Goal: Task Accomplishment & Management: Complete application form

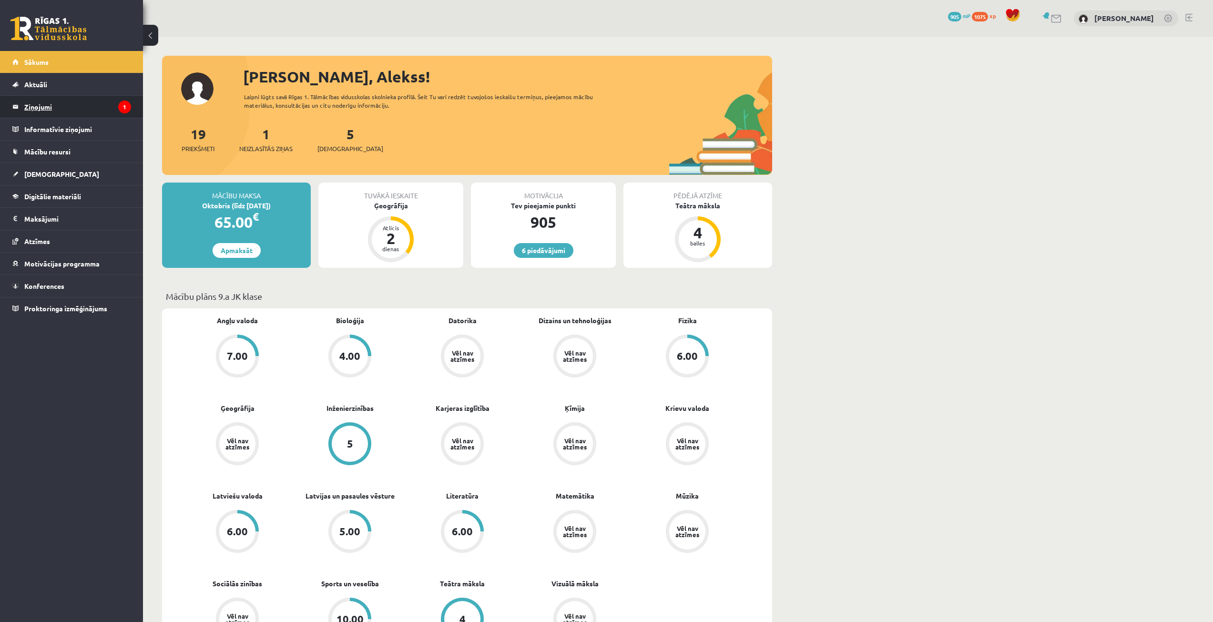
click at [114, 111] on legend "Ziņojumi 1" at bounding box center [77, 107] width 107 height 22
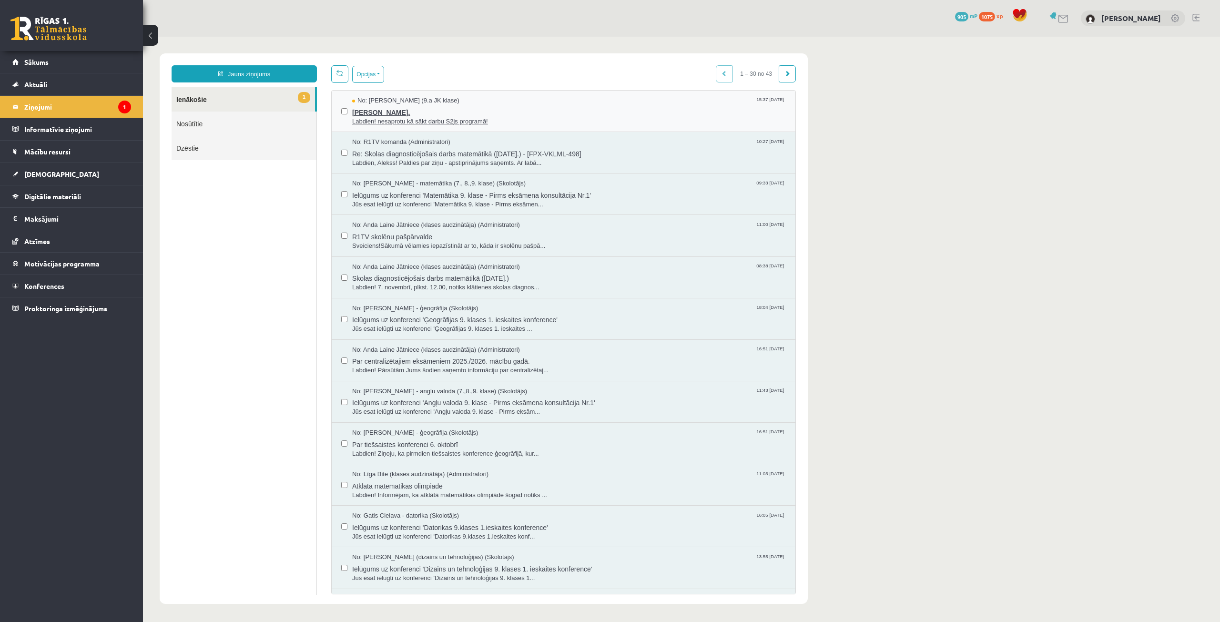
click at [386, 112] on span "[PERSON_NAME]." at bounding box center [569, 111] width 434 height 12
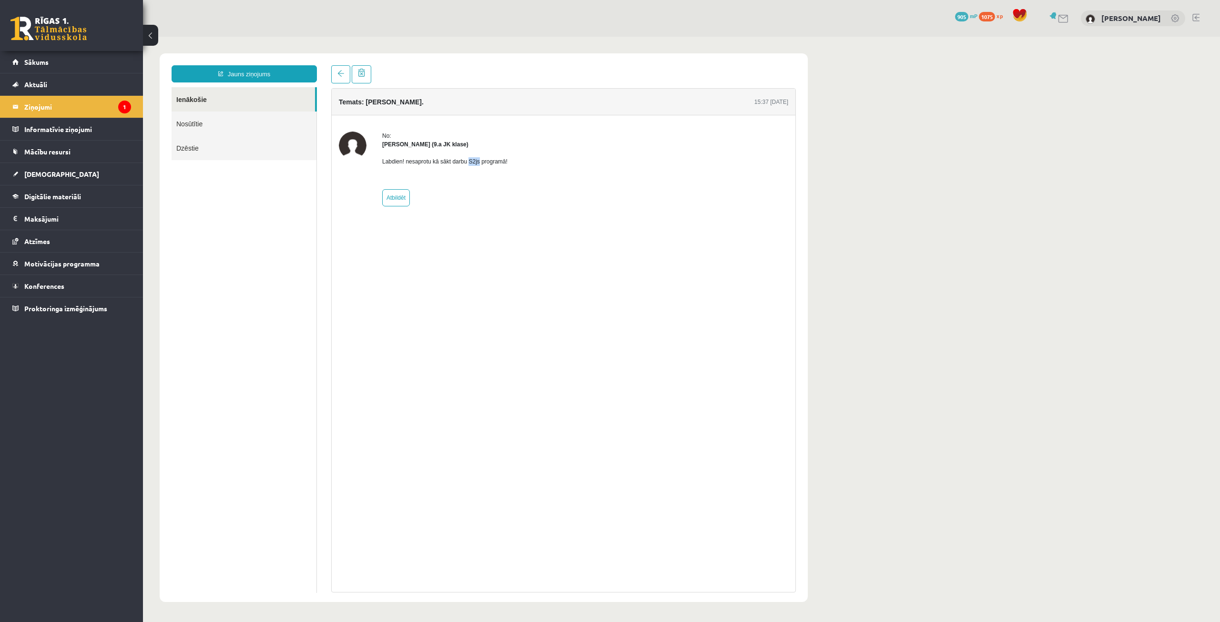
drag, startPoint x: 477, startPoint y: 162, endPoint x: 467, endPoint y: 158, distance: 11.3
click at [467, 158] on p "Labdien! nesaprotu kā sākt darbu S2js programā!" at bounding box center [444, 161] width 125 height 9
click at [496, 397] on div "Temats: Jana Anna Kārkliņa. 15:37 14/10/2025 No: Jana Anna Kārkliņa (9.a JK kla…" at bounding box center [563, 340] width 465 height 504
click at [110, 108] on legend "Ziņojumi 1" at bounding box center [77, 107] width 107 height 22
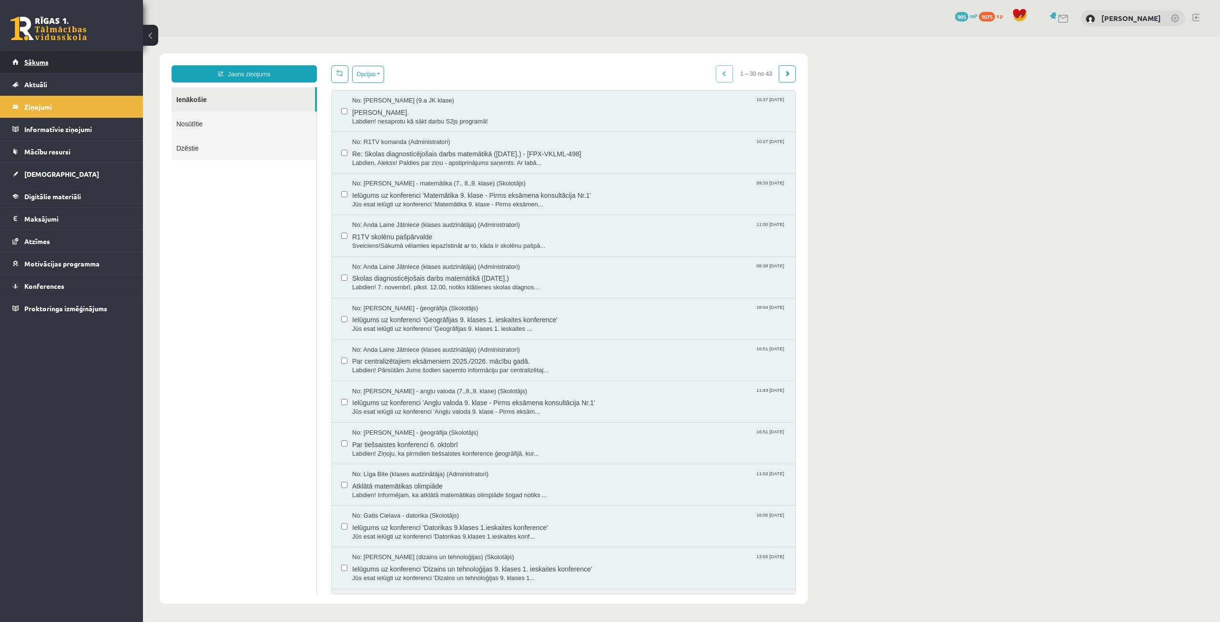
click at [70, 63] on link "Sākums" at bounding box center [71, 62] width 119 height 22
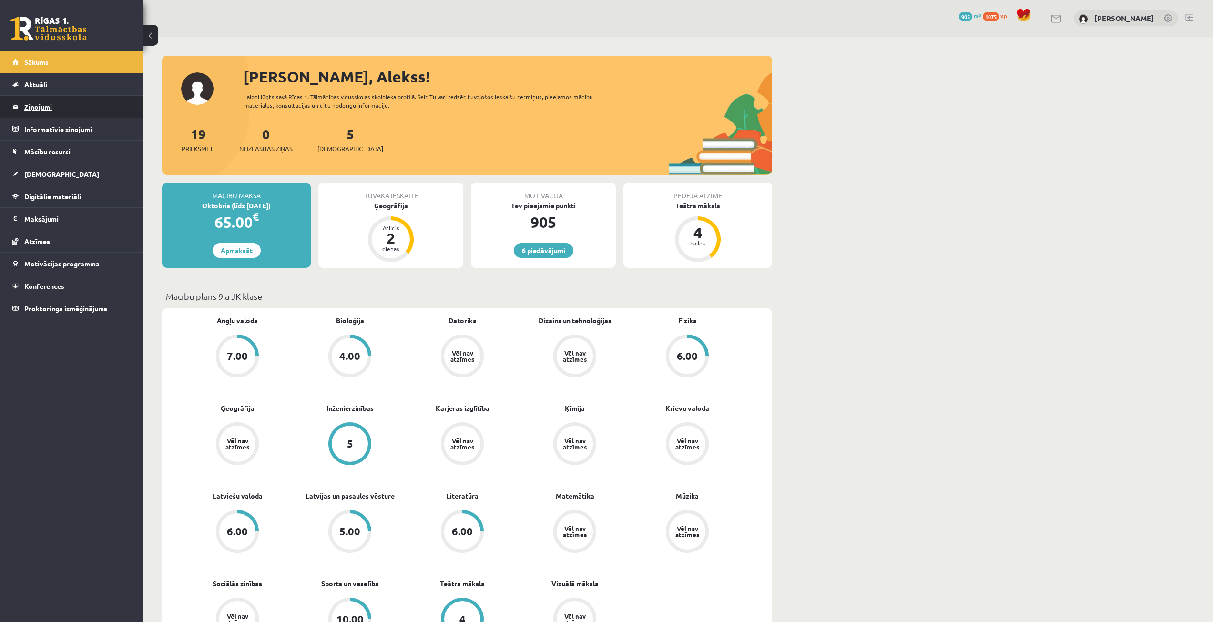
click at [90, 105] on legend "Ziņojumi 0" at bounding box center [77, 107] width 107 height 22
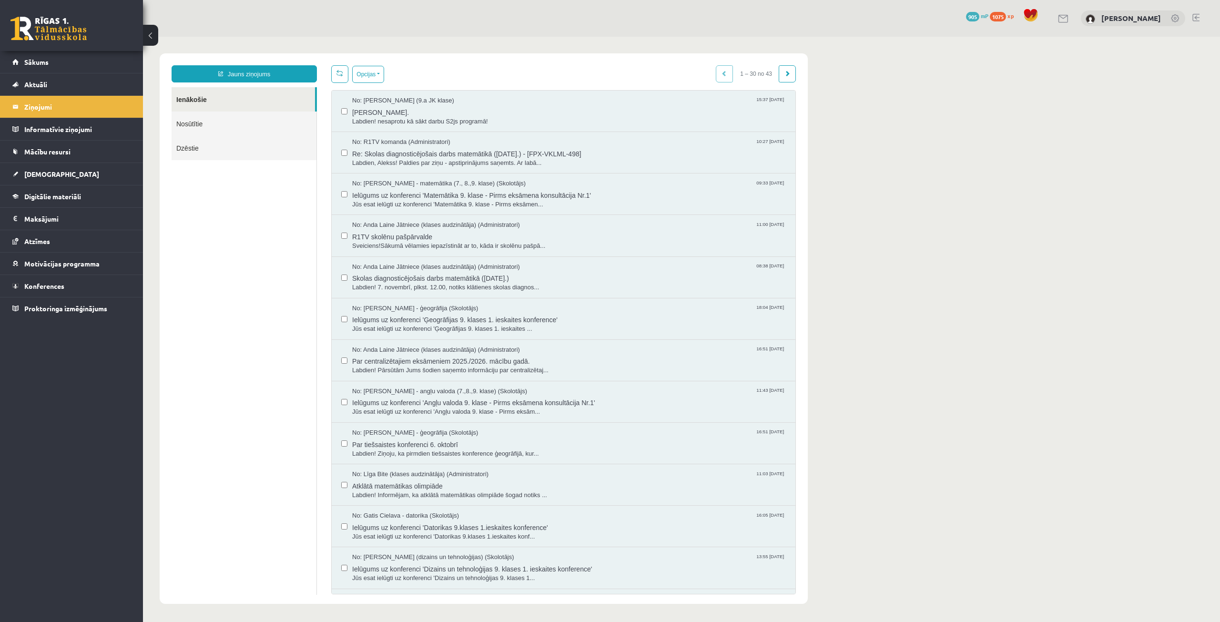
click at [236, 127] on link "Nosūtītie" at bounding box center [244, 123] width 145 height 24
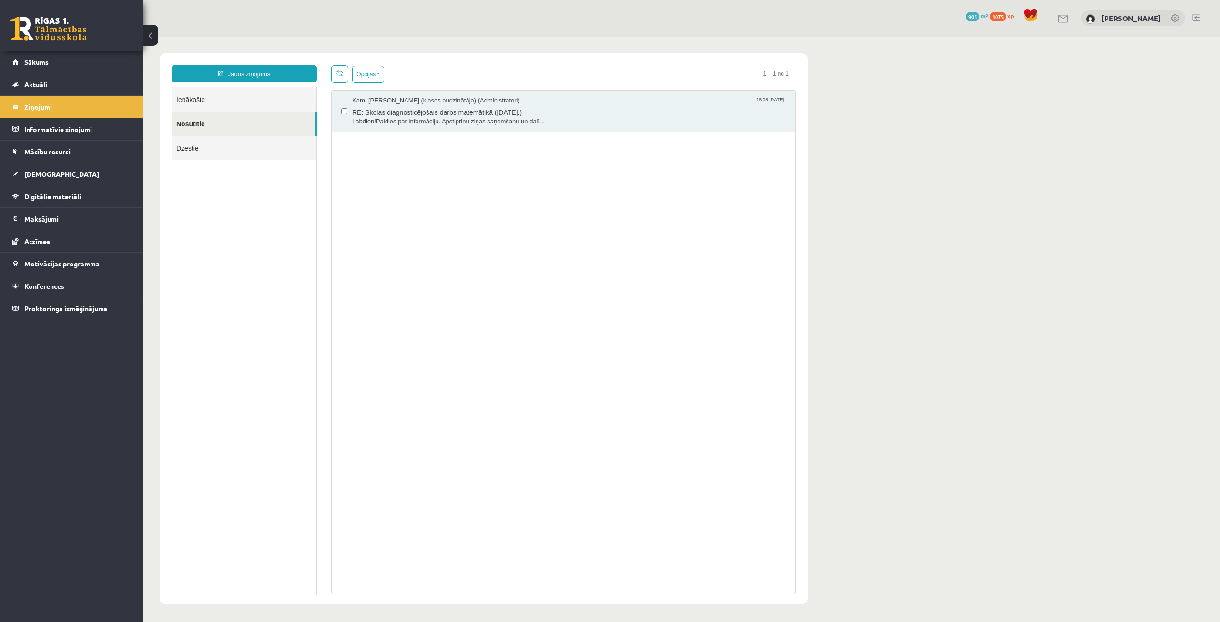
click at [257, 100] on link "Ienākošie" at bounding box center [244, 99] width 145 height 24
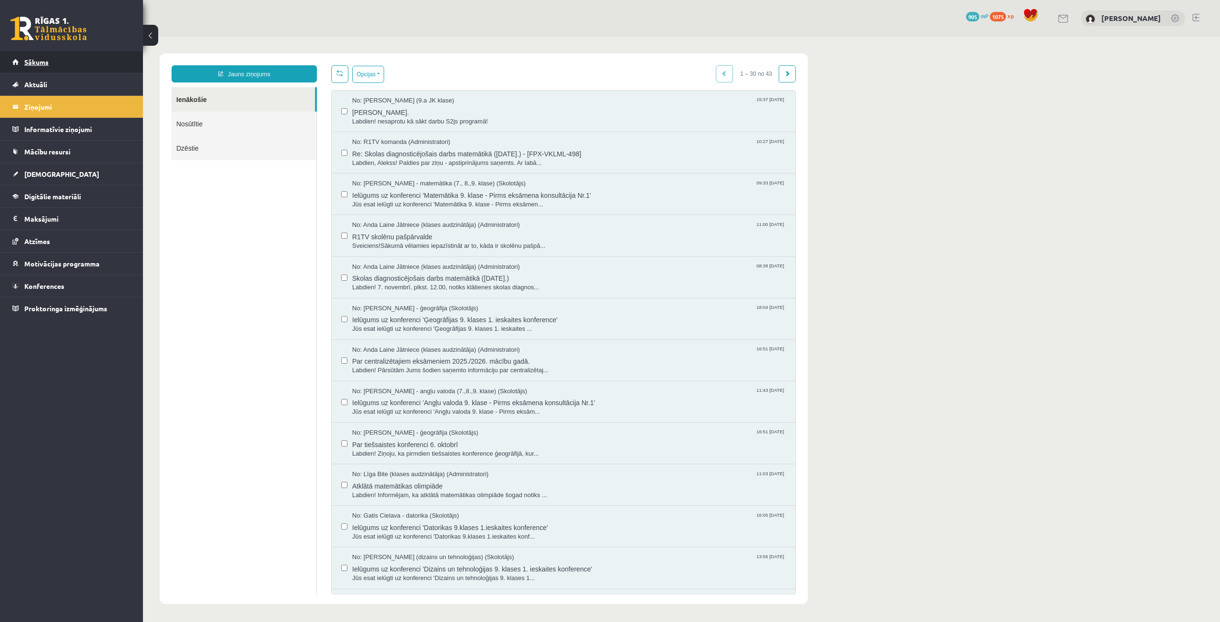
click at [104, 66] on link "Sākums" at bounding box center [71, 62] width 119 height 22
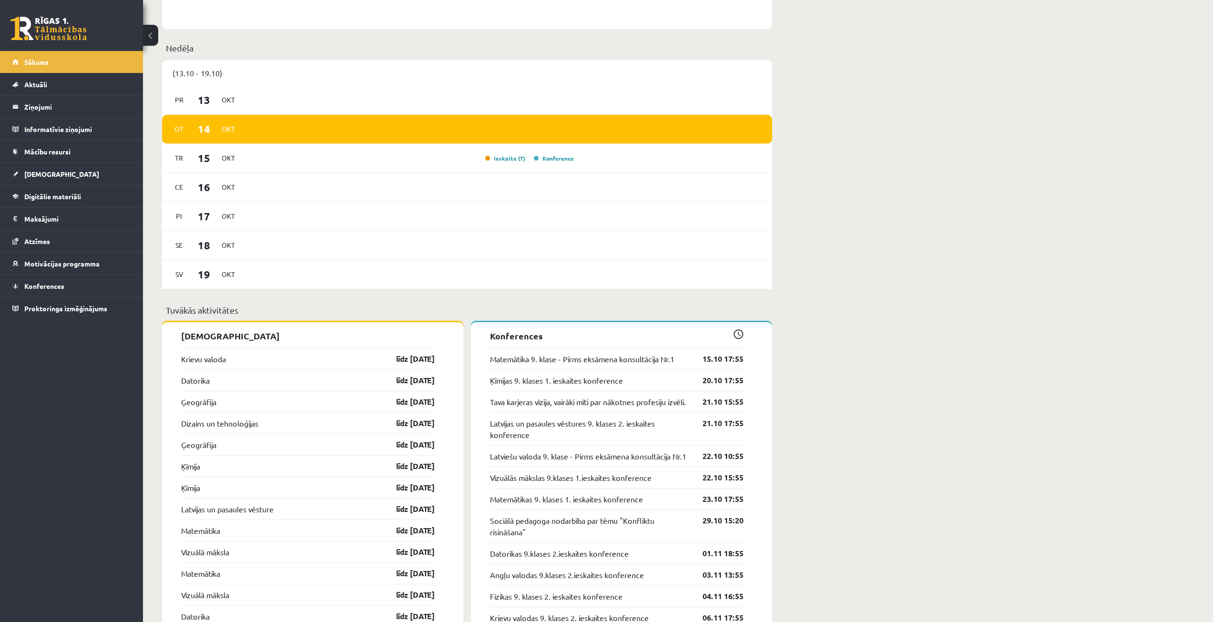
scroll to position [667, 0]
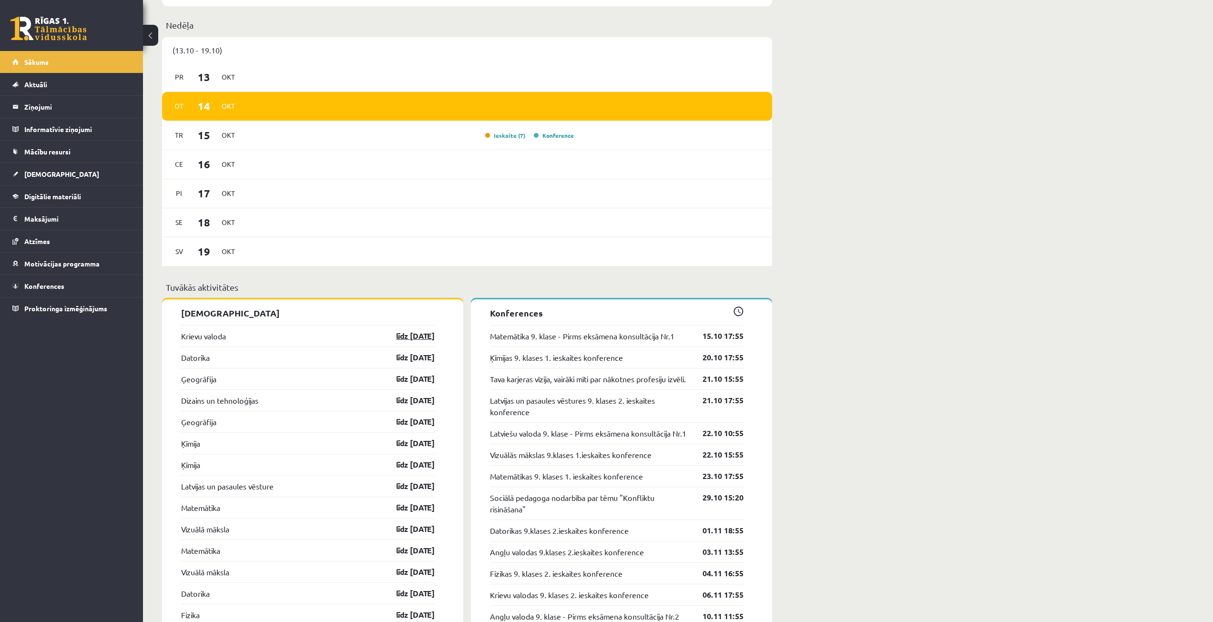
click at [400, 335] on link "līdz [DATE]" at bounding box center [406, 335] width 55 height 11
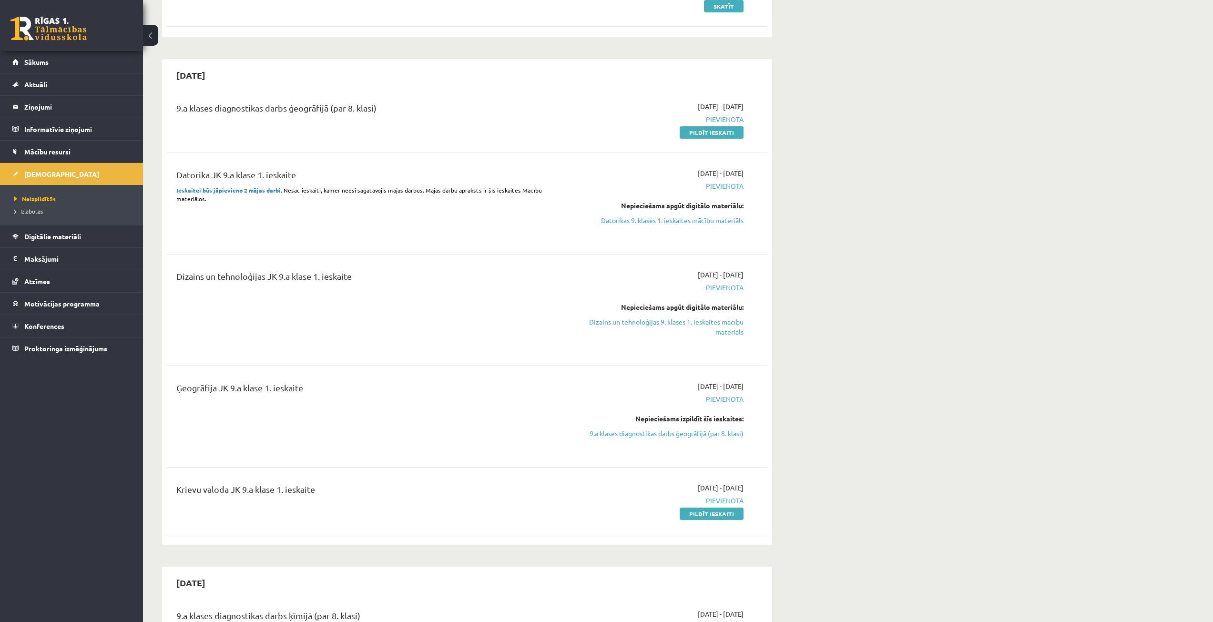
scroll to position [191, 0]
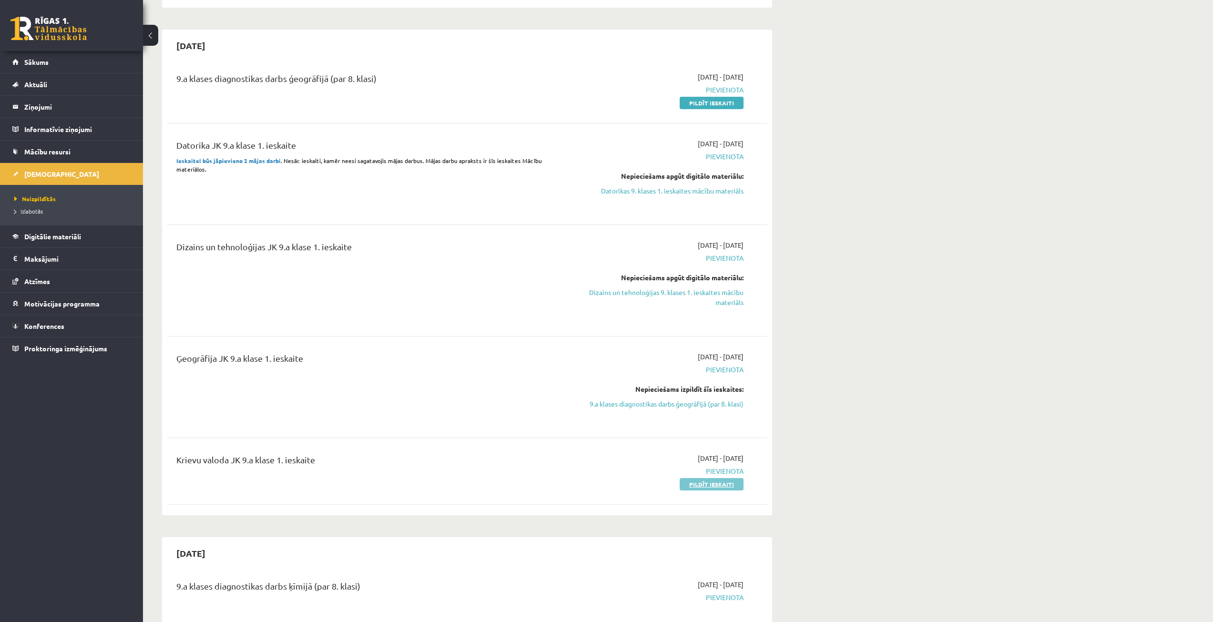
click at [689, 483] on link "Pildīt ieskaiti" at bounding box center [711, 484] width 64 height 12
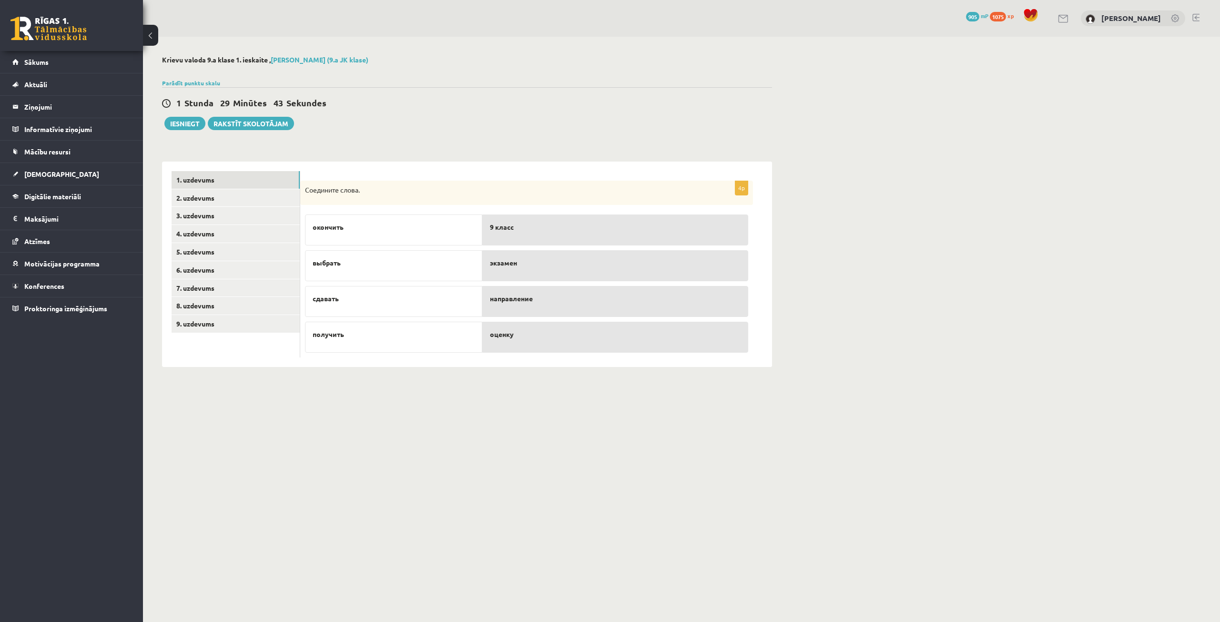
drag, startPoint x: 407, startPoint y: 266, endPoint x: 416, endPoint y: 248, distance: 20.2
click at [416, 248] on div "окончить выбрать сдавать получить" at bounding box center [393, 281] width 177 height 143
drag, startPoint x: 445, startPoint y: 264, endPoint x: 485, endPoint y: 258, distance: 40.5
click at [485, 258] on fieldset "окончить выбрать сдавать получить 9 класс направление экзамен оценку" at bounding box center [526, 281] width 443 height 143
click at [462, 262] on p "выбрать" at bounding box center [394, 263] width 162 height 10
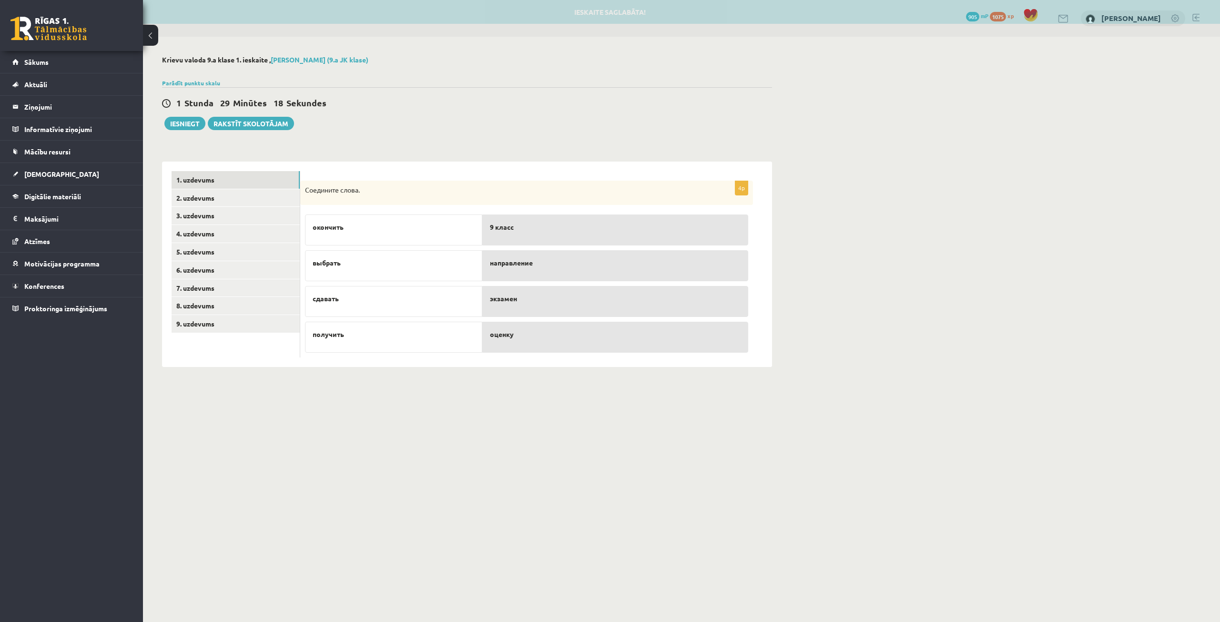
click at [523, 410] on body "0 Dāvanas 905 mP 1075 xp Alekss Kozlovskis Sākums Aktuāli Kā mācīties eSKOLĀ Ko…" at bounding box center [610, 311] width 1220 height 622
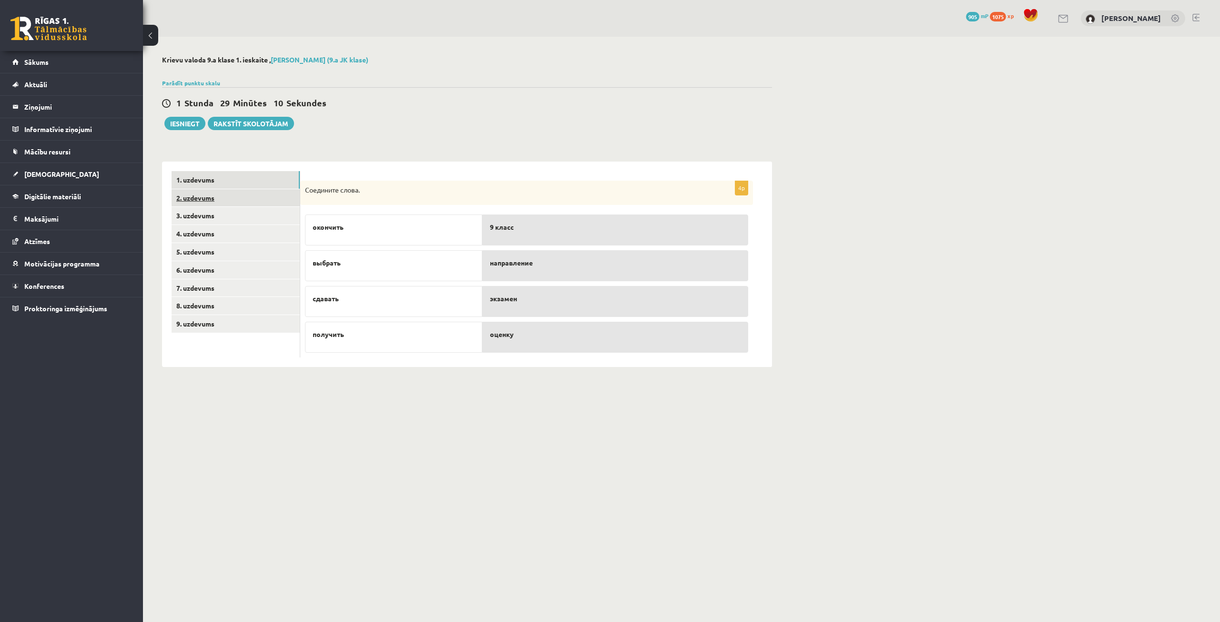
click at [203, 196] on link "2. uzdevums" at bounding box center [236, 198] width 128 height 18
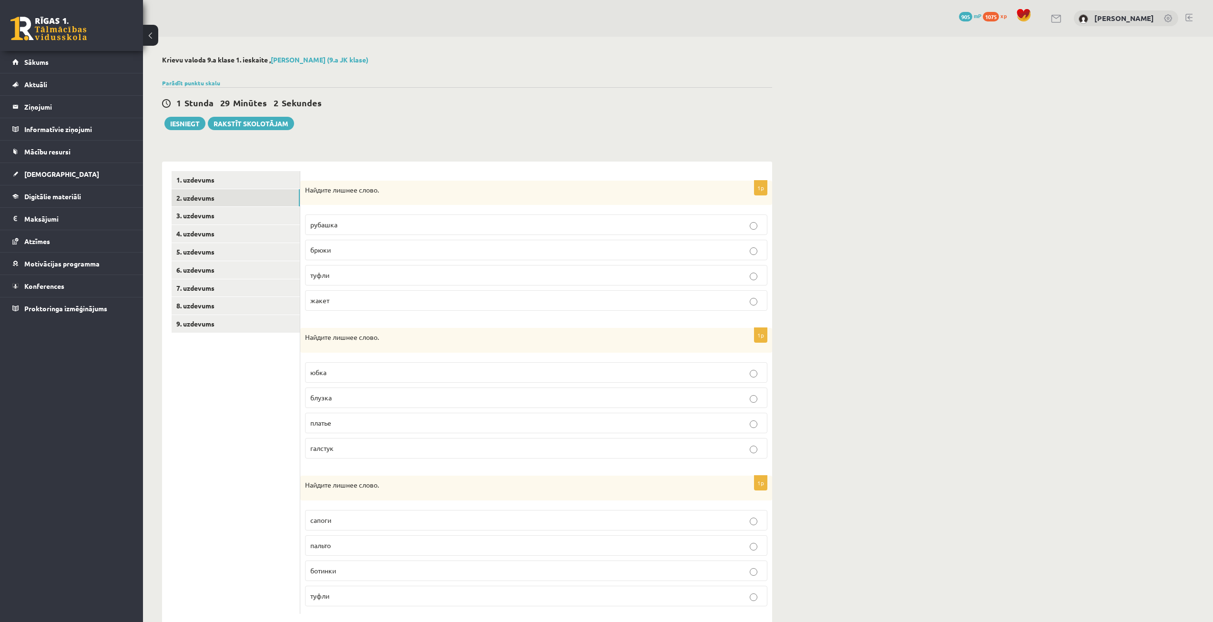
scroll to position [21, 0]
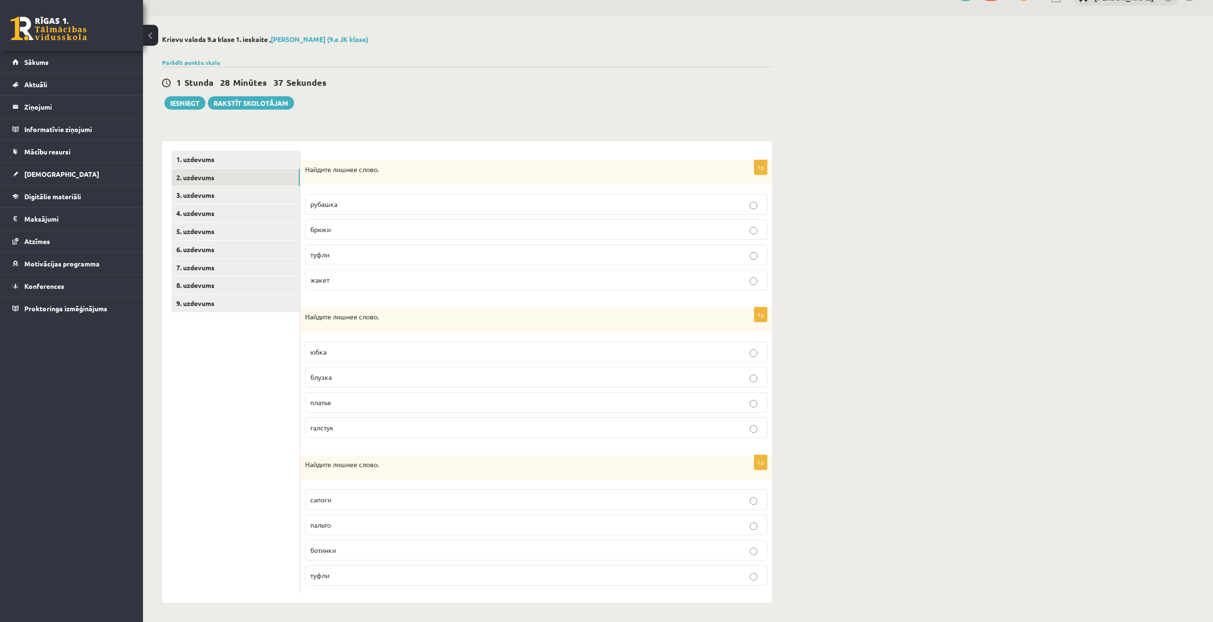
click at [353, 574] on p "туфли" at bounding box center [536, 575] width 452 height 10
drag, startPoint x: 305, startPoint y: 162, endPoint x: 369, endPoint y: 278, distance: 132.2
click at [369, 278] on div "1p Найдите лишнее слово. рубашка брюки туфли жакет" at bounding box center [536, 229] width 472 height 138
copy div "Найдите лишнее слово. рубашка брюки туфли жакет"
click at [371, 258] on p "туфли" at bounding box center [536, 255] width 452 height 10
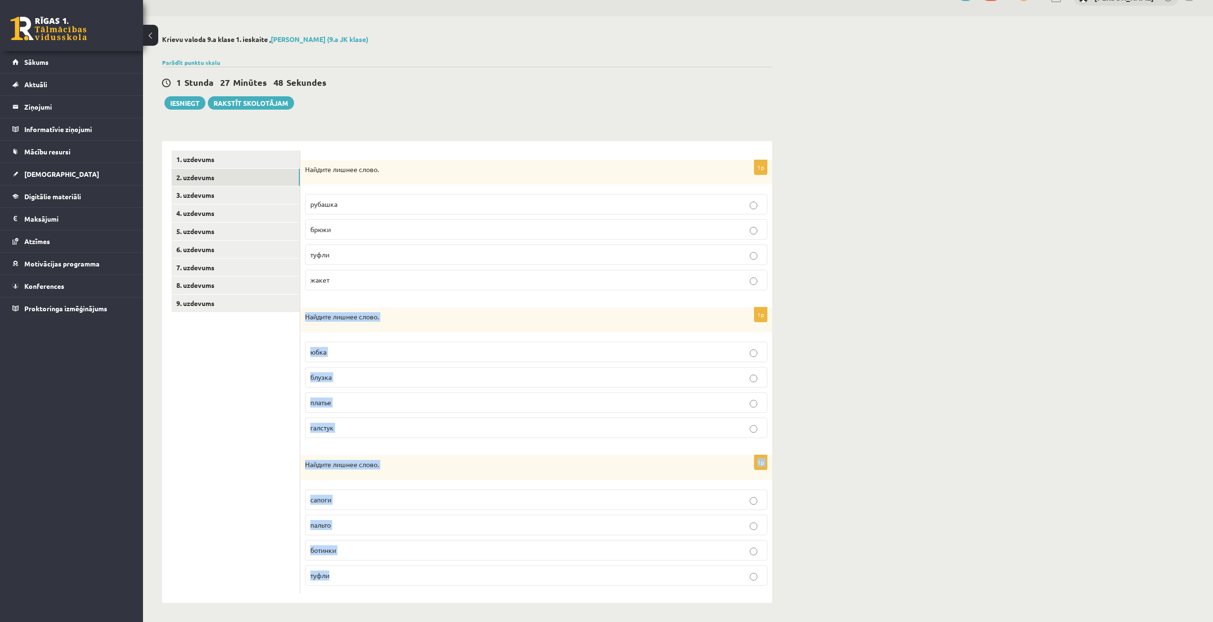
drag, startPoint x: 305, startPoint y: 317, endPoint x: 388, endPoint y: 582, distance: 277.4
click at [388, 582] on form "1p Найдите лишнее слово. рубашка брюки туфли жакет 1p Найдите лишнее слово. юбк…" at bounding box center [536, 372] width 453 height 443
copy form "Найдите лишнее слово. юбка блузка платье галстук 1p Найдите лишнее слово. сапог…"
click at [257, 378] on ul "1. uzdevums 2. uzdevums 3. uzdevums 4. uzdevums 5. uzdevums 6. uzdevums 7. uzde…" at bounding box center [236, 372] width 129 height 443
click at [339, 431] on p "галстук" at bounding box center [536, 428] width 452 height 10
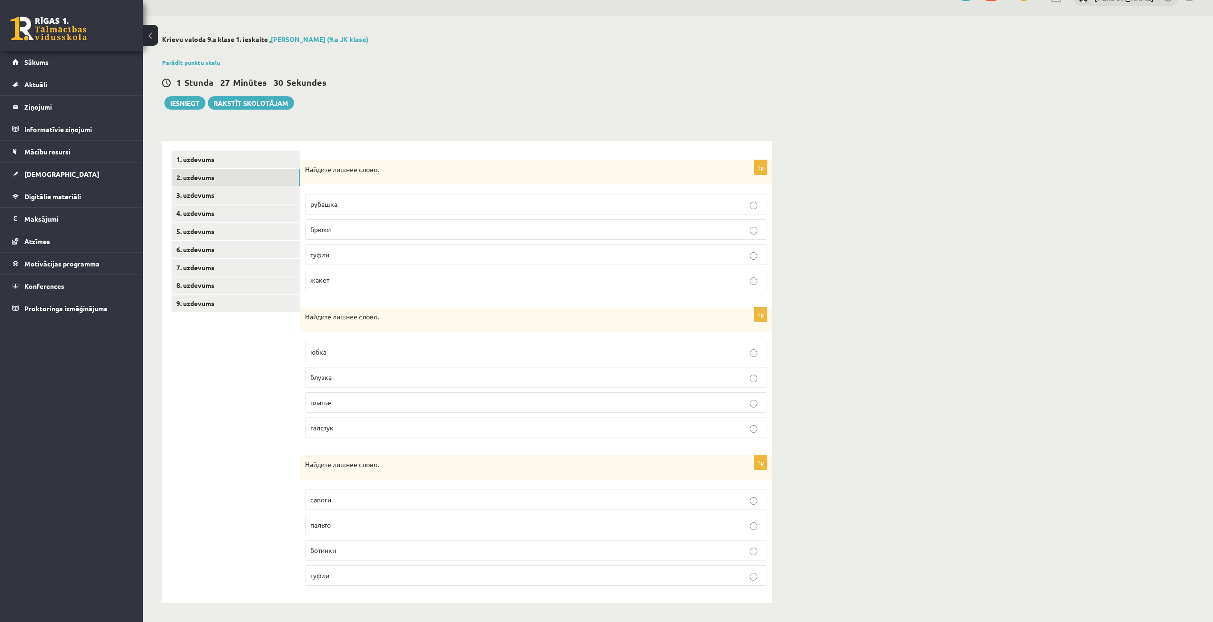
click at [412, 527] on p "пальто" at bounding box center [536, 525] width 452 height 10
click at [220, 193] on link "3. uzdevums" at bounding box center [236, 195] width 128 height 18
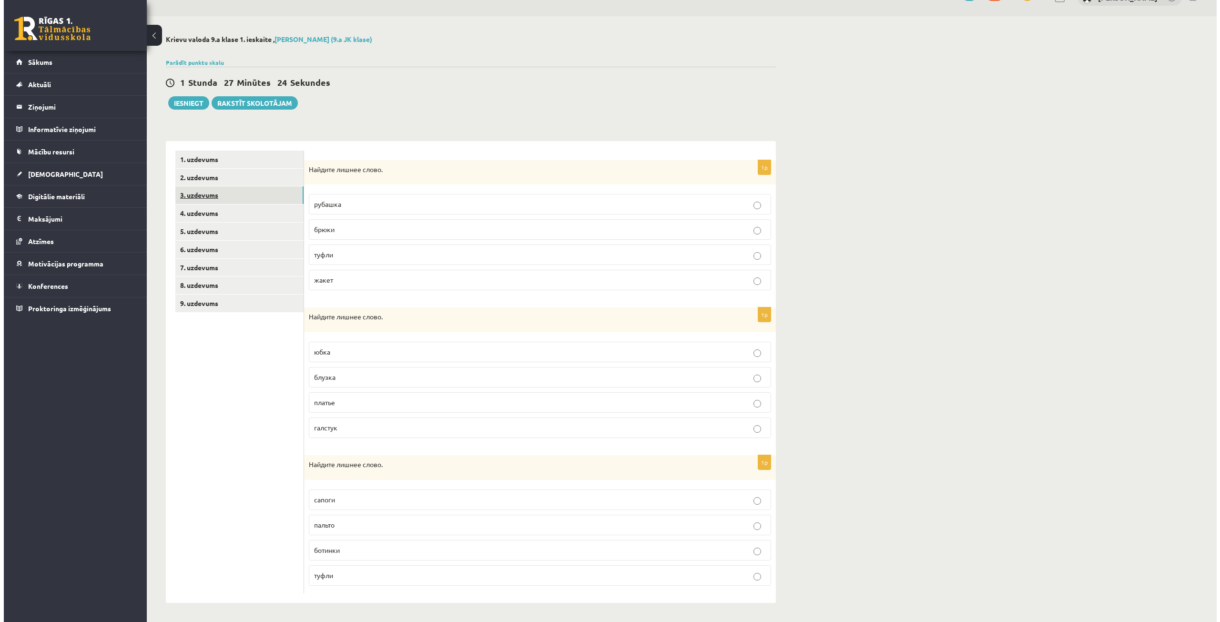
scroll to position [0, 0]
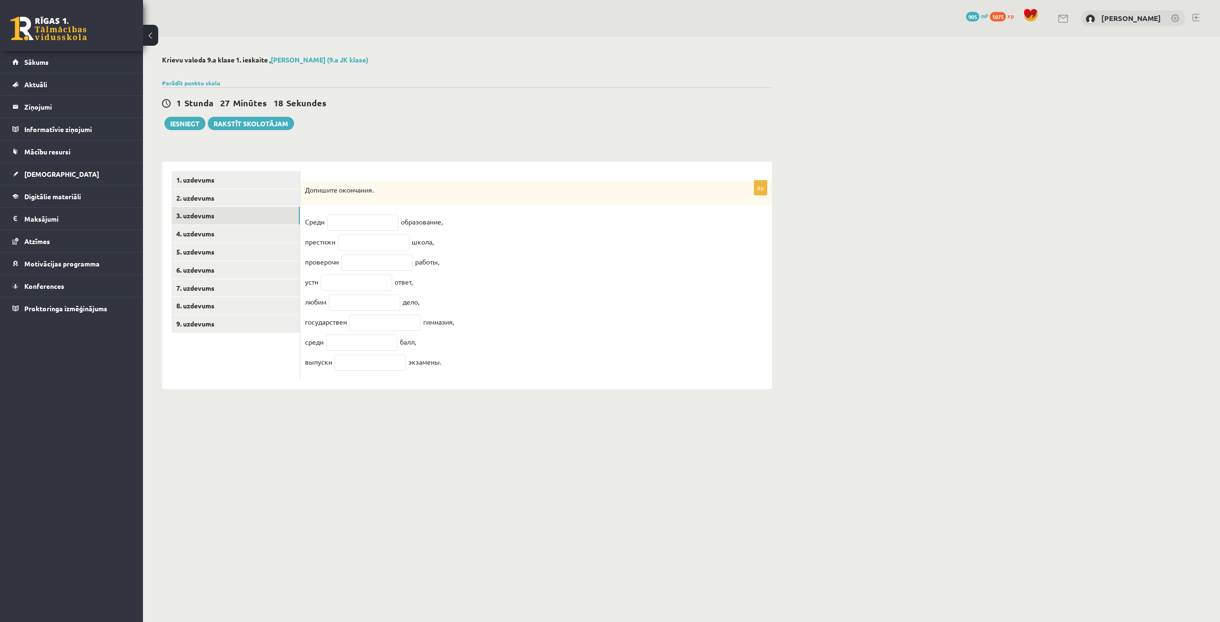
drag, startPoint x: 304, startPoint y: 186, endPoint x: 448, endPoint y: 391, distance: 250.9
click at [448, 389] on div "8p Допишите окончания. Средн образование, престижн школа, проверочн работы, уст…" at bounding box center [536, 276] width 472 height 228
copy div "Допишите окончания. Средн образование, престижн школа, проверочн работы, устн о…"
click at [359, 219] on input "text" at bounding box center [362, 222] width 71 height 16
type input "*"
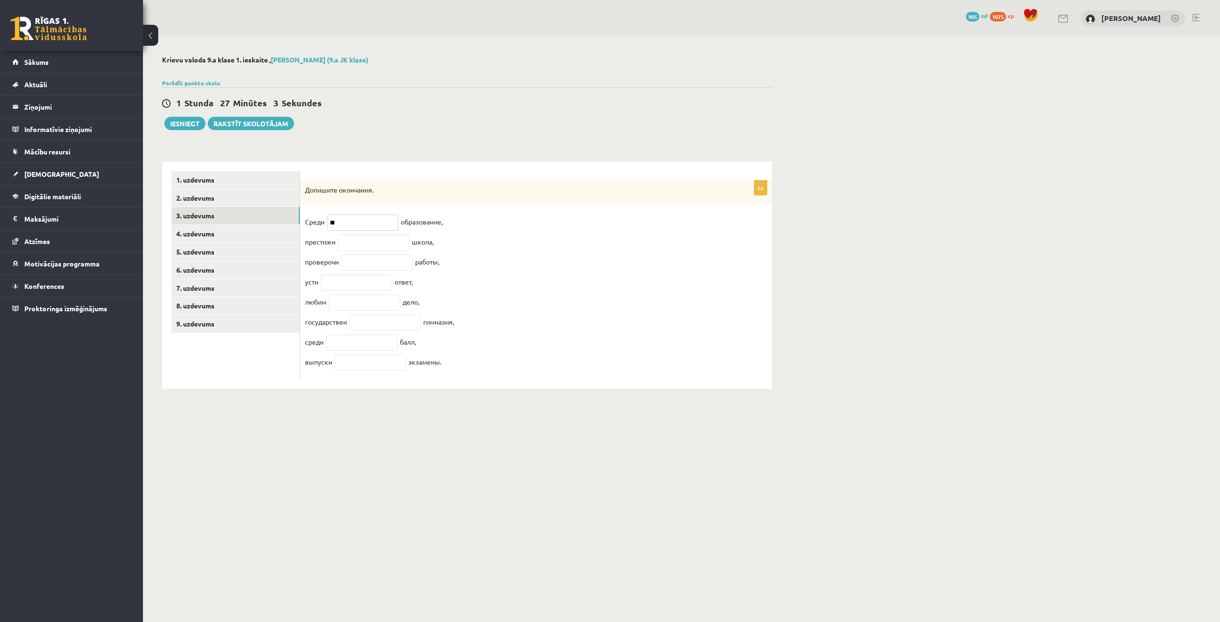
type input "**"
click at [363, 245] on input "text" at bounding box center [373, 242] width 71 height 16
paste input "**"
type input "**"
click at [542, 247] on fieldset "Средн ** образование, престижн ** школа, проверочн работы, устн ответ, любим де…" at bounding box center [536, 294] width 462 height 160
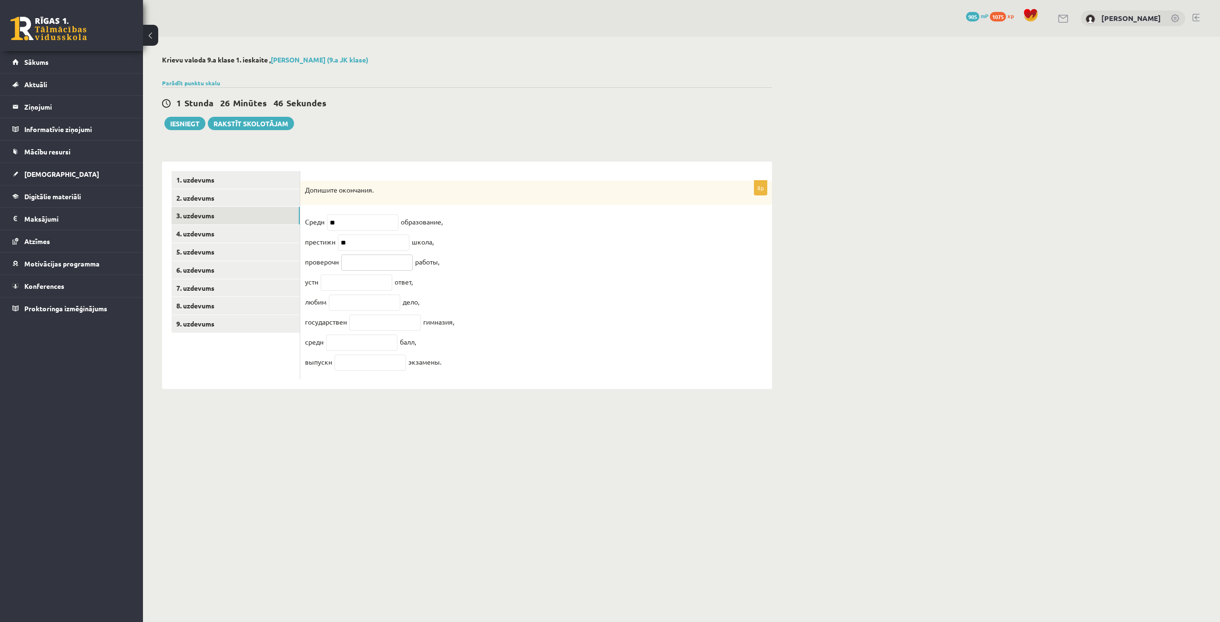
click at [397, 262] on input "text" at bounding box center [376, 262] width 71 height 16
paste input "**"
click at [370, 284] on input "text" at bounding box center [356, 282] width 71 height 16
drag, startPoint x: 365, startPoint y: 267, endPoint x: 323, endPoint y: 258, distance: 43.8
click at [323, 258] on fieldset "Средн ** образование, престижн ** школа, проверочн ** работы, устн ответ, любим…" at bounding box center [536, 294] width 462 height 160
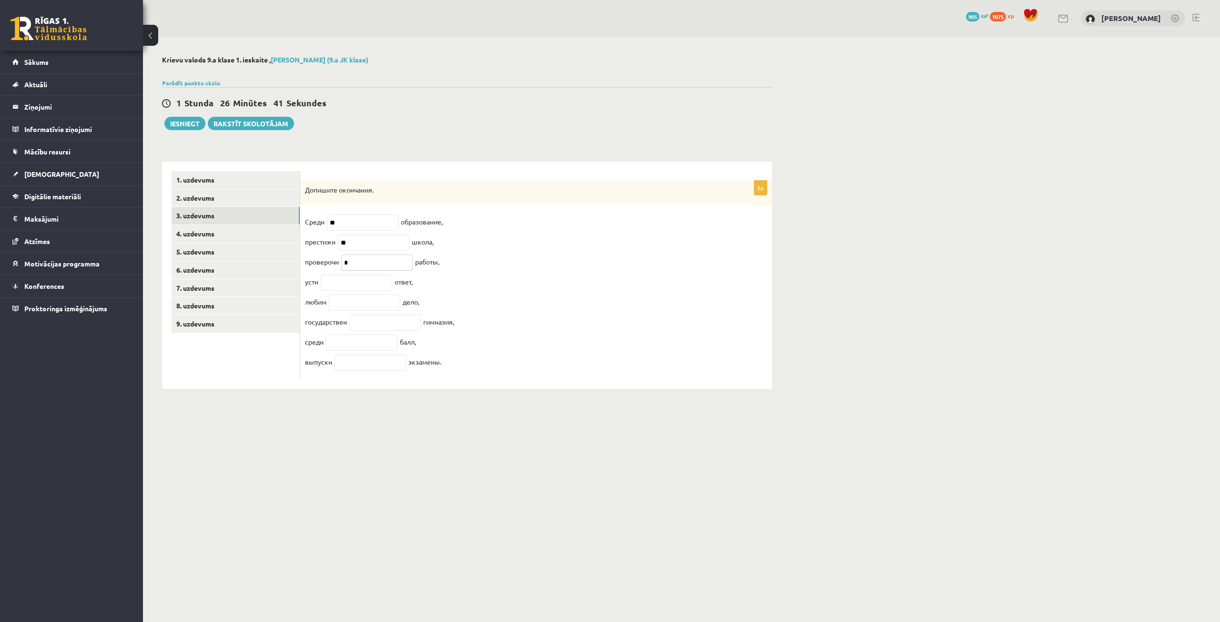
type input "**"
click at [361, 291] on input "text" at bounding box center [356, 282] width 71 height 16
type input "**"
click at [360, 307] on input "text" at bounding box center [364, 302] width 71 height 16
type input "**"
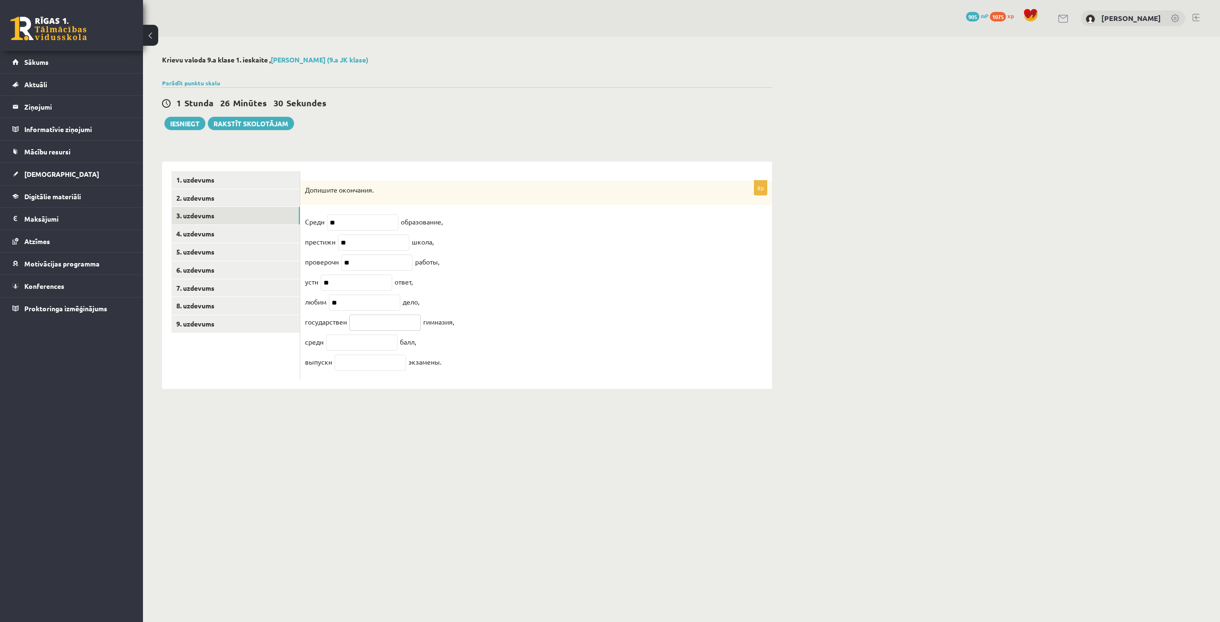
click at [371, 326] on input "text" at bounding box center [384, 322] width 71 height 16
type input "*"
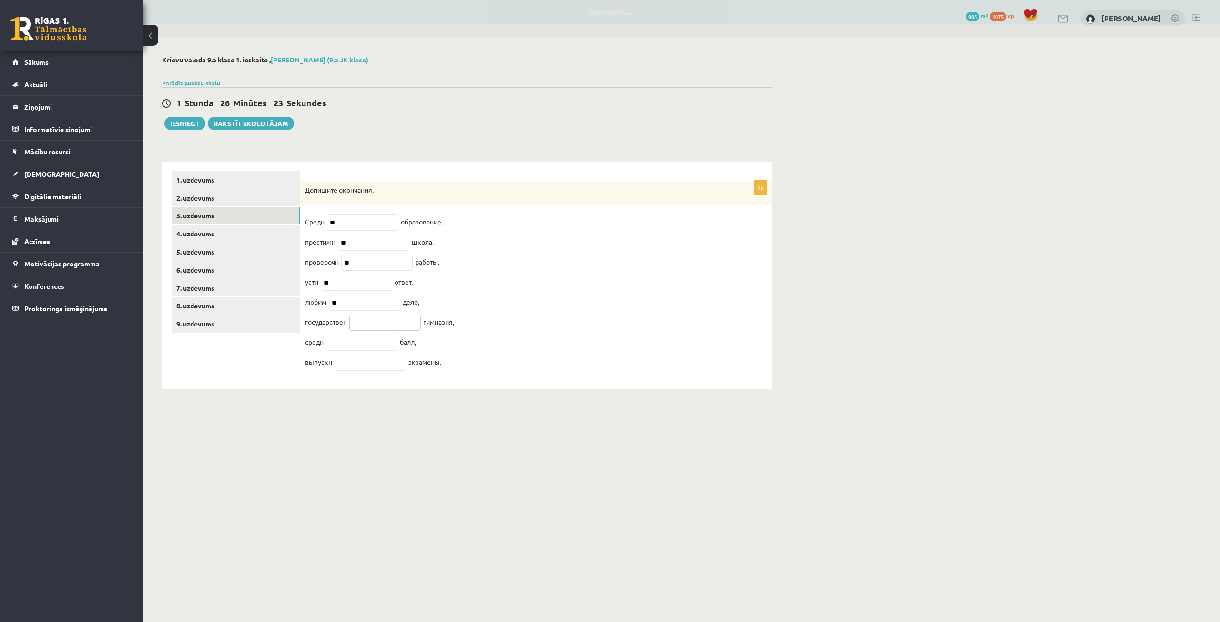
type input "*"
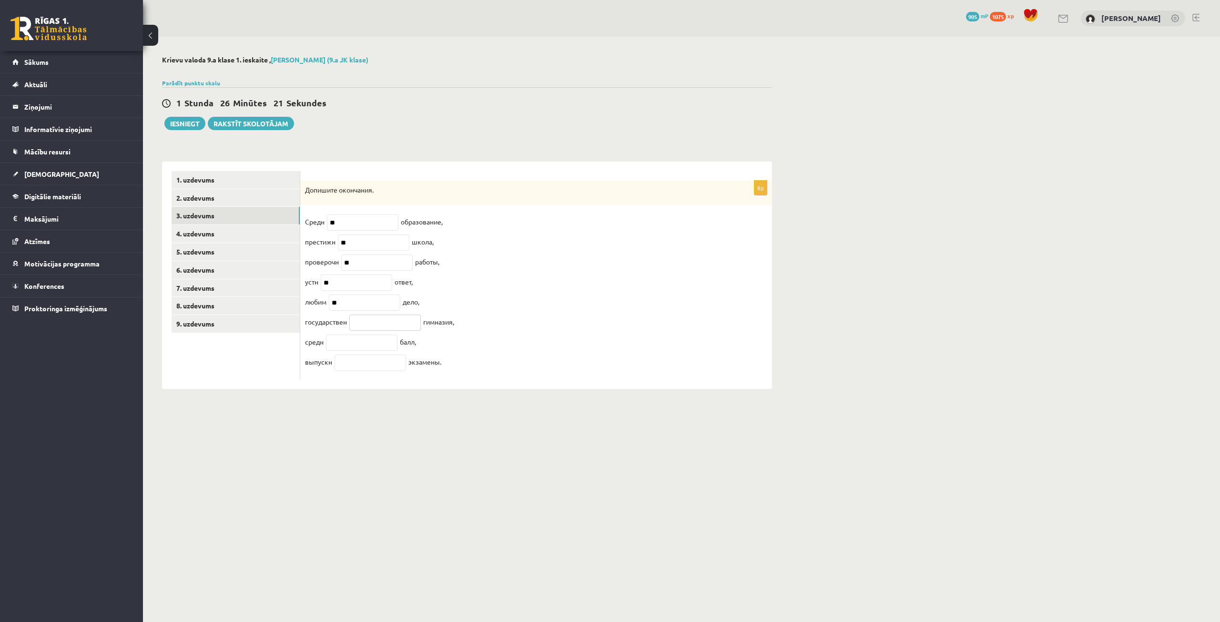
type input "*"
type input "***"
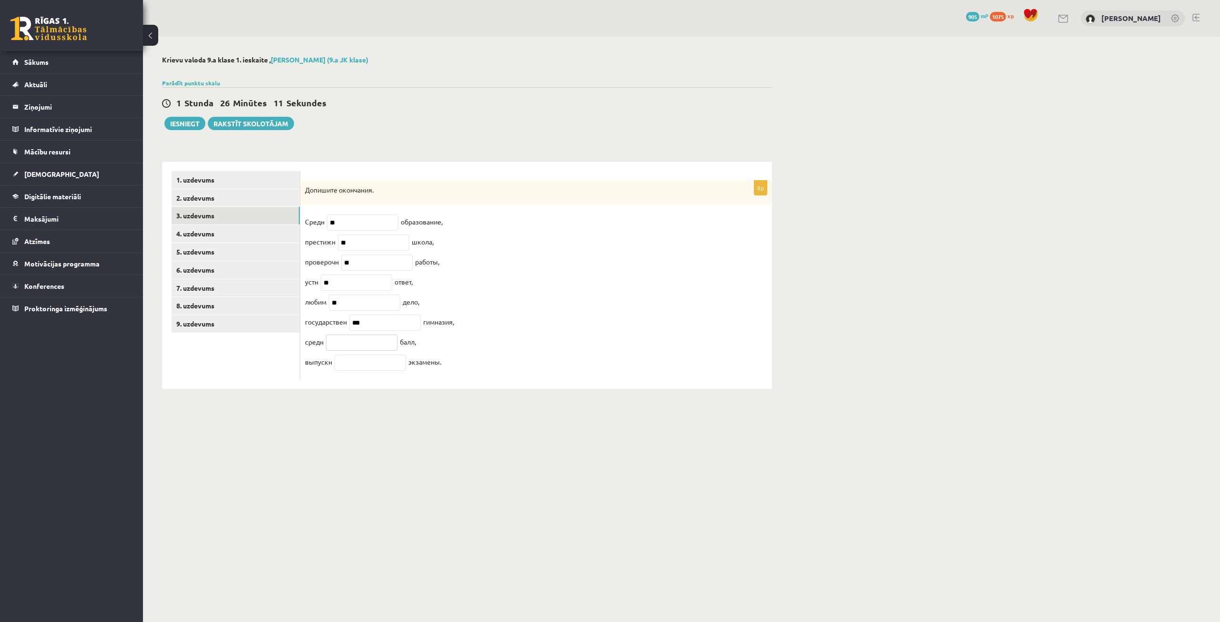
click at [363, 350] on input "text" at bounding box center [361, 342] width 71 height 16
type input "*"
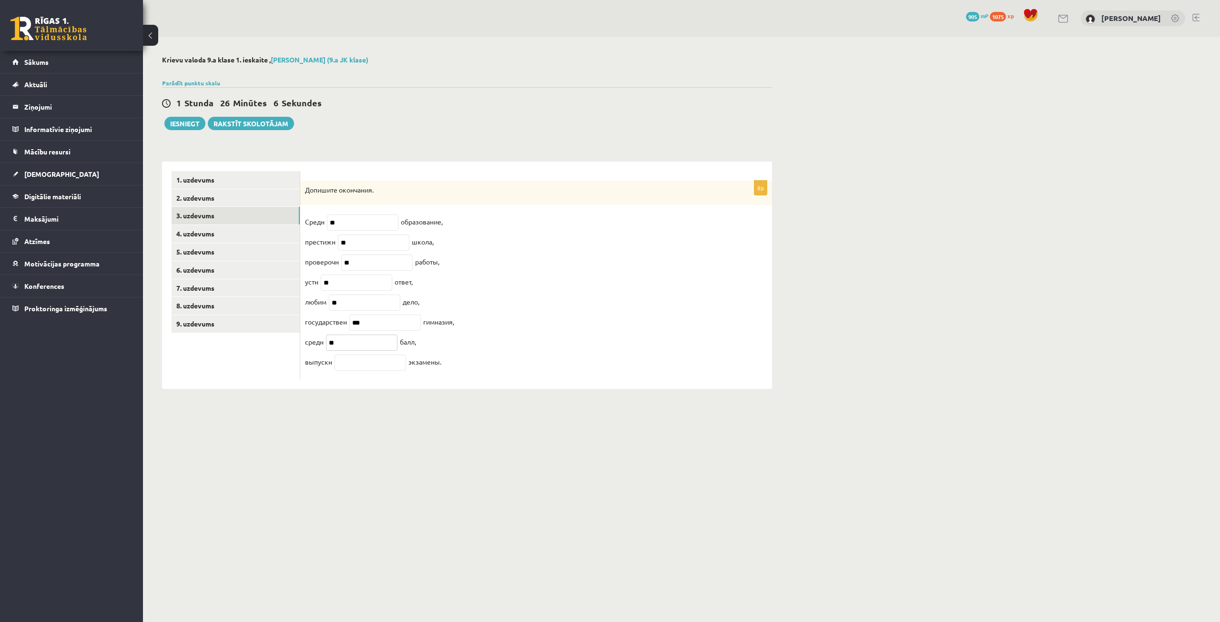
type input "**"
click at [367, 371] on input "text" at bounding box center [369, 362] width 71 height 16
click at [391, 370] on input "text" at bounding box center [369, 362] width 71 height 16
type input "**"
click at [260, 230] on link "4. uzdevums" at bounding box center [236, 234] width 128 height 18
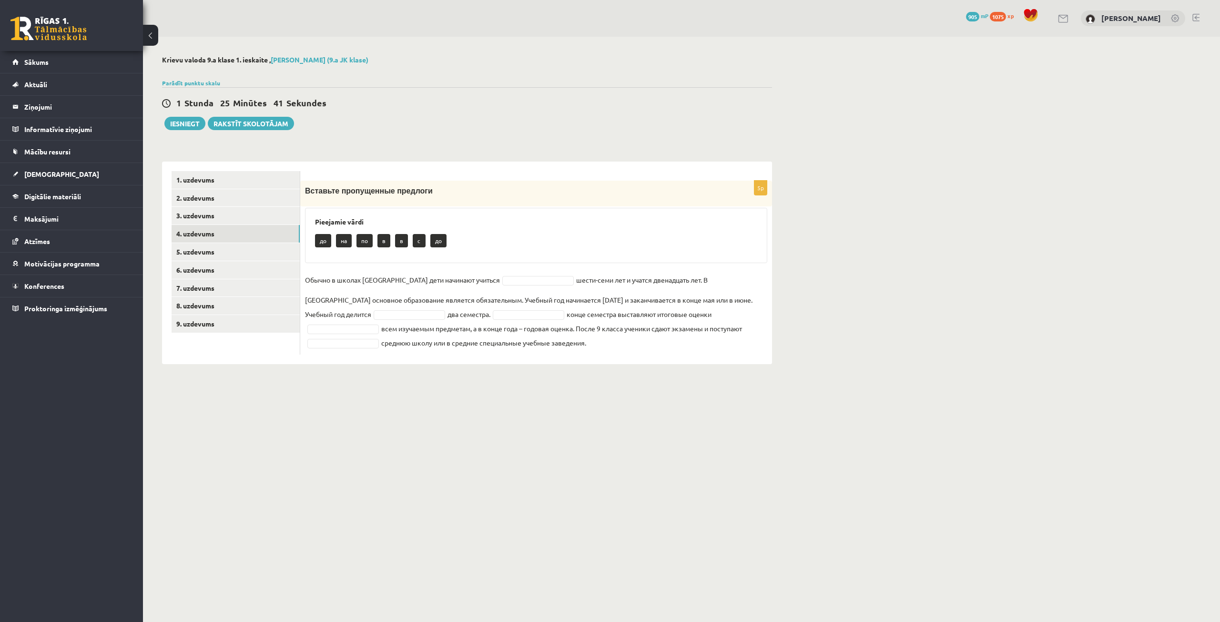
drag, startPoint x: 322, startPoint y: 230, endPoint x: 742, endPoint y: 347, distance: 436.0
click at [742, 347] on div "5p Вставьте пропущенные предлоги Pieejamie vārdi до на по в в c до Обычно в шко…" at bounding box center [536, 268] width 472 height 174
copy div "Pieejamie vārdi до на по в в c до Обычно в школах Латвии дети начинают учиться …"
click at [460, 395] on body "0 Dāvanas 905 mP 1075 xp Alekss Kozlovskis Sākums Aktuāli Kā mācīties eSKOLĀ Ko…" at bounding box center [610, 311] width 1220 height 622
click at [609, 405] on body "0 Dāvanas 905 mP 1075 xp Alekss Kozlovskis Sākums Aktuāli Kā mācīties eSKOLĀ Ko…" at bounding box center [610, 311] width 1220 height 622
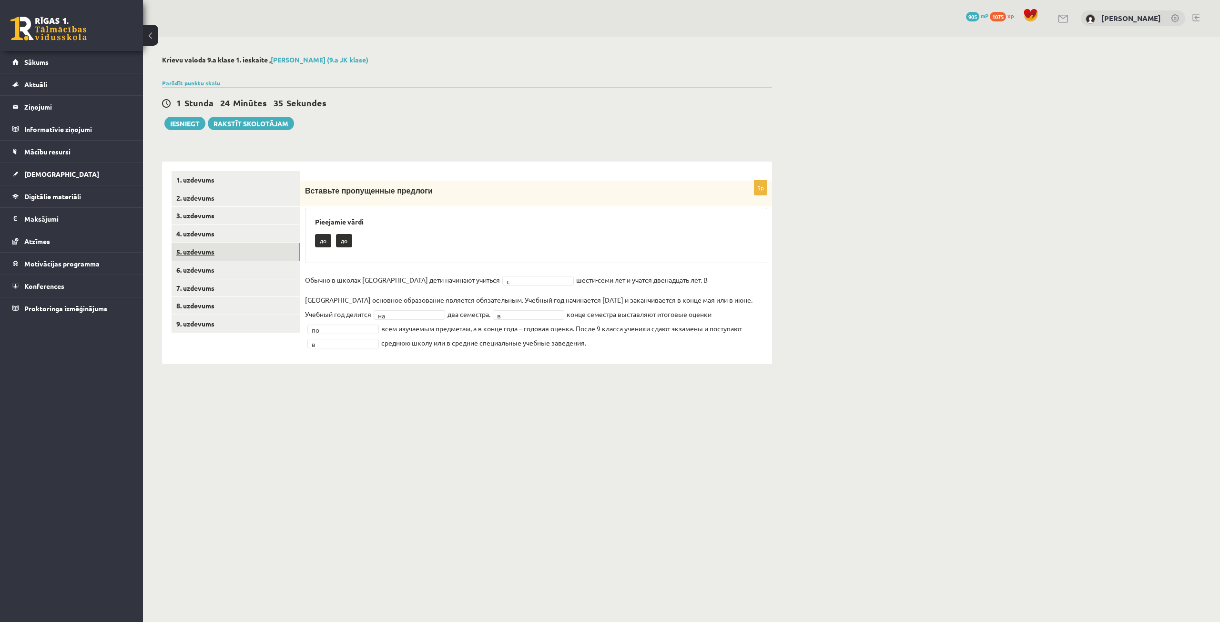
click at [230, 257] on link "5. uzdevums" at bounding box center [236, 252] width 128 height 18
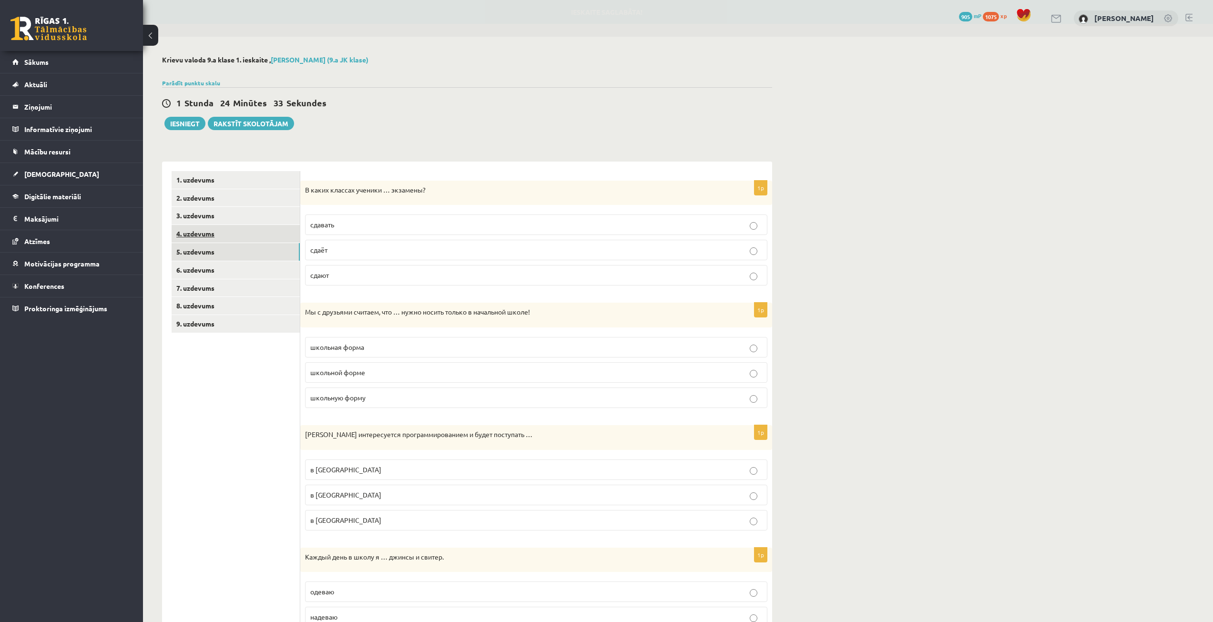
click at [254, 241] on link "4. uzdevums" at bounding box center [236, 234] width 128 height 18
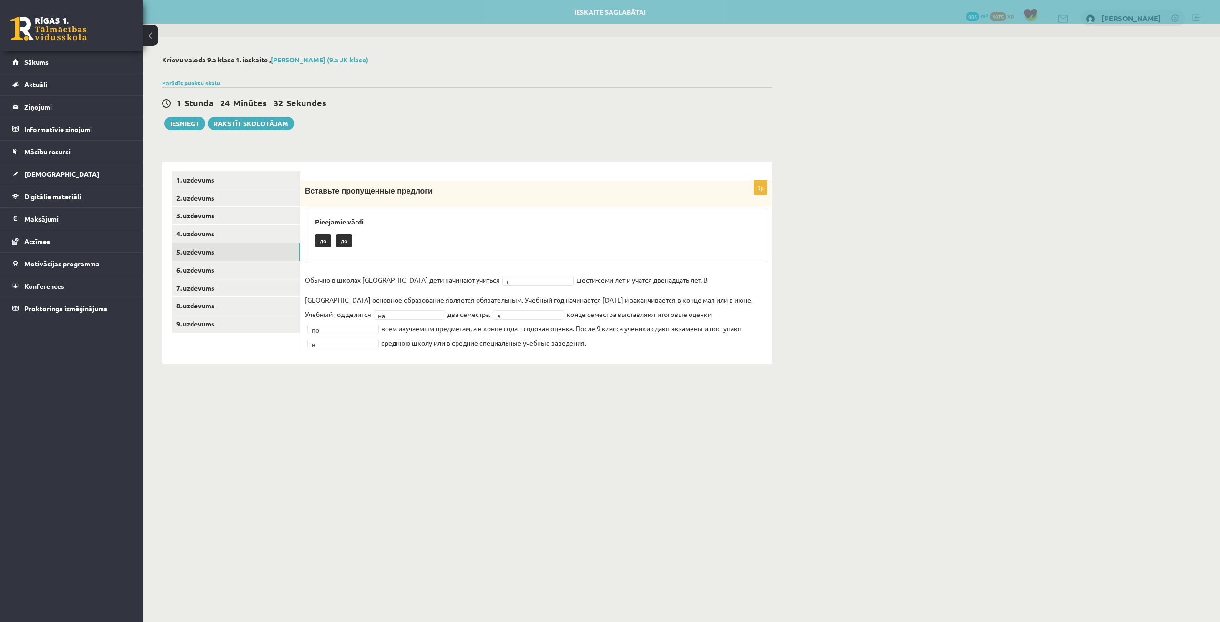
click at [250, 249] on link "5. uzdevums" at bounding box center [236, 252] width 128 height 18
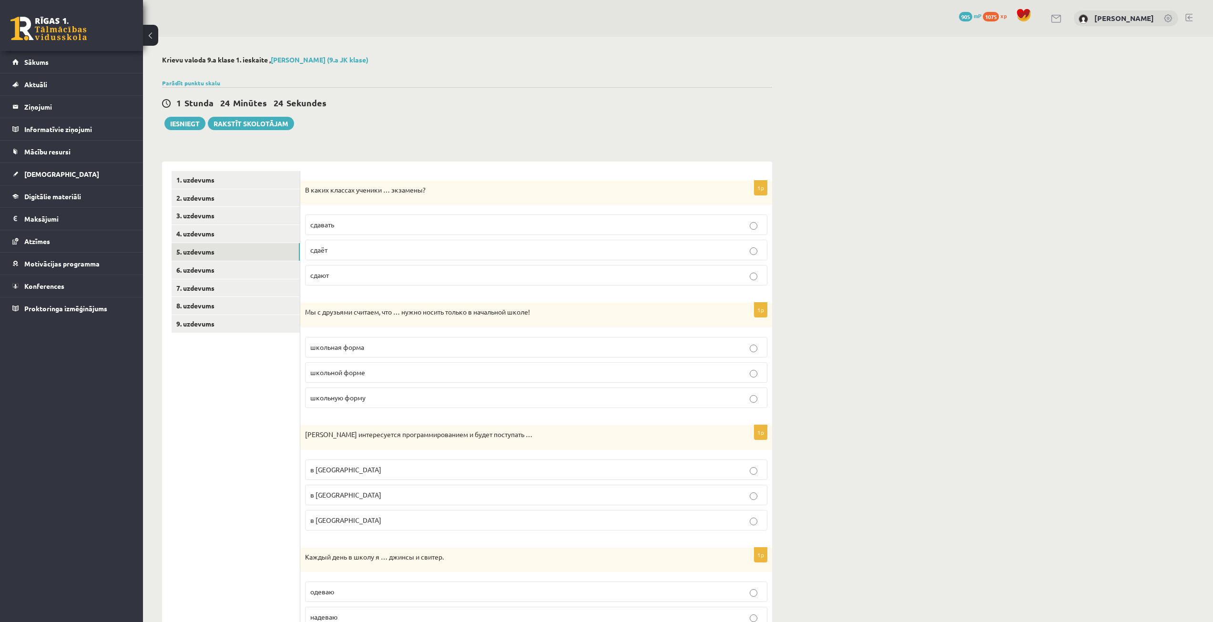
click at [367, 276] on p "сдают" at bounding box center [536, 275] width 452 height 10
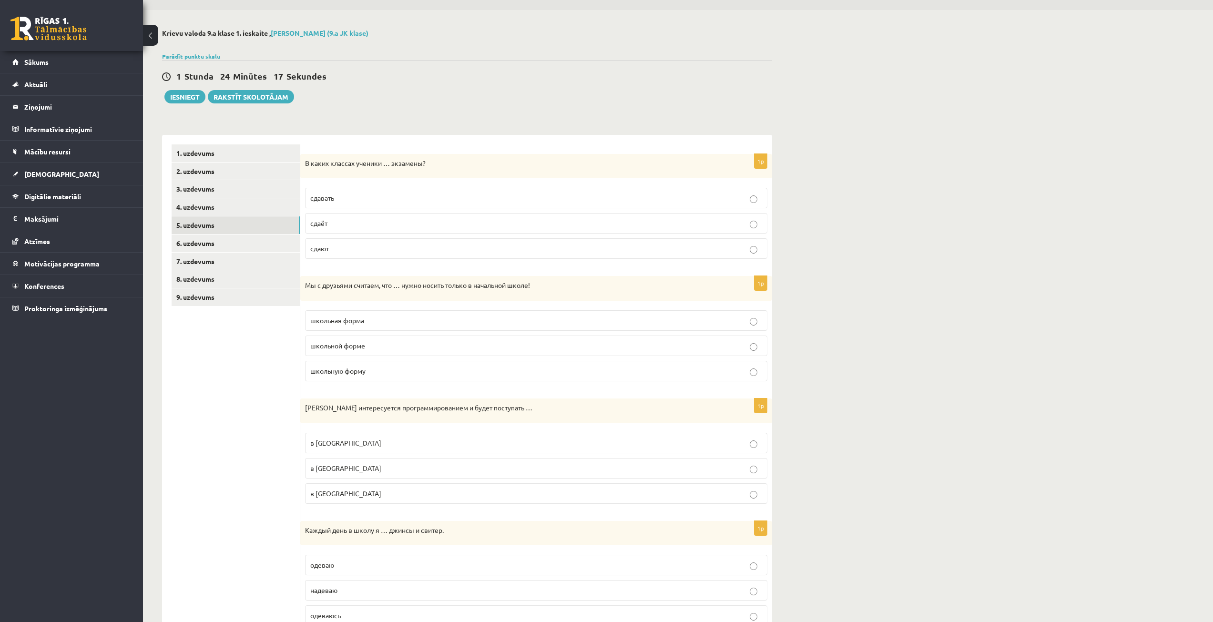
scroll to position [48, 0]
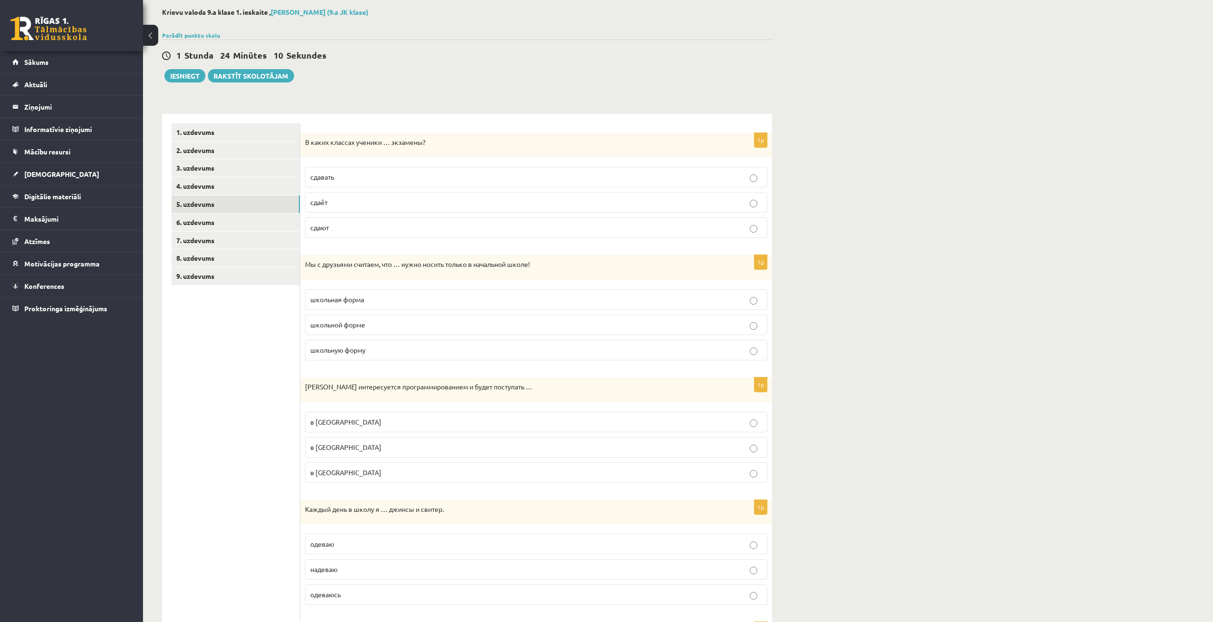
click at [375, 353] on p "школьную форму" at bounding box center [536, 350] width 452 height 10
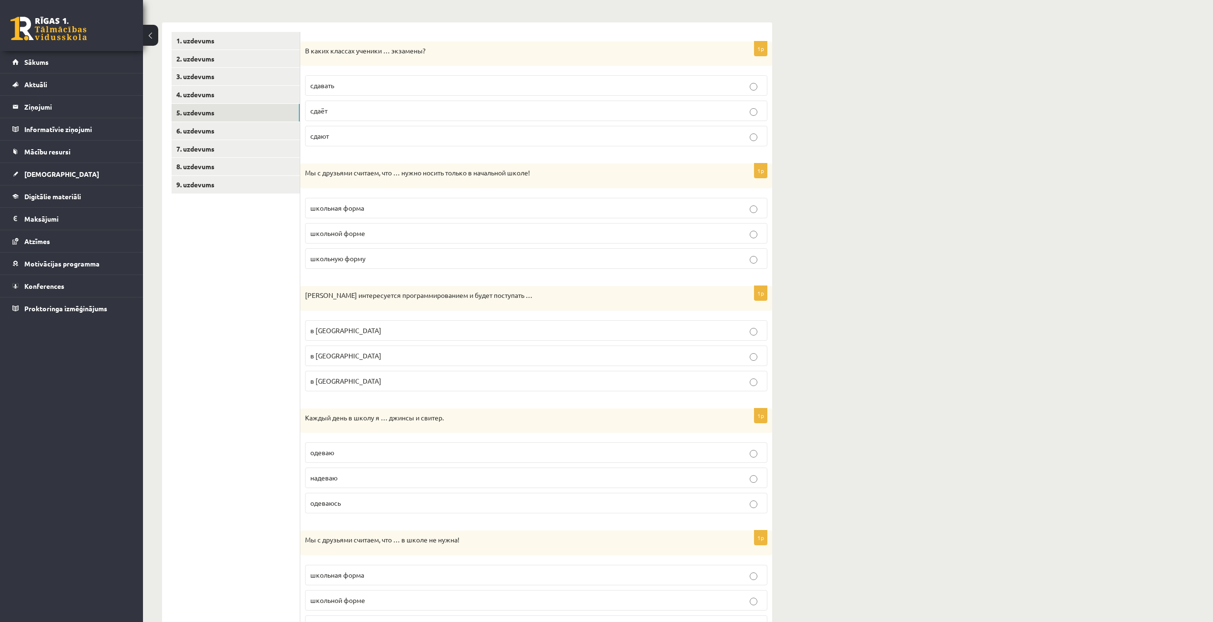
scroll to position [143, 0]
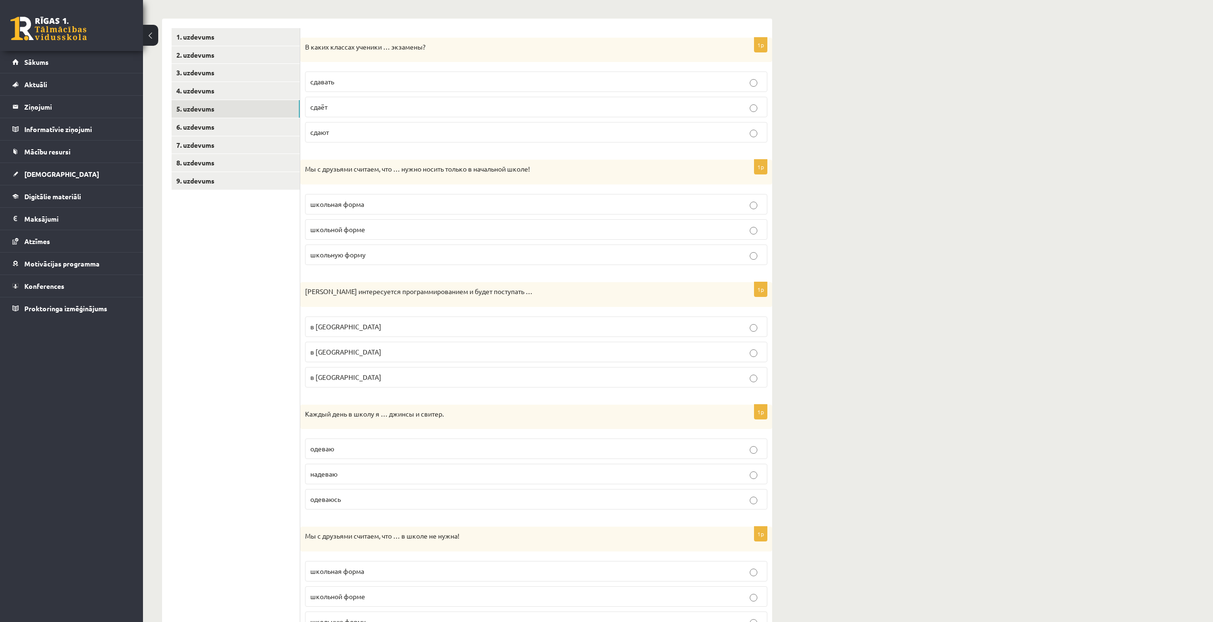
click at [416, 357] on p "в Рижский Технический университет" at bounding box center [536, 352] width 452 height 10
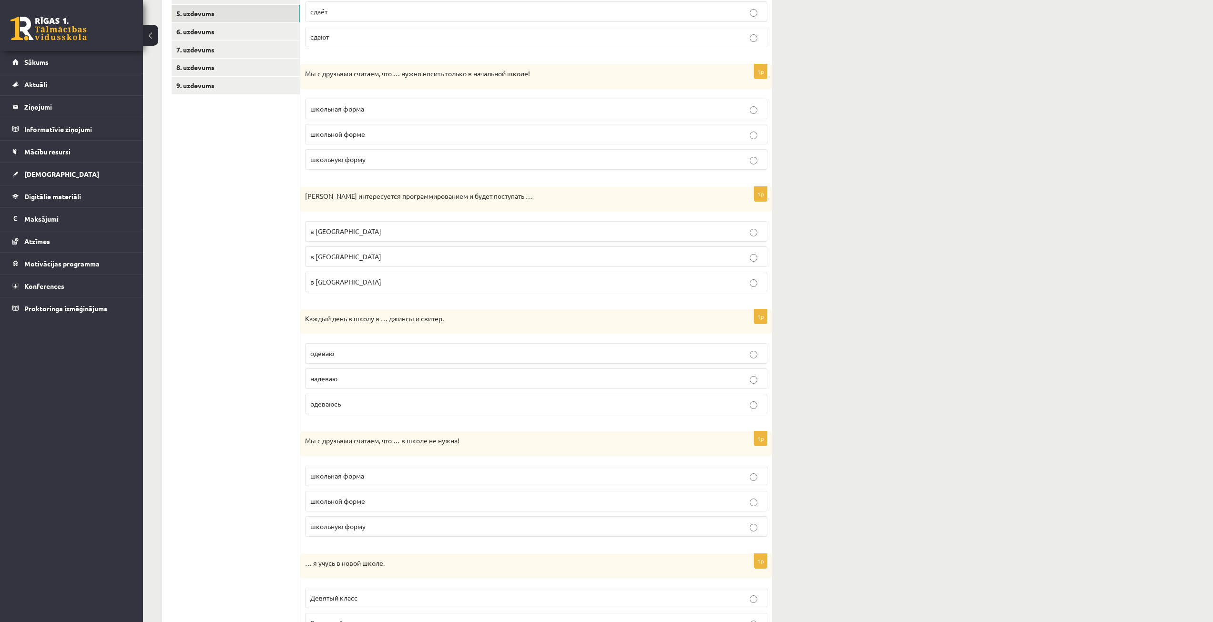
scroll to position [286, 0]
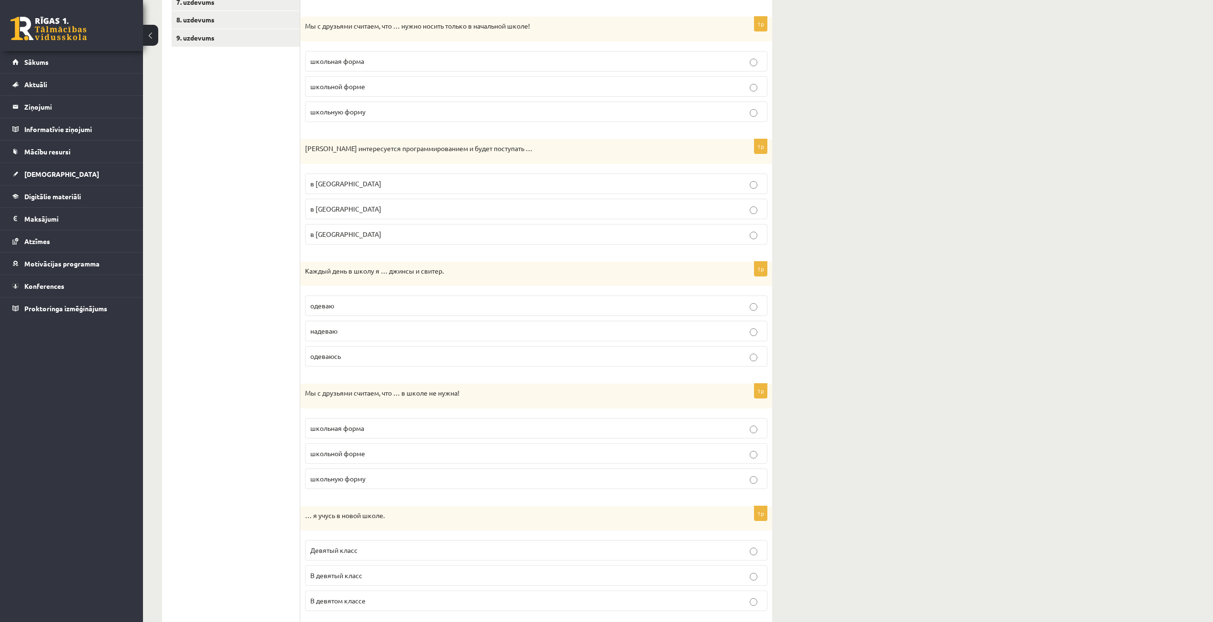
click at [391, 338] on label "надеваю" at bounding box center [536, 331] width 462 height 20
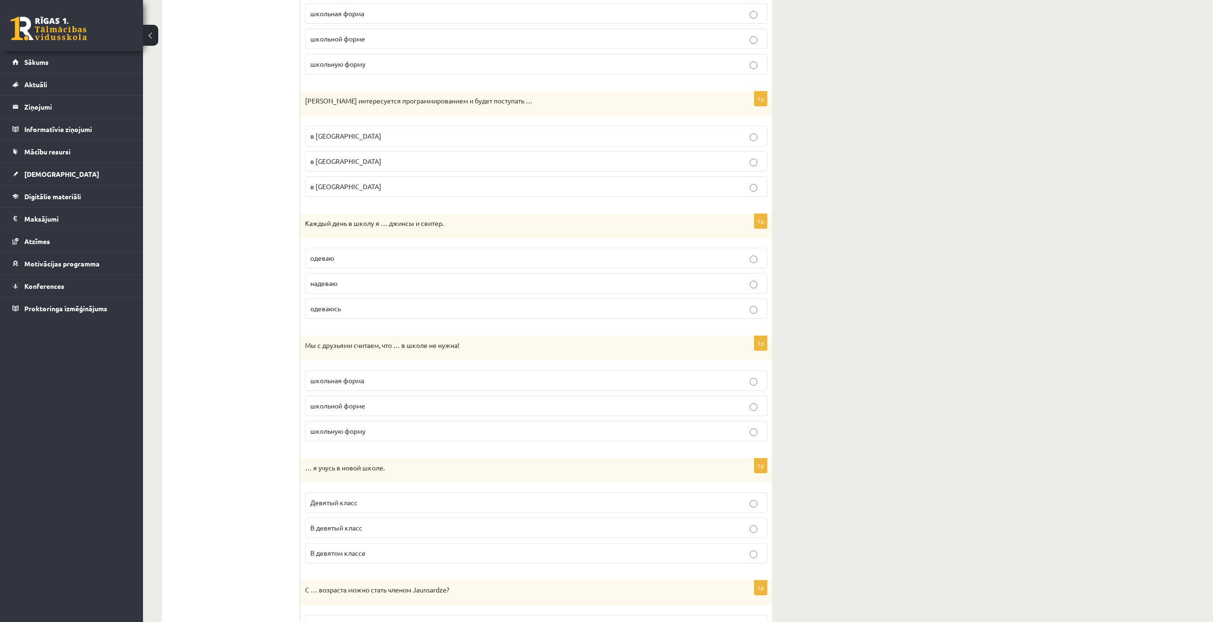
scroll to position [381, 0]
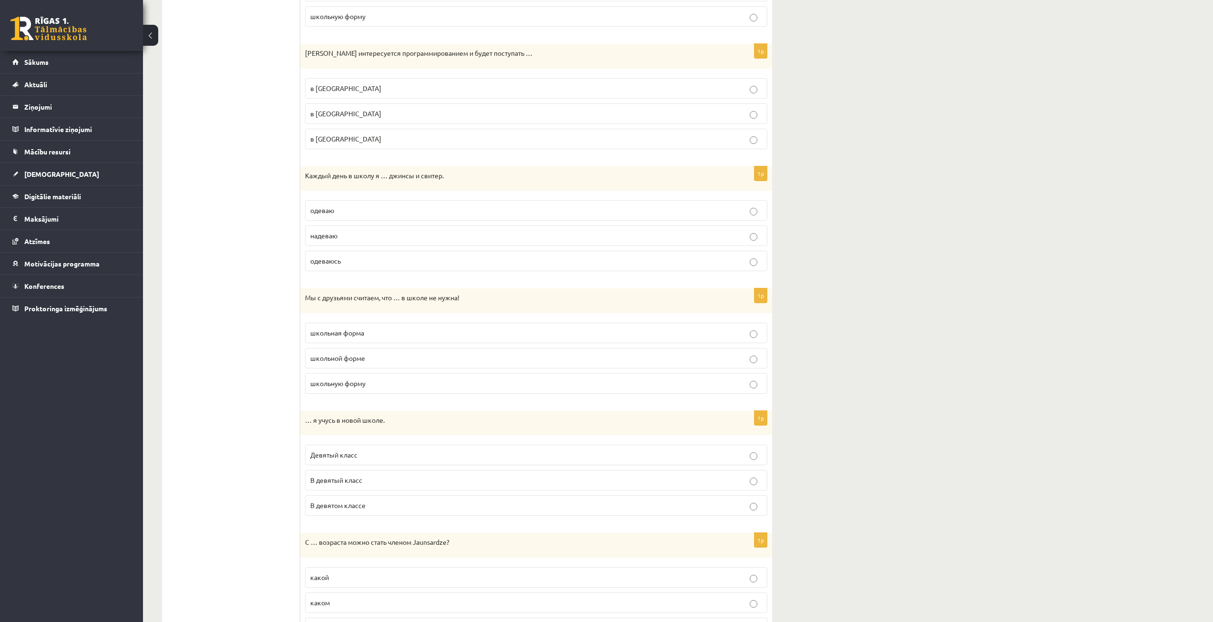
click at [426, 330] on p "школьная форма" at bounding box center [536, 333] width 452 height 10
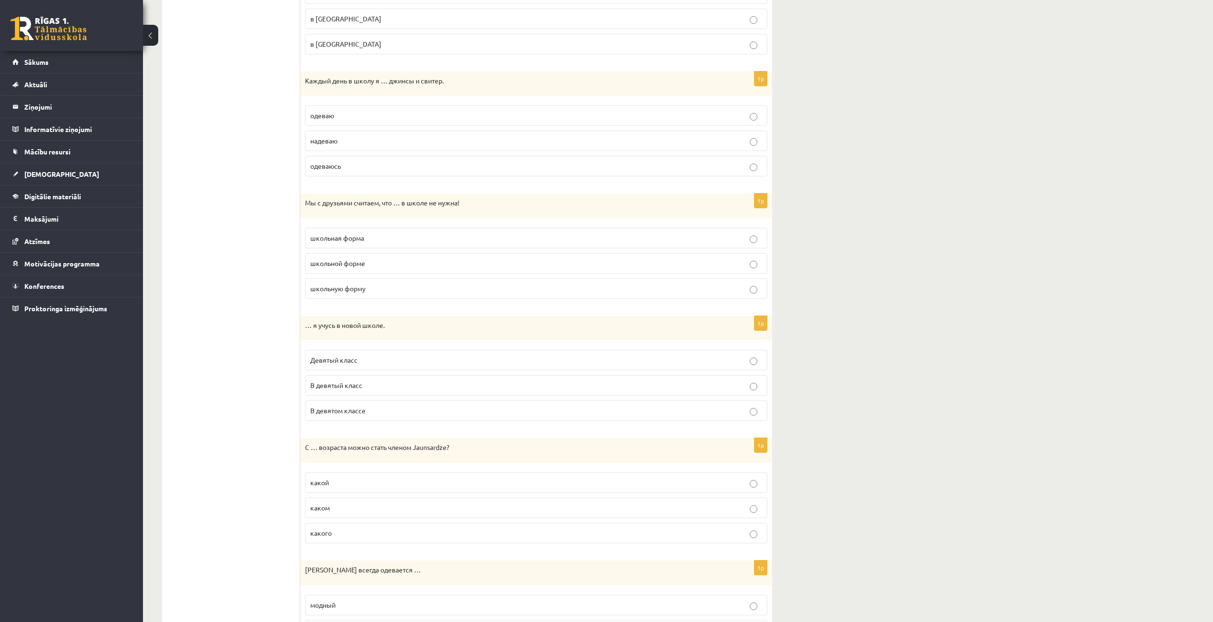
scroll to position [476, 0]
click at [406, 408] on p "В девятом классе" at bounding box center [536, 410] width 452 height 10
drag, startPoint x: 306, startPoint y: 322, endPoint x: 401, endPoint y: 408, distance: 127.8
click at [401, 408] on div "1p … я учусь в новой школе. Девятый класс В девятый класс В девятом классе" at bounding box center [536, 371] width 472 height 113
copy div "… я учусь в новой школе. Девятый класс В девятый класс В девятом классе"
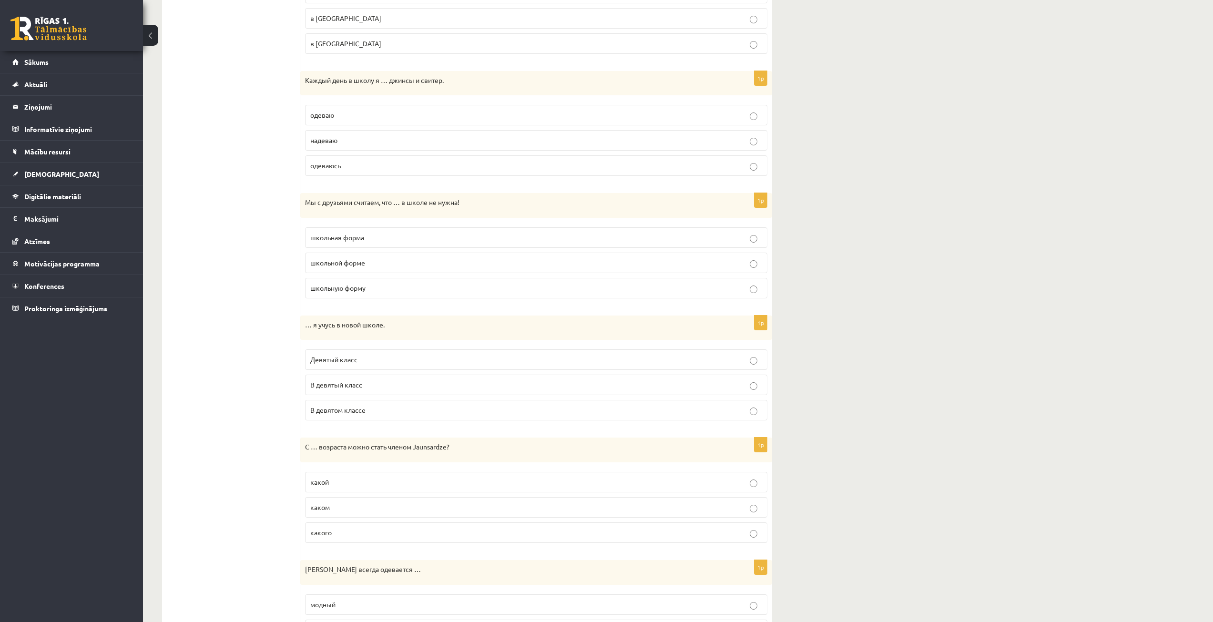
click at [228, 312] on ul "1. uzdevums 2. uzdevums 3. uzdevums 4. uzdevums 5. uzdevums 6. uzdevums 7. uzde…" at bounding box center [236, 306] width 129 height 1223
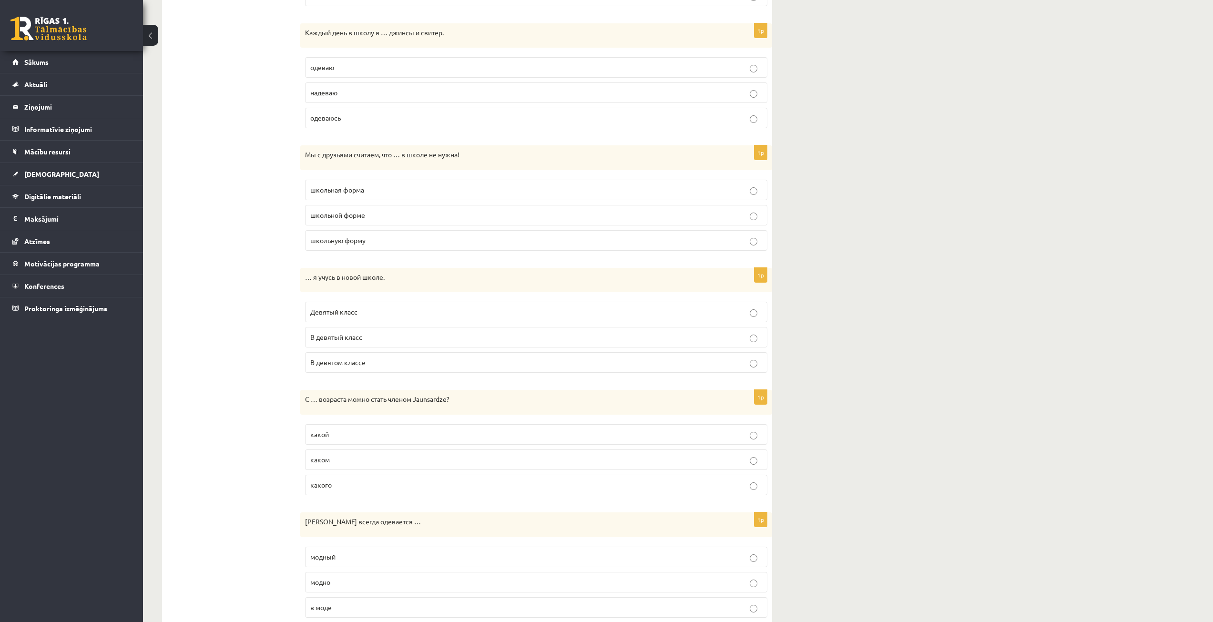
scroll to position [572, 0]
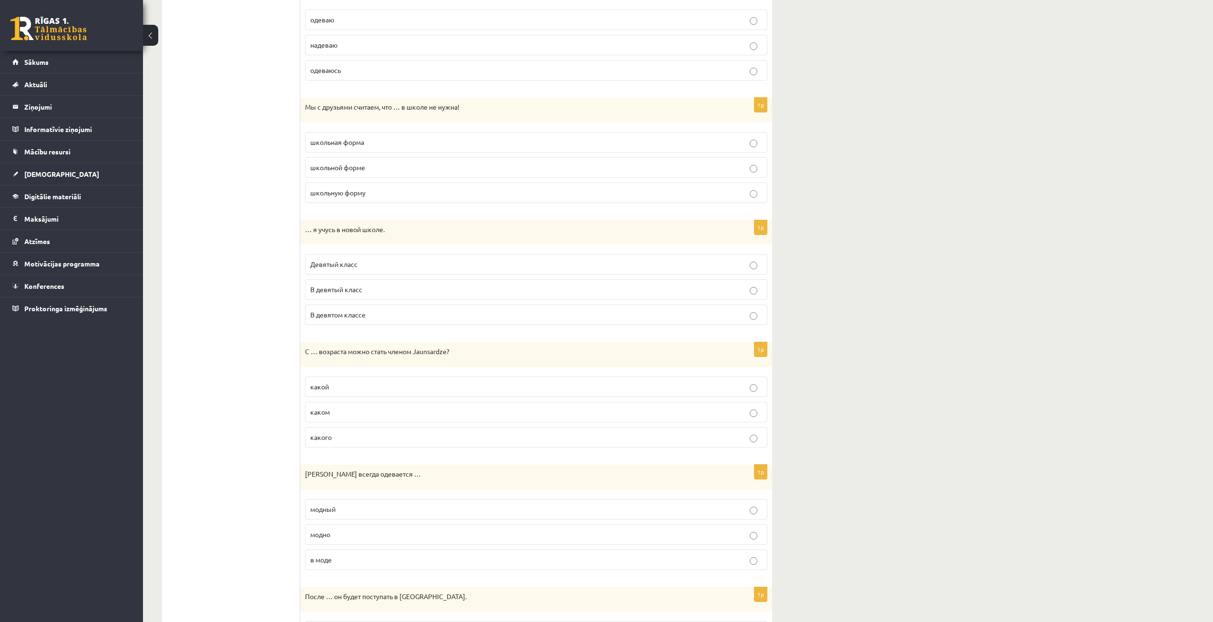
click at [346, 435] on p "какого" at bounding box center [536, 437] width 452 height 10
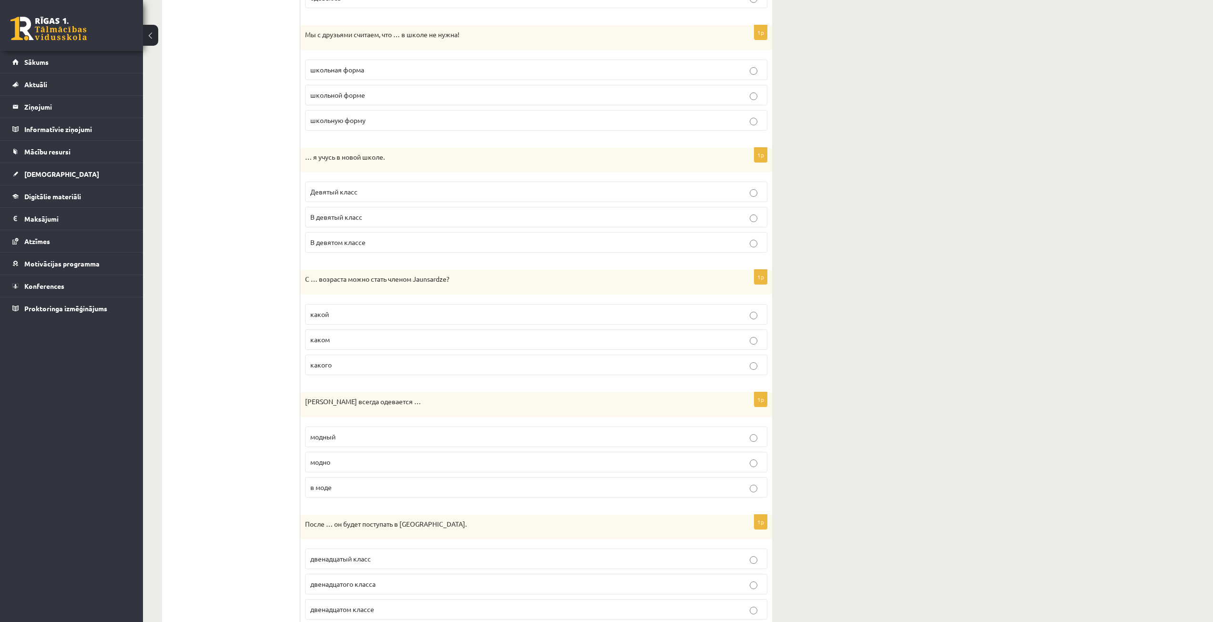
scroll to position [667, 0]
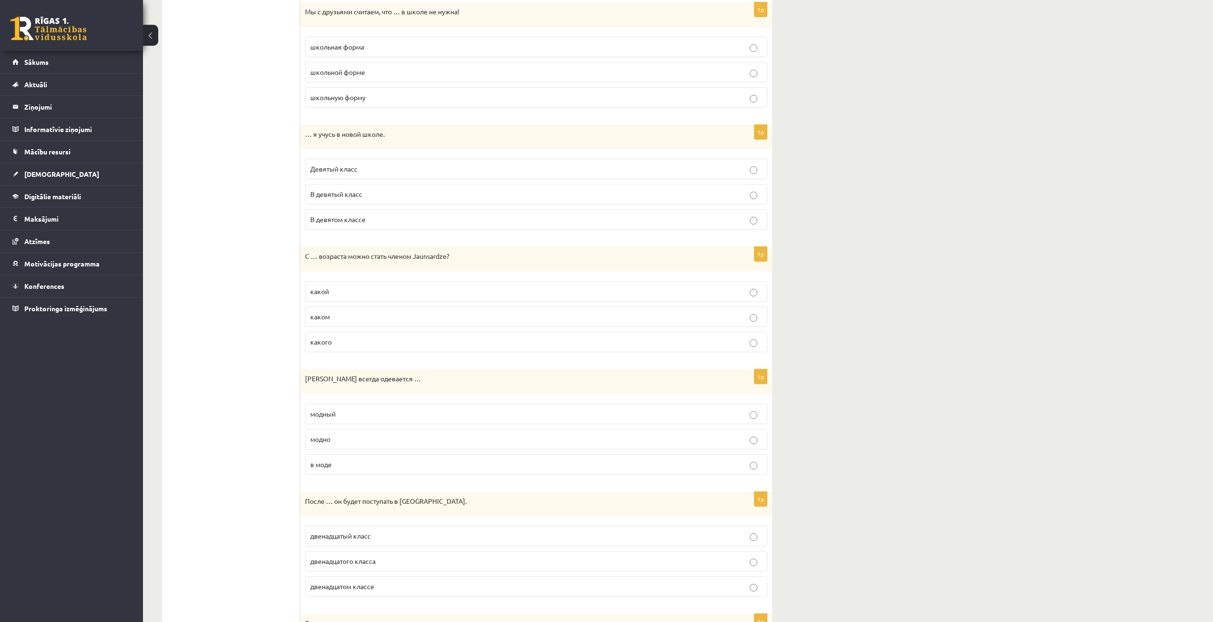
click at [346, 435] on p "модно" at bounding box center [536, 439] width 452 height 10
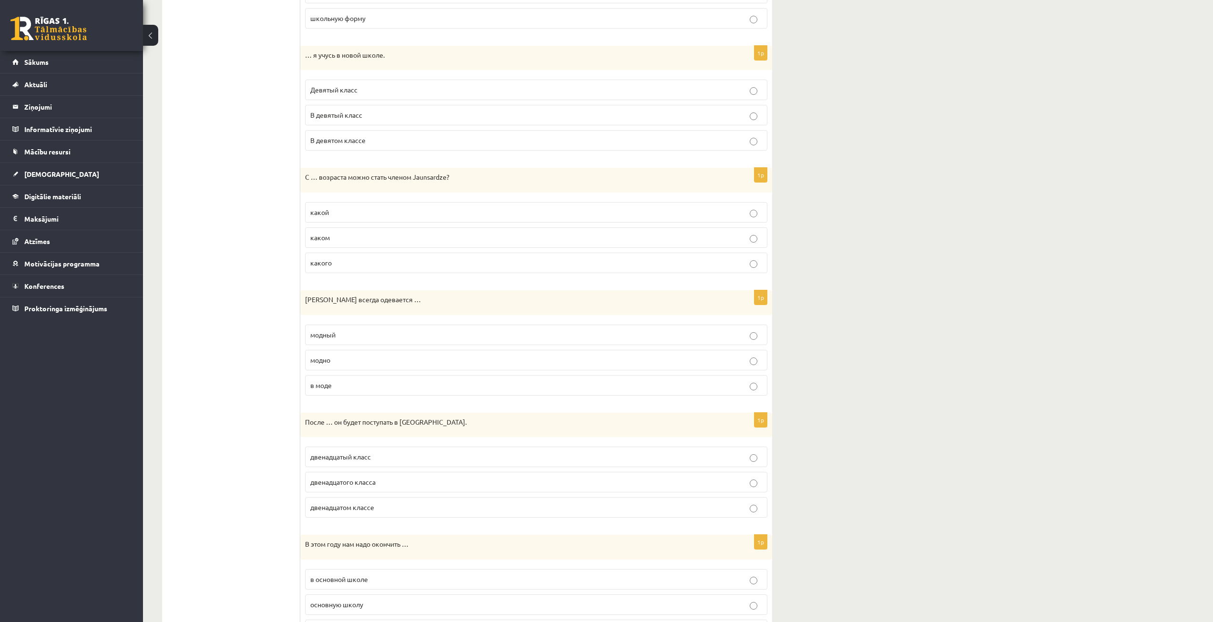
scroll to position [762, 0]
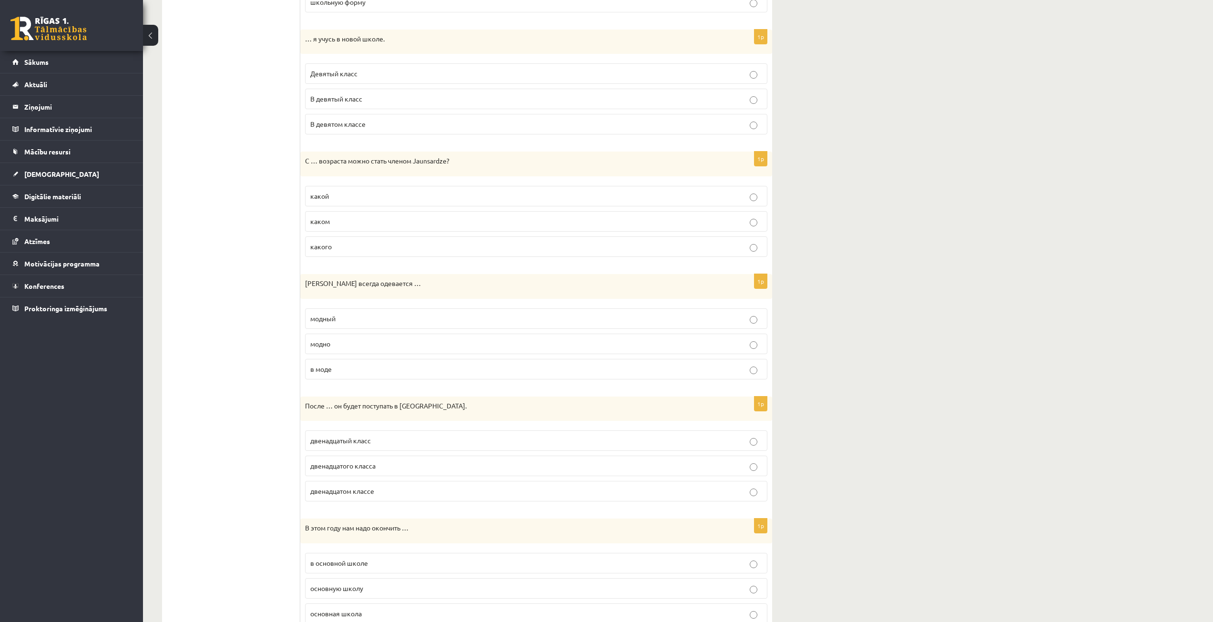
click at [379, 471] on p "двенадцатого класса" at bounding box center [536, 466] width 452 height 10
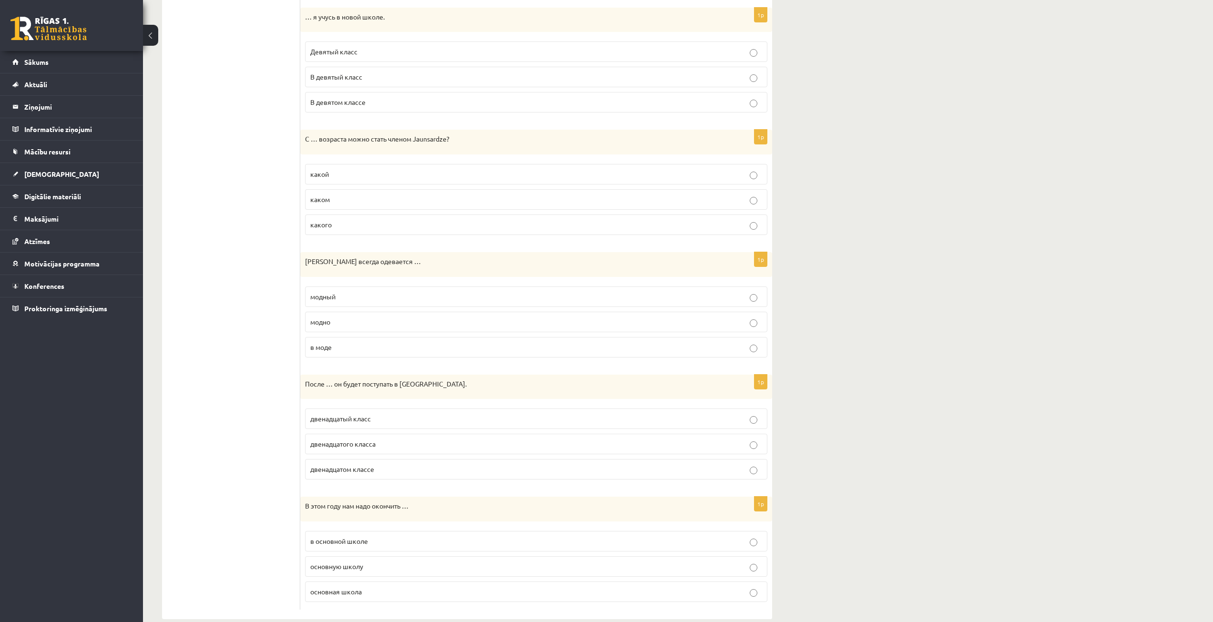
scroll to position [801, 0]
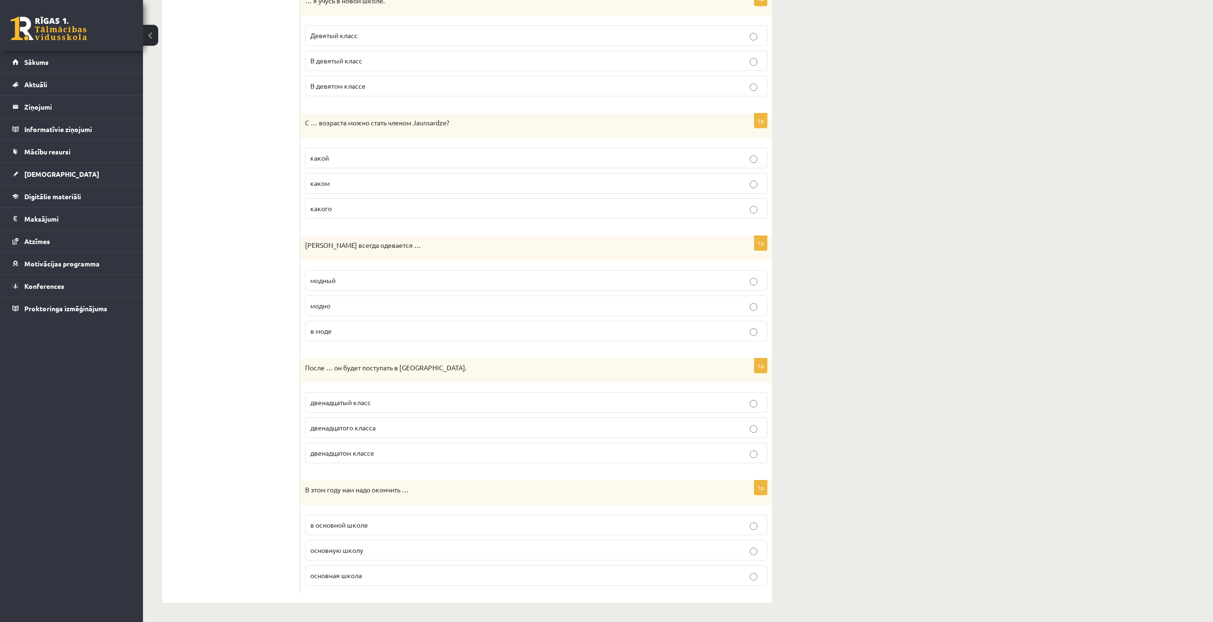
click at [381, 545] on p "основную школу" at bounding box center [536, 550] width 452 height 10
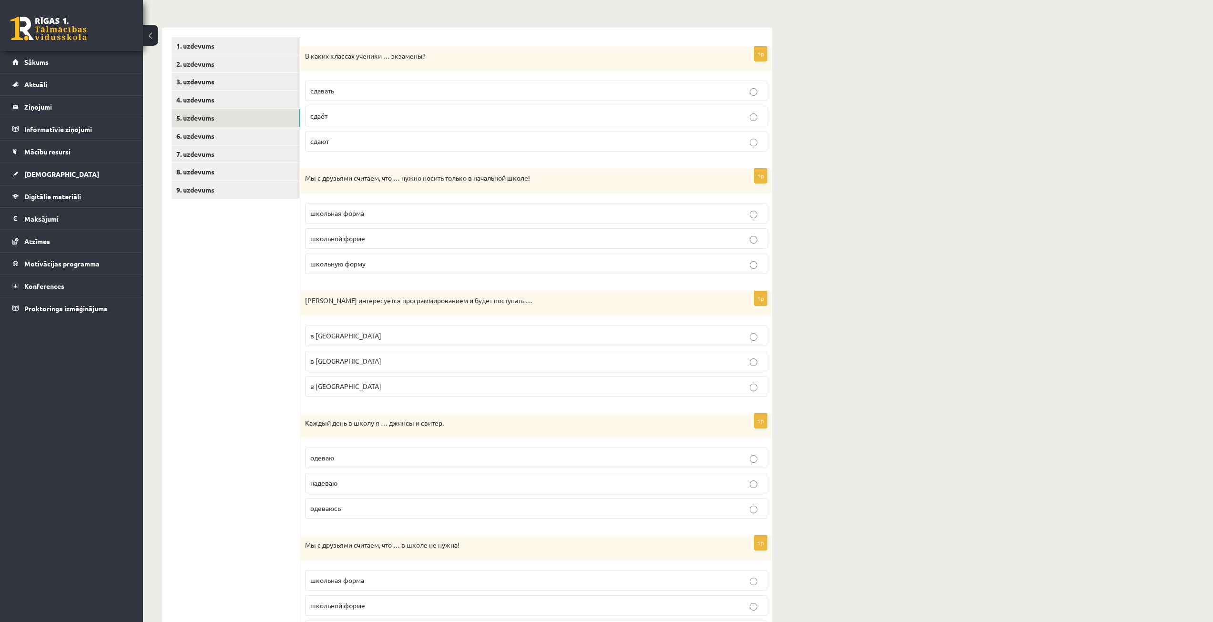
scroll to position [0, 0]
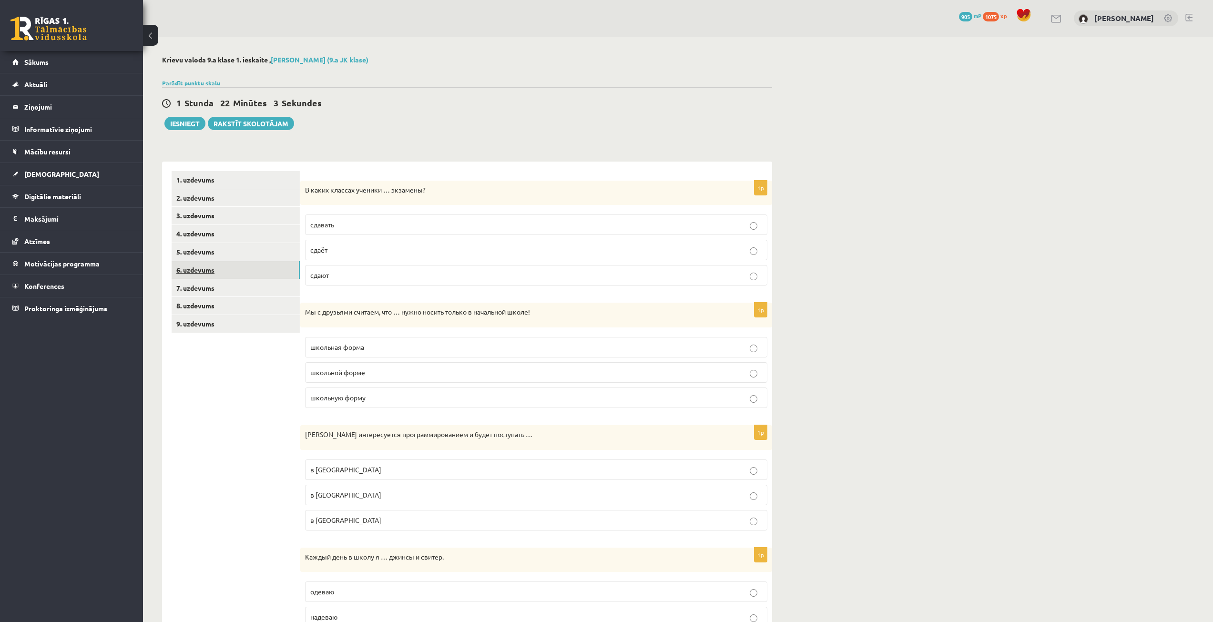
click at [239, 274] on link "6. uzdevums" at bounding box center [236, 270] width 128 height 18
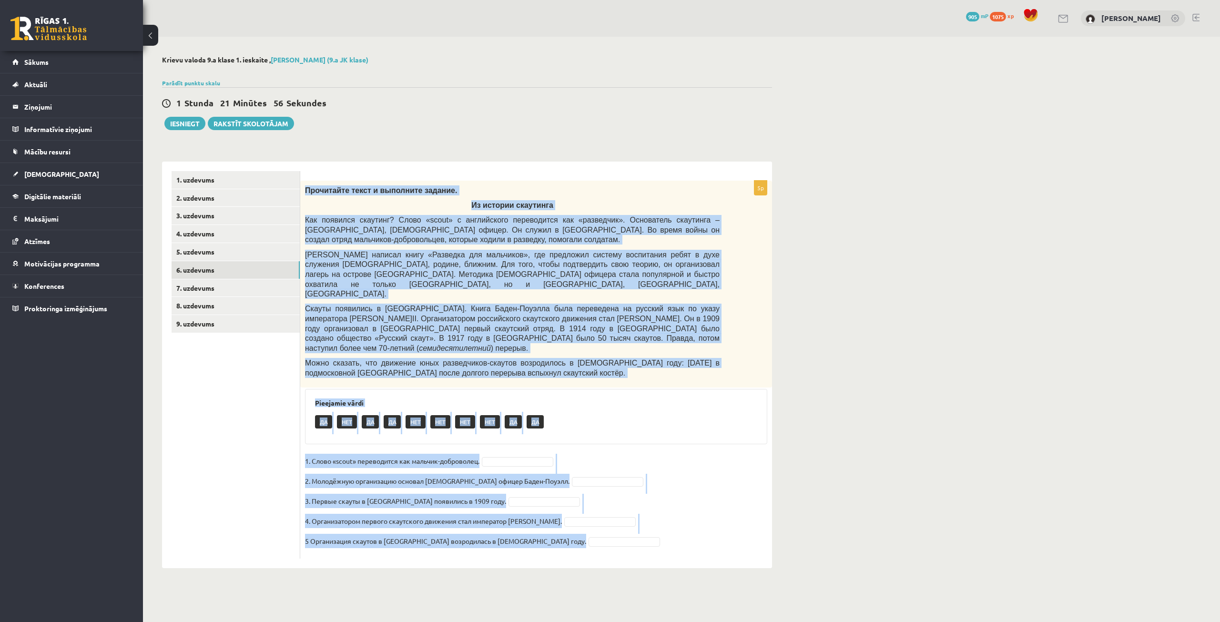
drag, startPoint x: 305, startPoint y: 188, endPoint x: 567, endPoint y: 513, distance: 416.8
click at [567, 513] on div "5p Прочитайте текст и выполните задание. Из истории скаутинга Как появился скау…" at bounding box center [536, 370] width 472 height 378
copy div "Прочитайте текст и выполните задание. Из истории скаутинга Как появился скаутин…"
click at [825, 538] on div "**********" at bounding box center [681, 312] width 1077 height 550
click at [658, 594] on body "0 Dāvanas 905 mP 1075 xp Alekss Kozlovskis Sākums Aktuāli Kā mācīties eSKOLĀ Ko…" at bounding box center [610, 311] width 1220 height 622
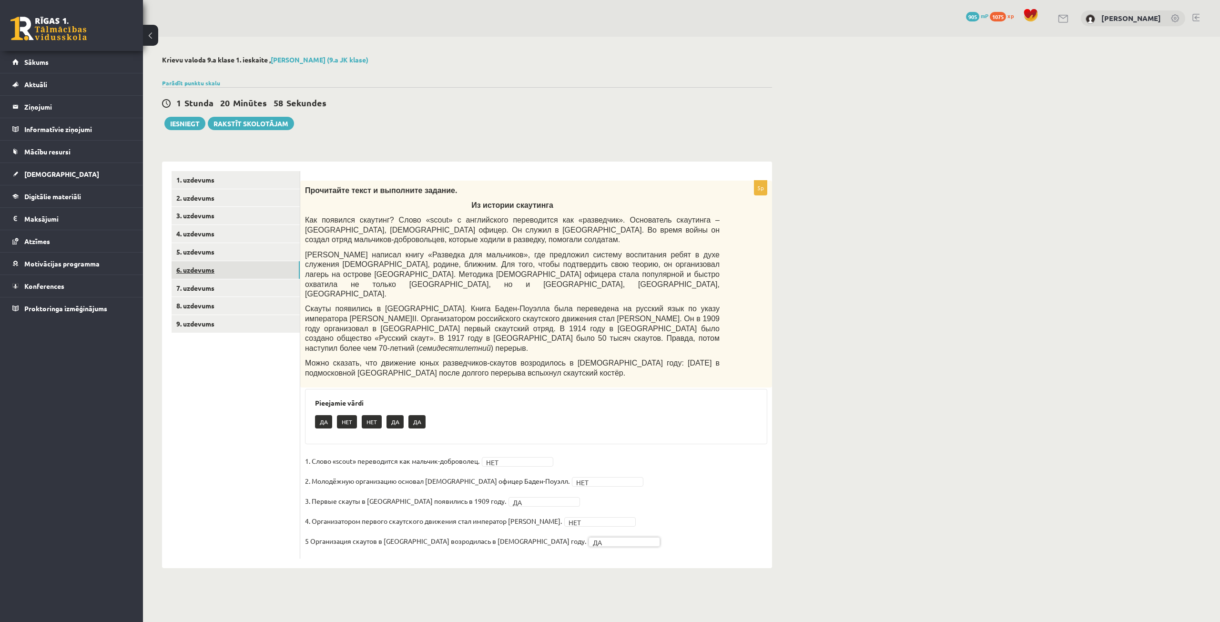
click at [210, 269] on link "6. uzdevums" at bounding box center [236, 270] width 128 height 18
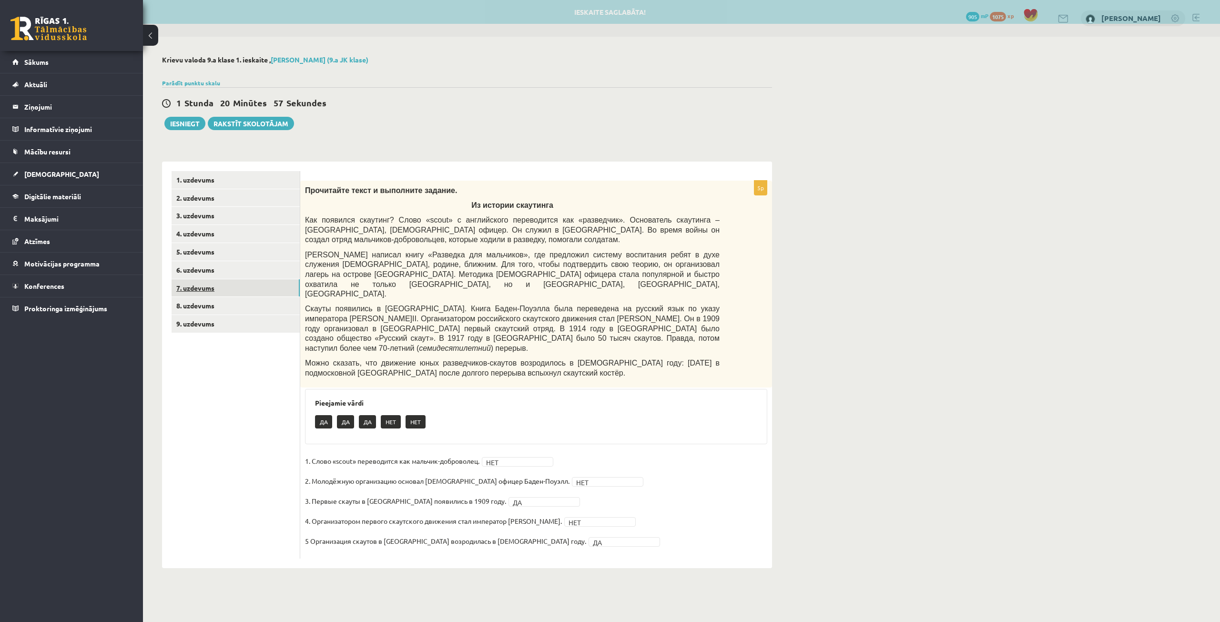
click at [214, 286] on link "7. uzdevums" at bounding box center [236, 288] width 128 height 18
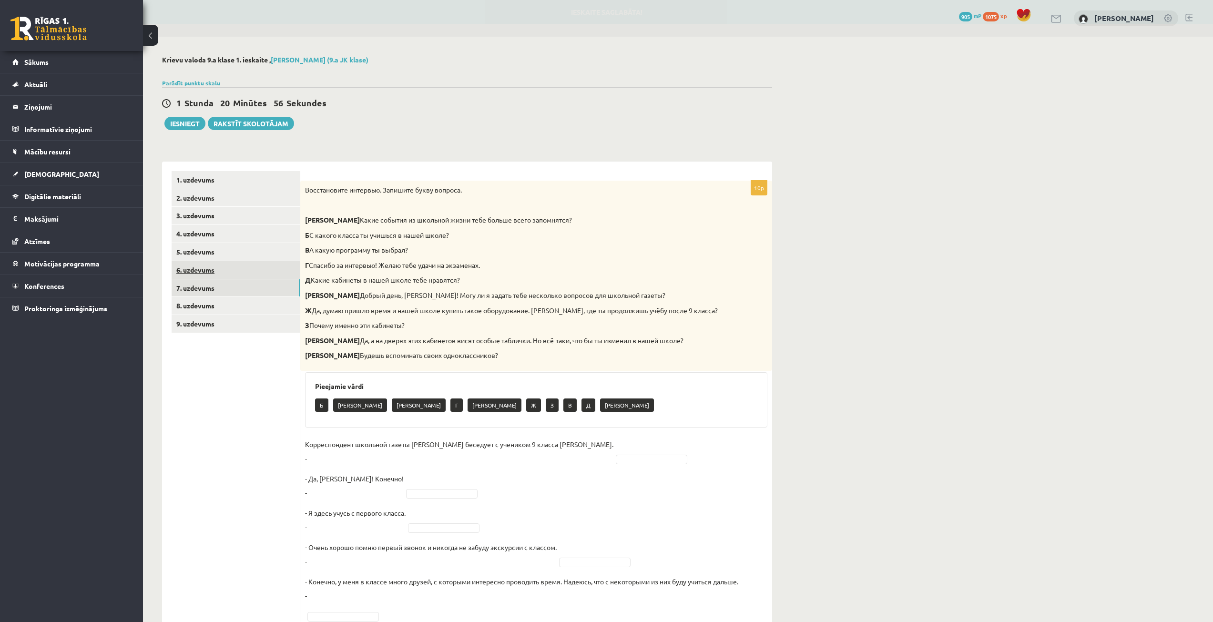
click at [217, 271] on link "6. uzdevums" at bounding box center [236, 270] width 128 height 18
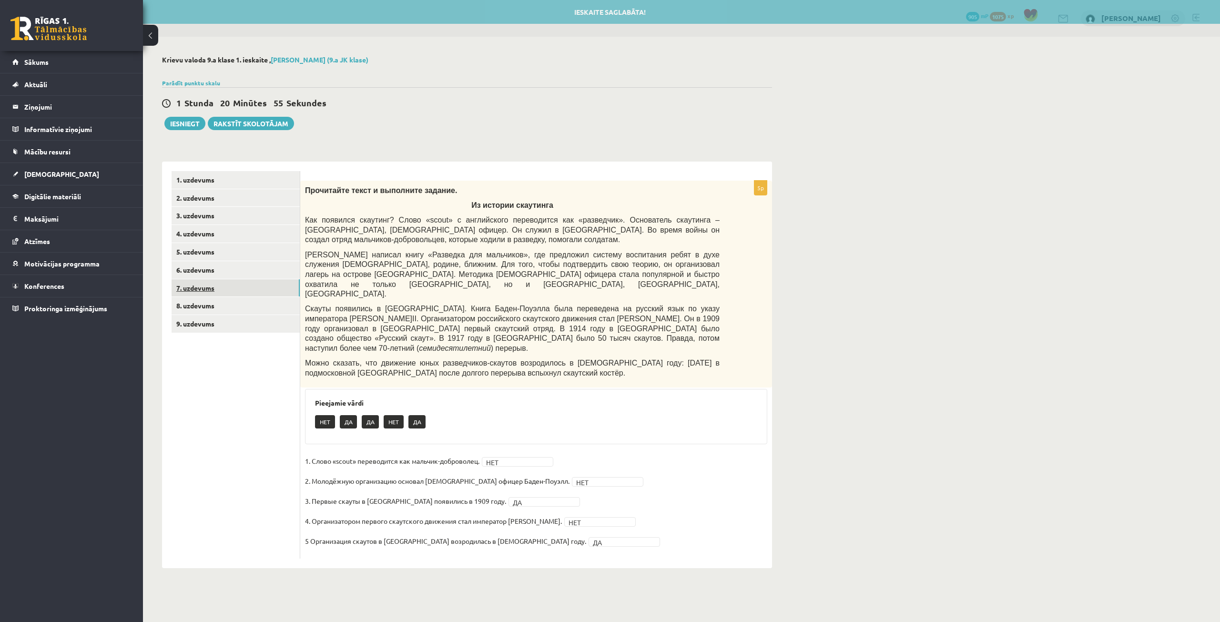
click at [229, 286] on link "7. uzdevums" at bounding box center [236, 288] width 128 height 18
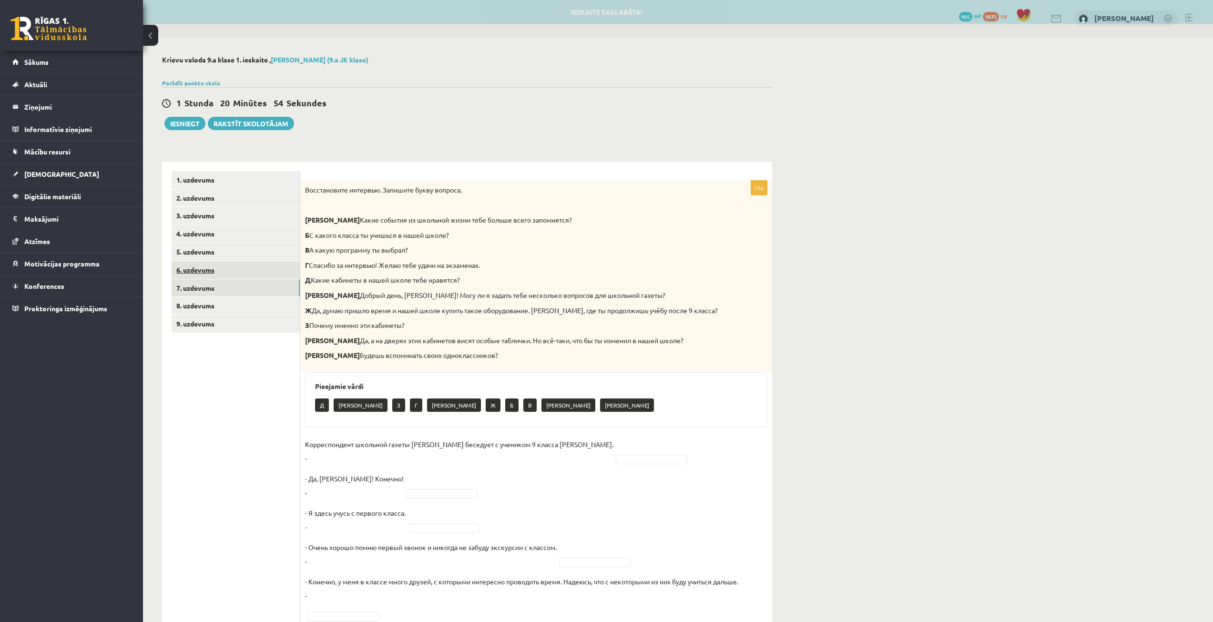
click at [229, 268] on link "6. uzdevums" at bounding box center [236, 270] width 128 height 18
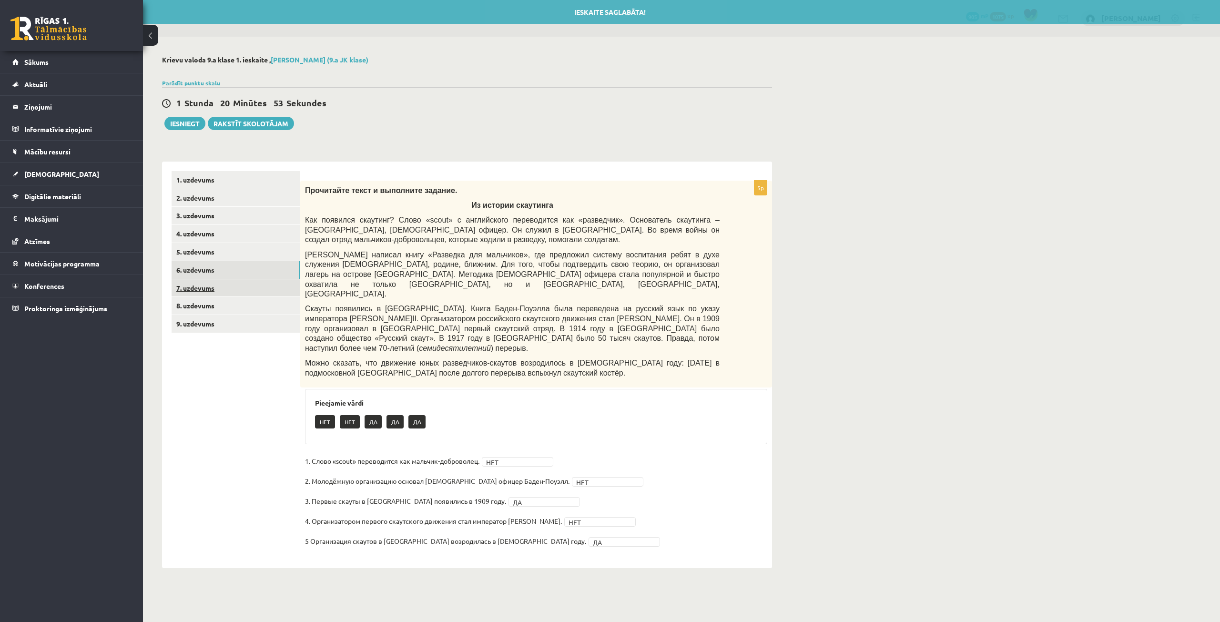
click at [233, 285] on link "7. uzdevums" at bounding box center [236, 288] width 128 height 18
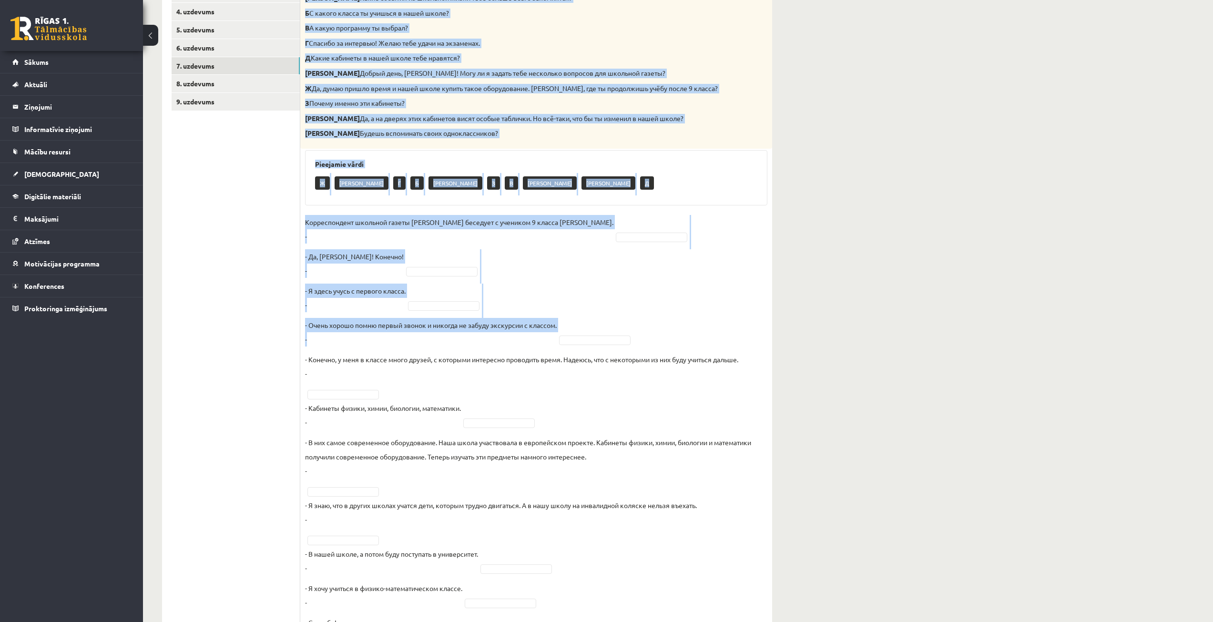
scroll to position [263, 0]
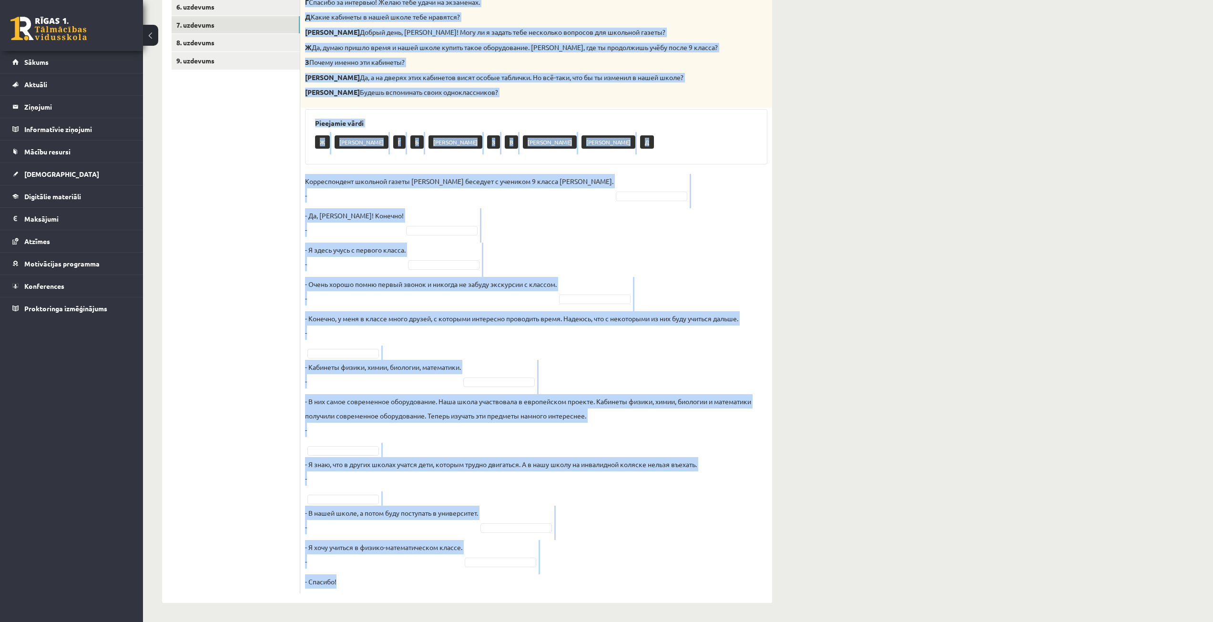
drag, startPoint x: 304, startPoint y: 162, endPoint x: 458, endPoint y: 585, distance: 449.6
click at [458, 585] on div "10p Восстановите интервью. Запишите букву вопроса. А Какие события из школьной …" at bounding box center [536, 256] width 472 height 676
copy div "Восстановите интервью. Запишите букву вопроса. А Какие события из школьной жизн…"
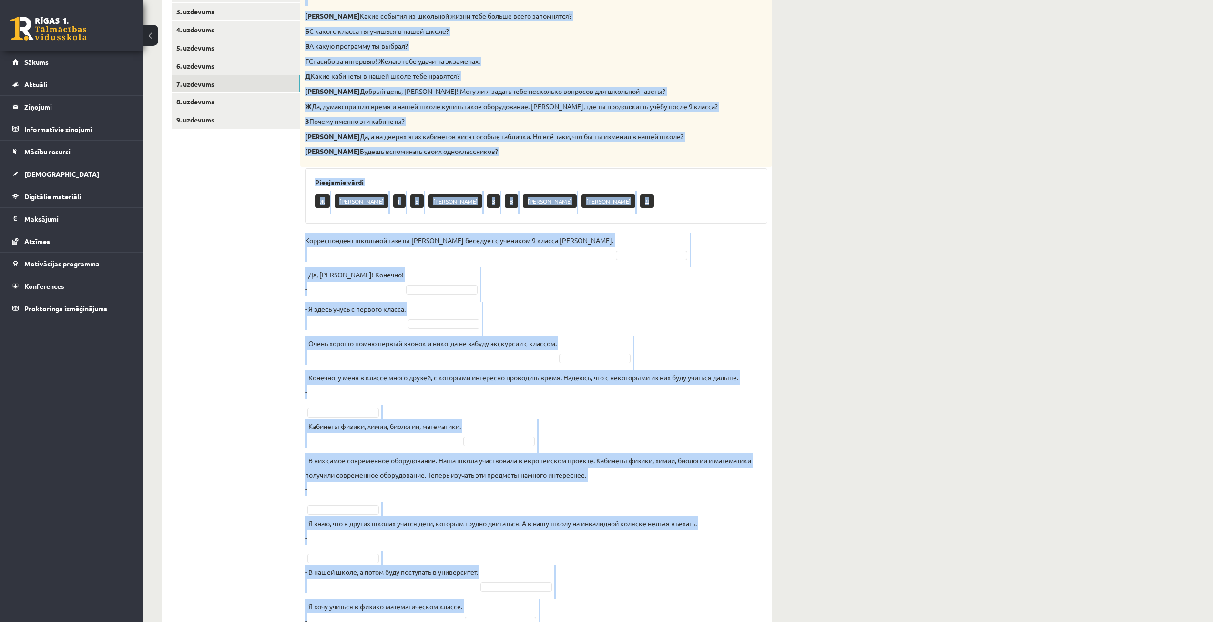
scroll to position [0, 0]
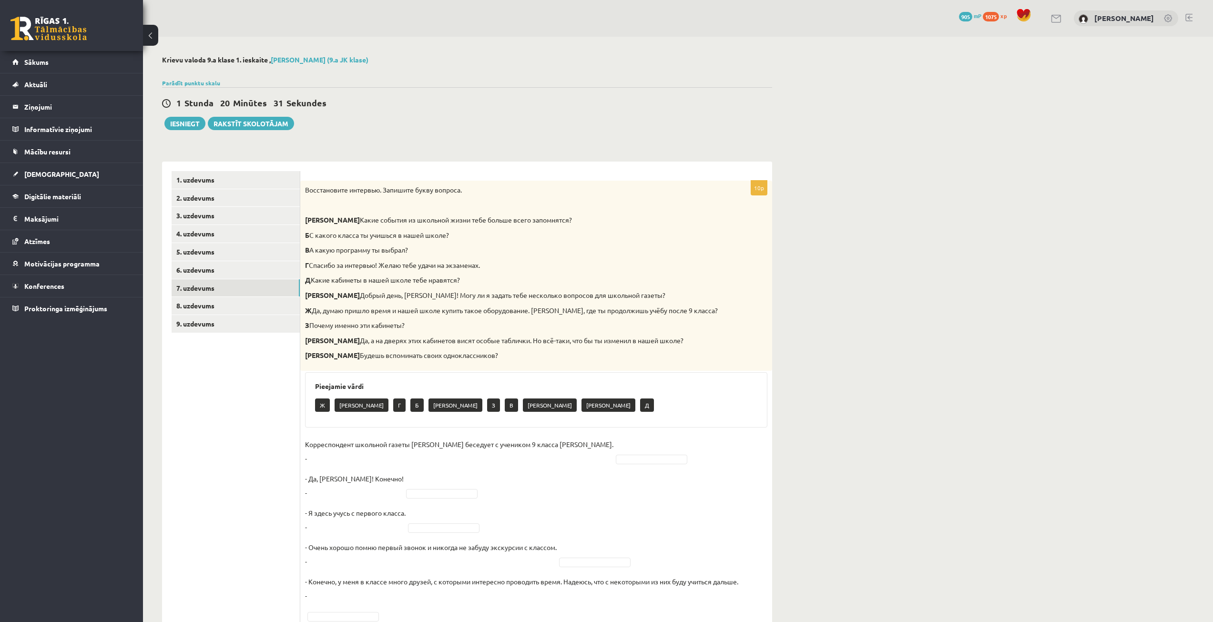
click at [1141, 162] on div "**********" at bounding box center [678, 461] width 1070 height 848
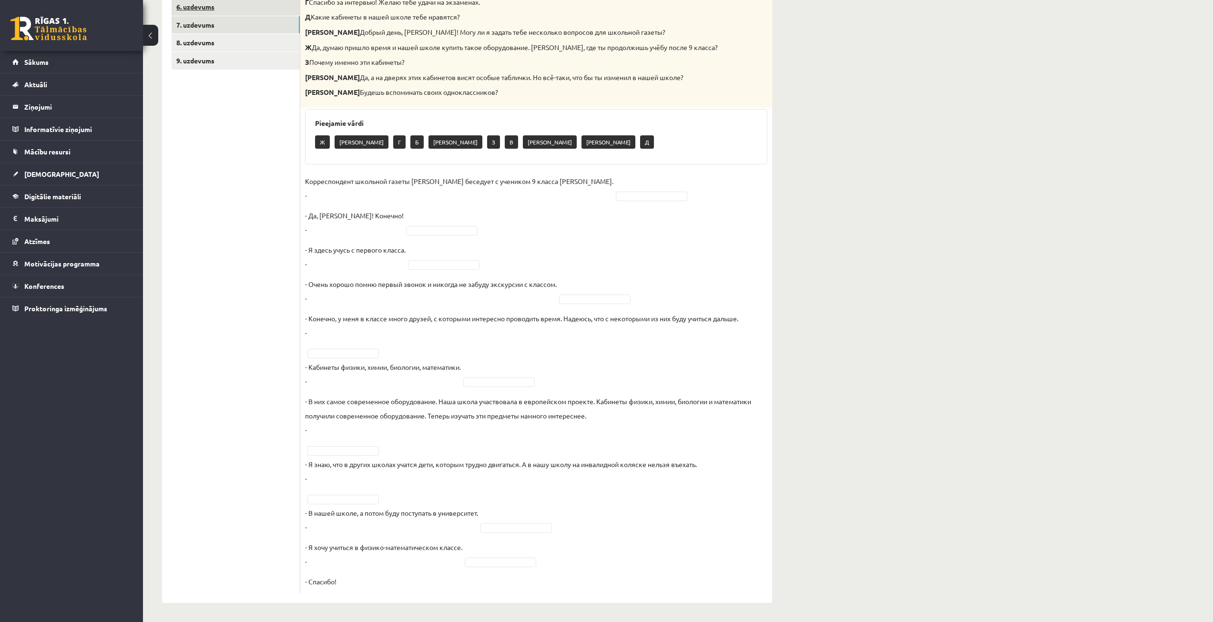
scroll to position [263, 0]
click at [655, 190] on fieldset "Корреспондент школьной газеты Анна Берзиня беседует с учеником 9 класса Андреем…" at bounding box center [536, 381] width 462 height 415
click at [585, 291] on fieldset "Корреспондент школьной газеты Анна Берзиня беседует с учеником 9 класса Андреем…" at bounding box center [536, 381] width 462 height 415
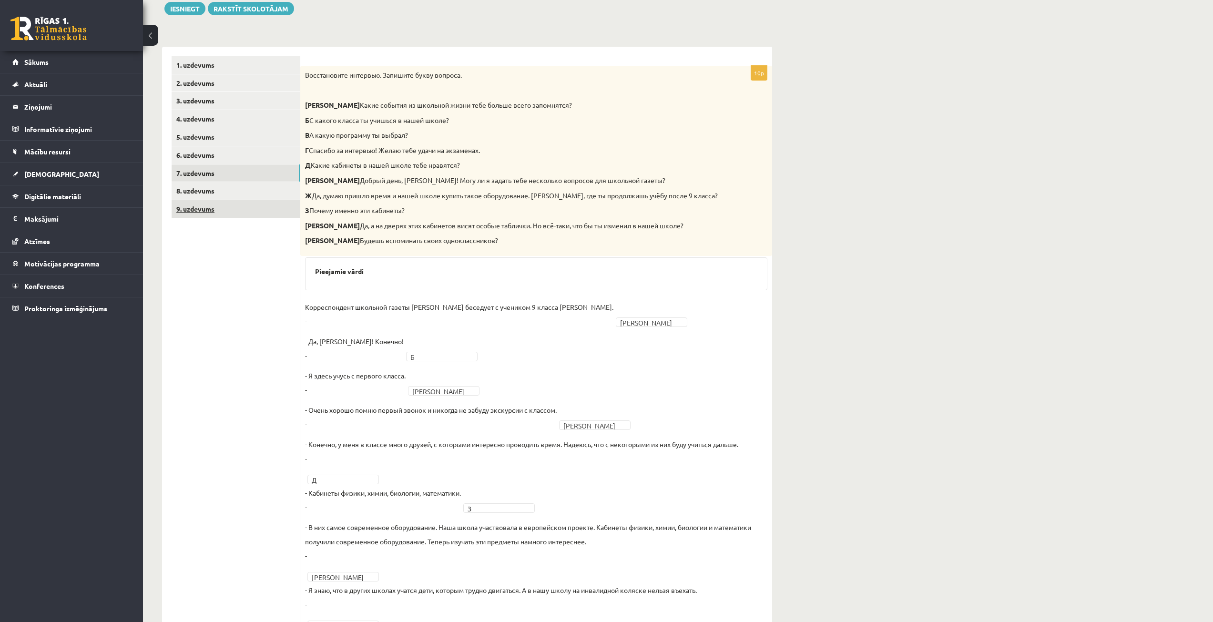
scroll to position [98, 0]
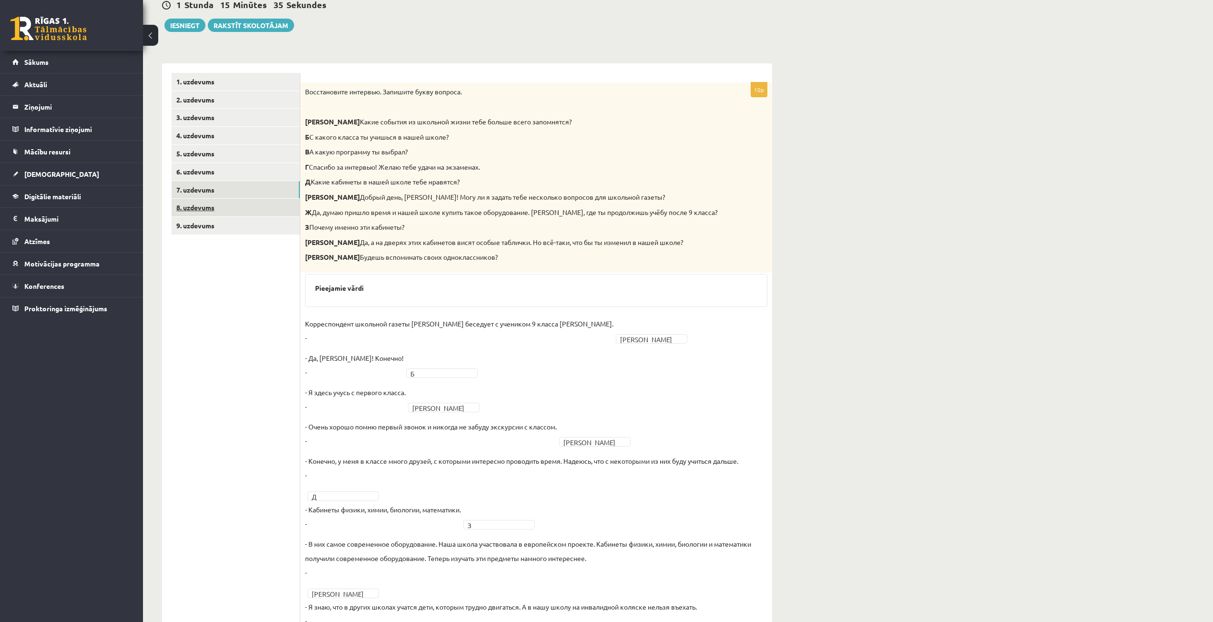
click at [243, 202] on link "8. uzdevums" at bounding box center [236, 208] width 128 height 18
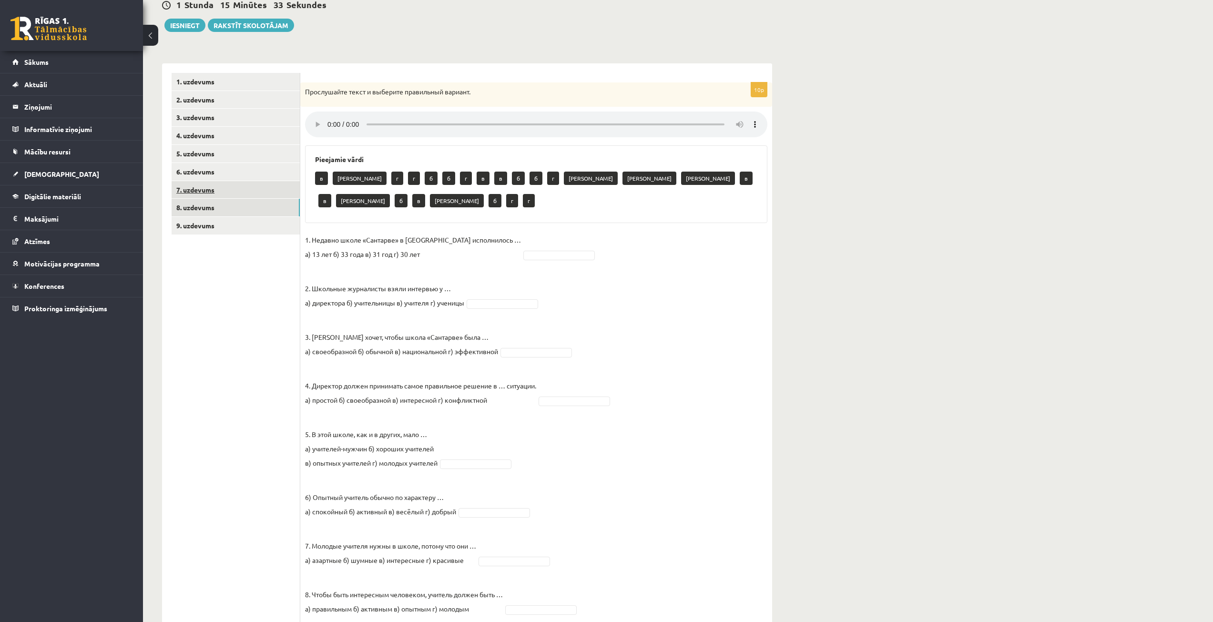
click at [246, 187] on link "7. uzdevums" at bounding box center [236, 190] width 128 height 18
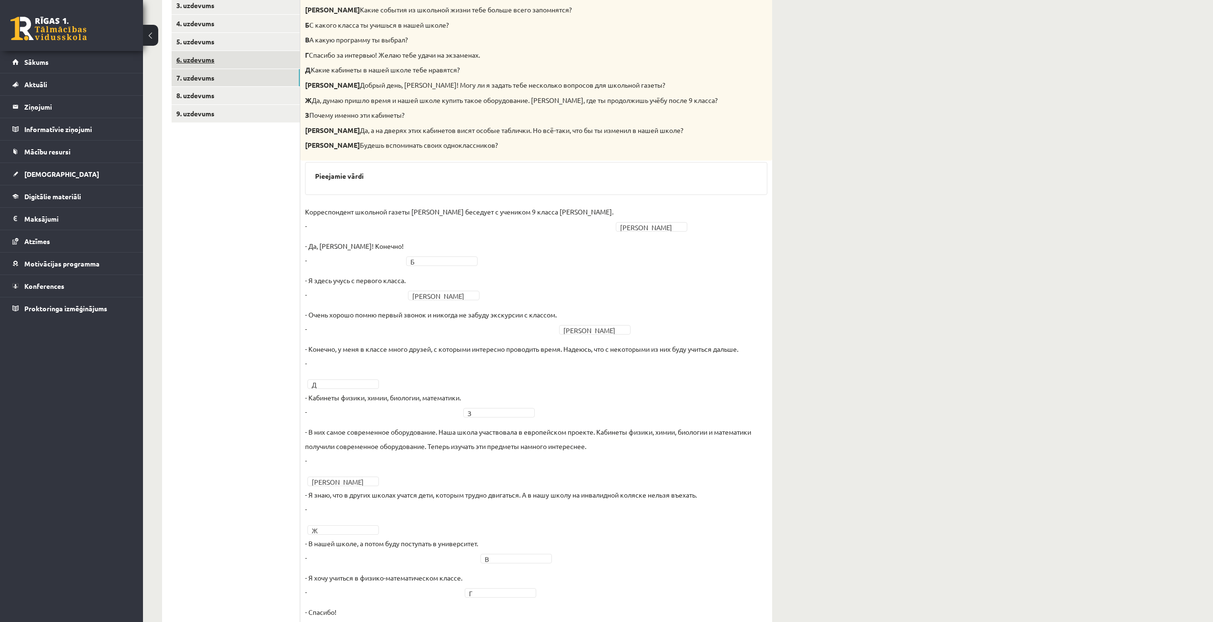
scroll to position [193, 0]
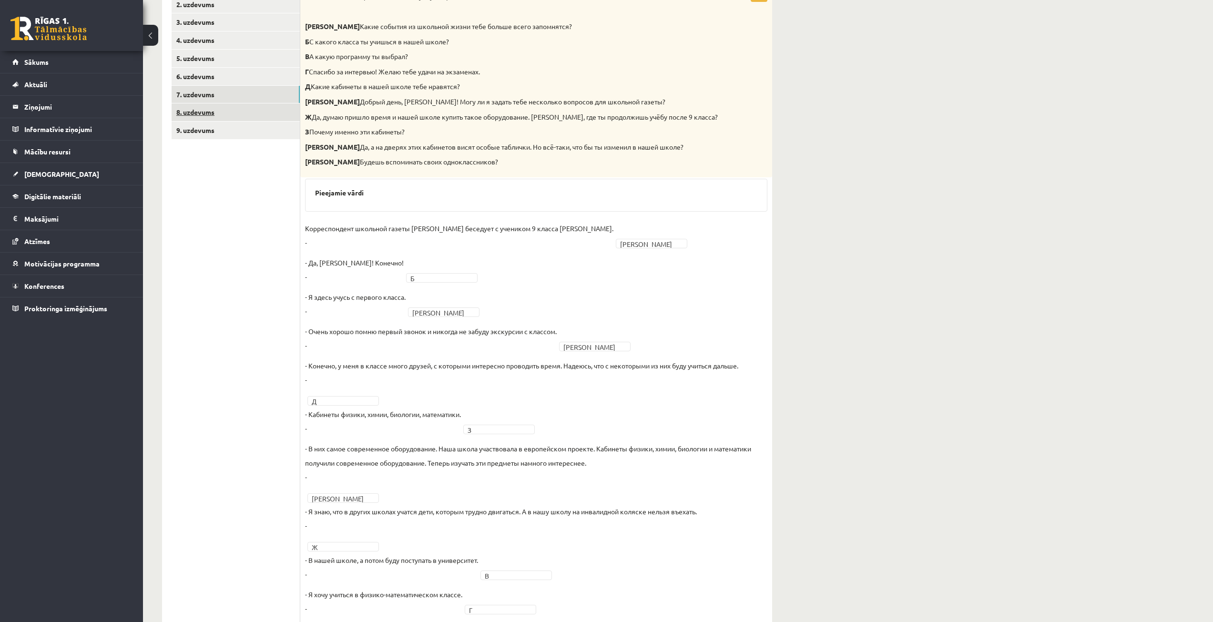
click at [243, 117] on link "8. uzdevums" at bounding box center [236, 112] width 128 height 18
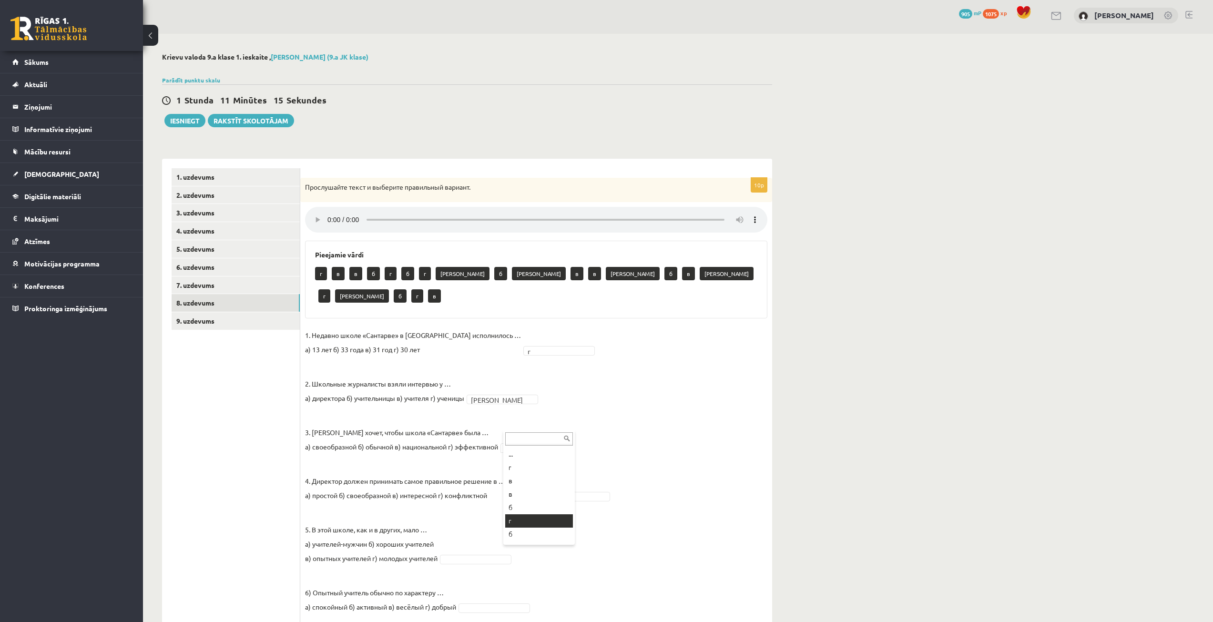
scroll to position [48, 0]
click at [722, 433] on fieldset "1. Недавно школе «Сантарве» в Клайпеде исполнилось … а) 13 лет б) 33 года в) 31…" at bounding box center [536, 571] width 462 height 486
click at [819, 231] on div "**********" at bounding box center [678, 440] width 1070 height 813
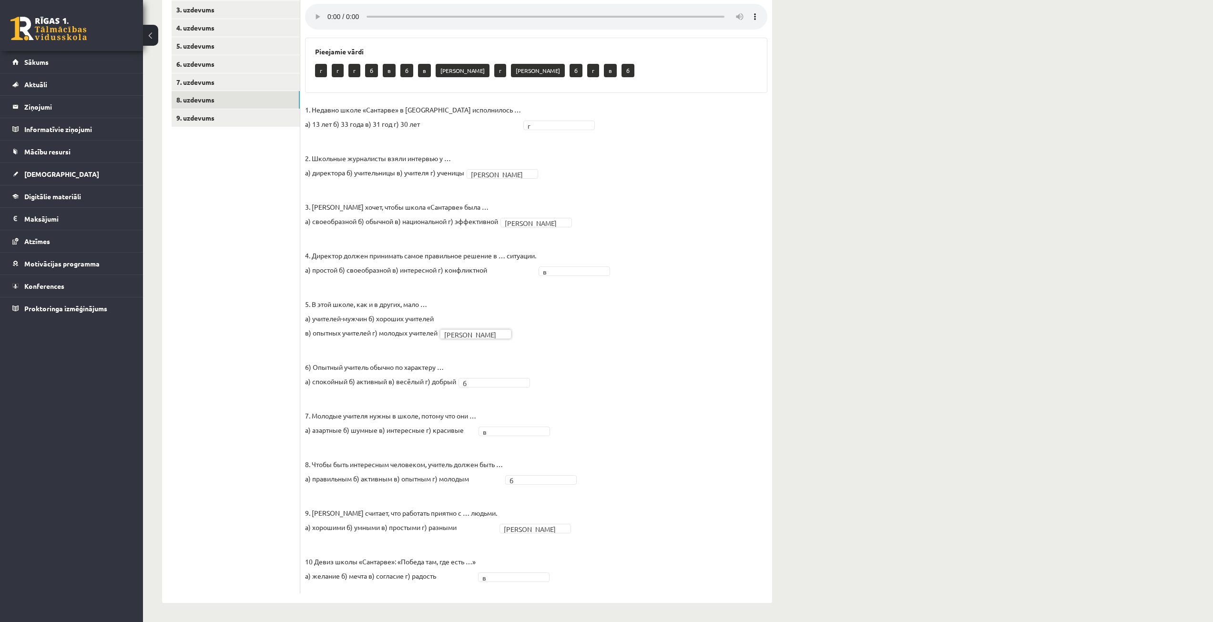
scroll to position [16, 0]
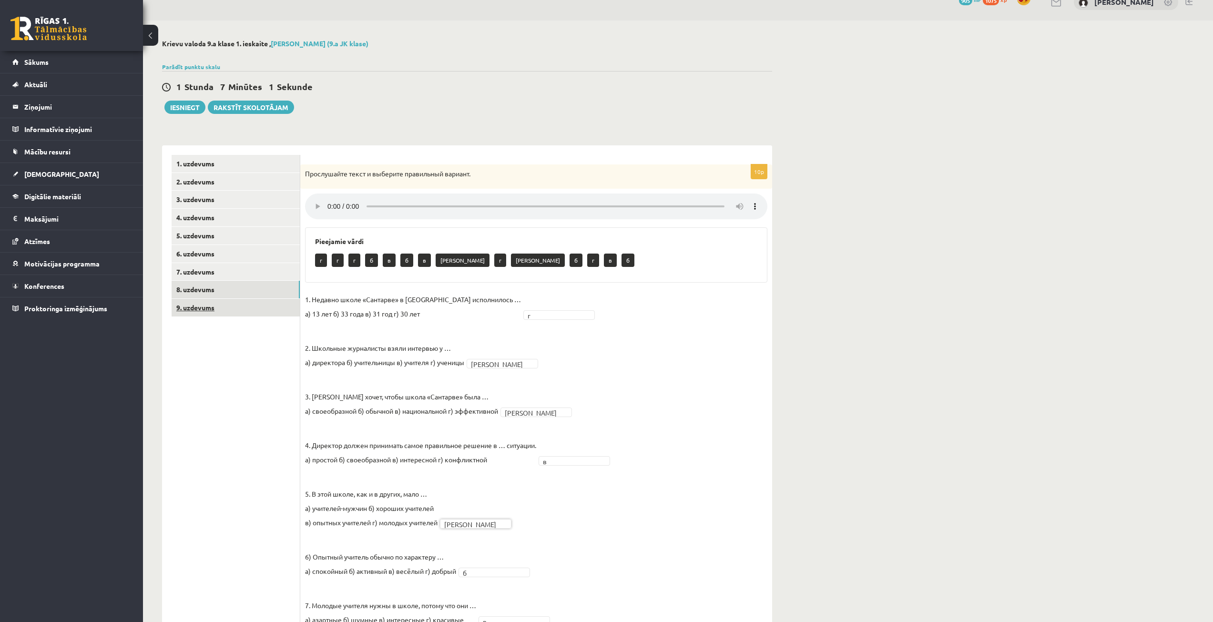
click at [208, 313] on link "9. uzdevums" at bounding box center [236, 308] width 128 height 18
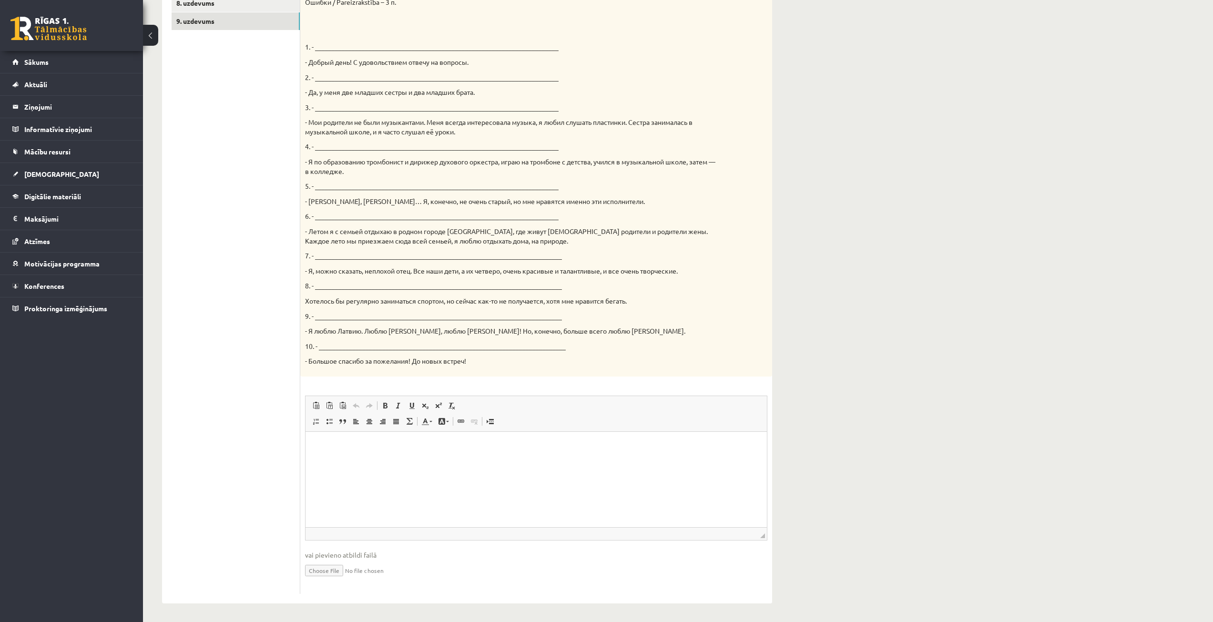
scroll to position [304, 0]
click at [1162, 151] on div "**********" at bounding box center [678, 177] width 1070 height 888
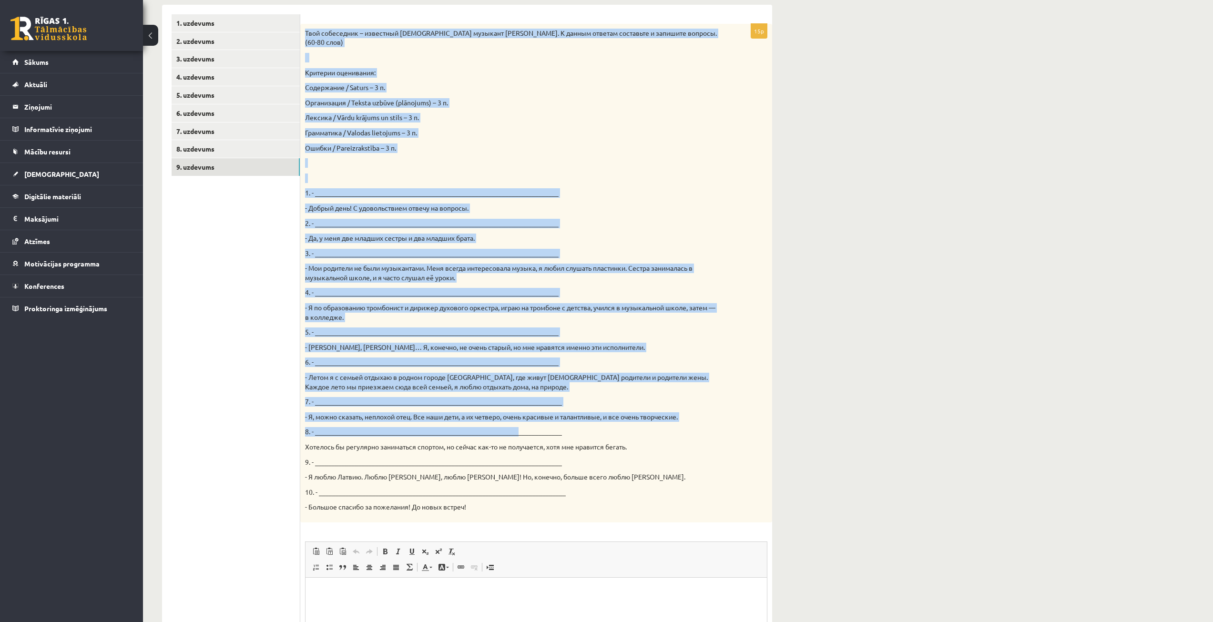
scroll to position [209, 0]
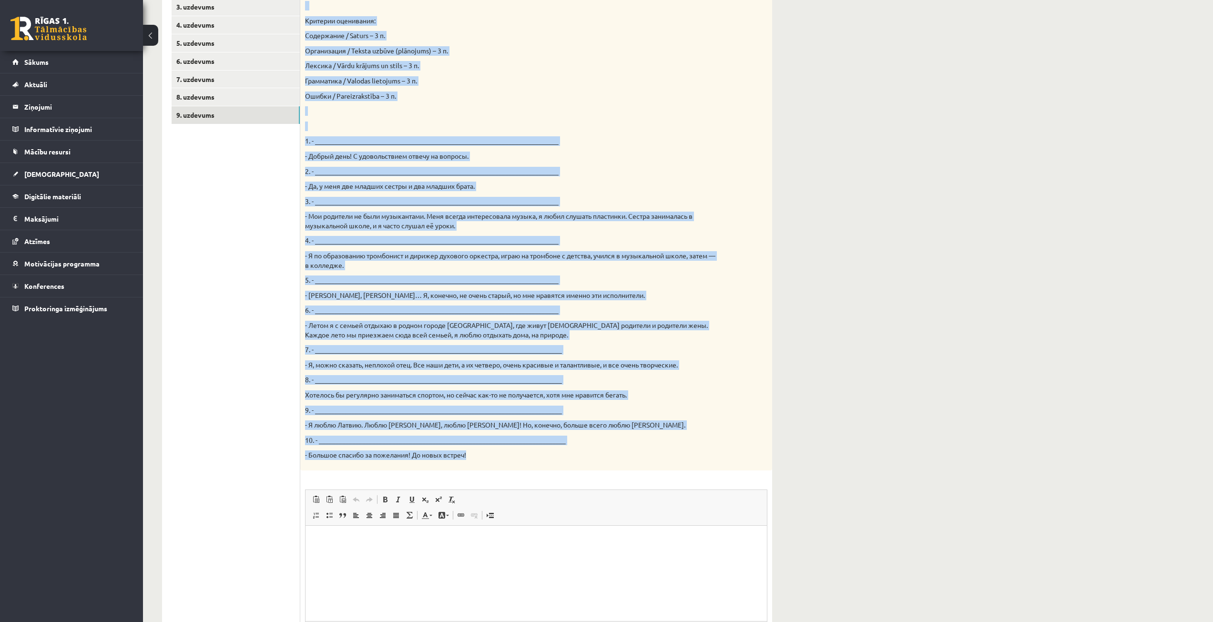
drag, startPoint x: 306, startPoint y: 123, endPoint x: 549, endPoint y: 466, distance: 420.4
click at [549, 466] on div "Твой собеседник – известный латвийский музыкант Интарс Бусулис. К данным ответа…" at bounding box center [536, 221] width 472 height 498
copy div "Твой собеседник – известный латвийский музыкант Интарс Бусулис. К данным ответа…"
click at [630, 427] on p "- Я люблю Латвию. Люблю Ригу, люблю Даугавпилс! Но, конечно, больше всего люблю…" at bounding box center [512, 425] width 415 height 10
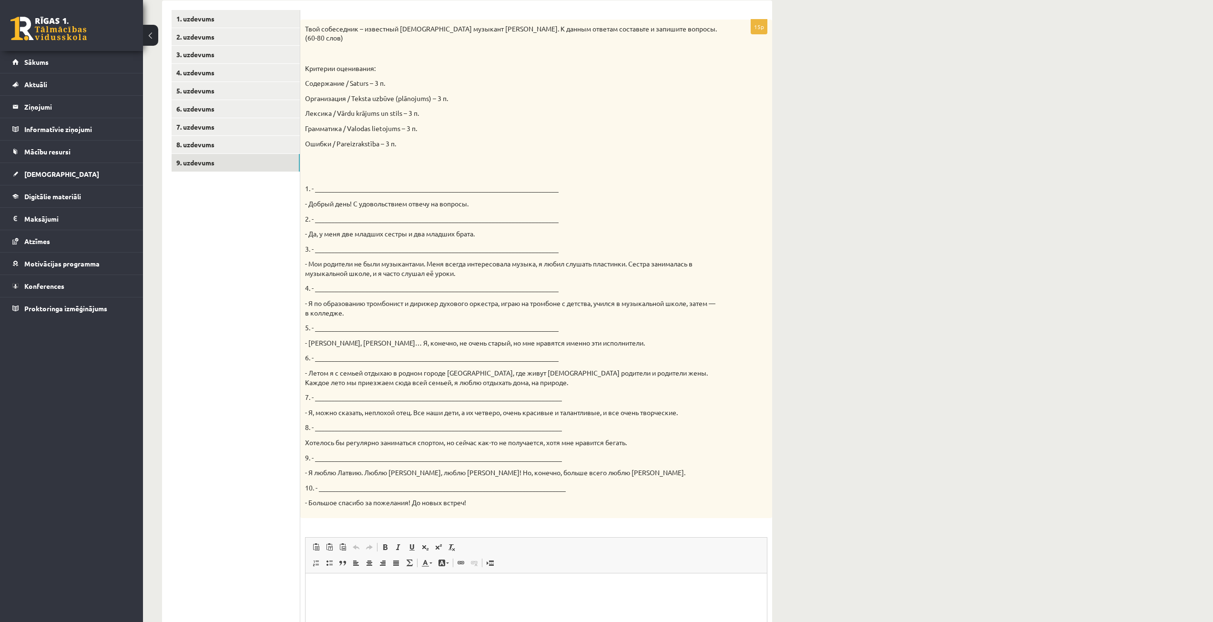
scroll to position [113, 0]
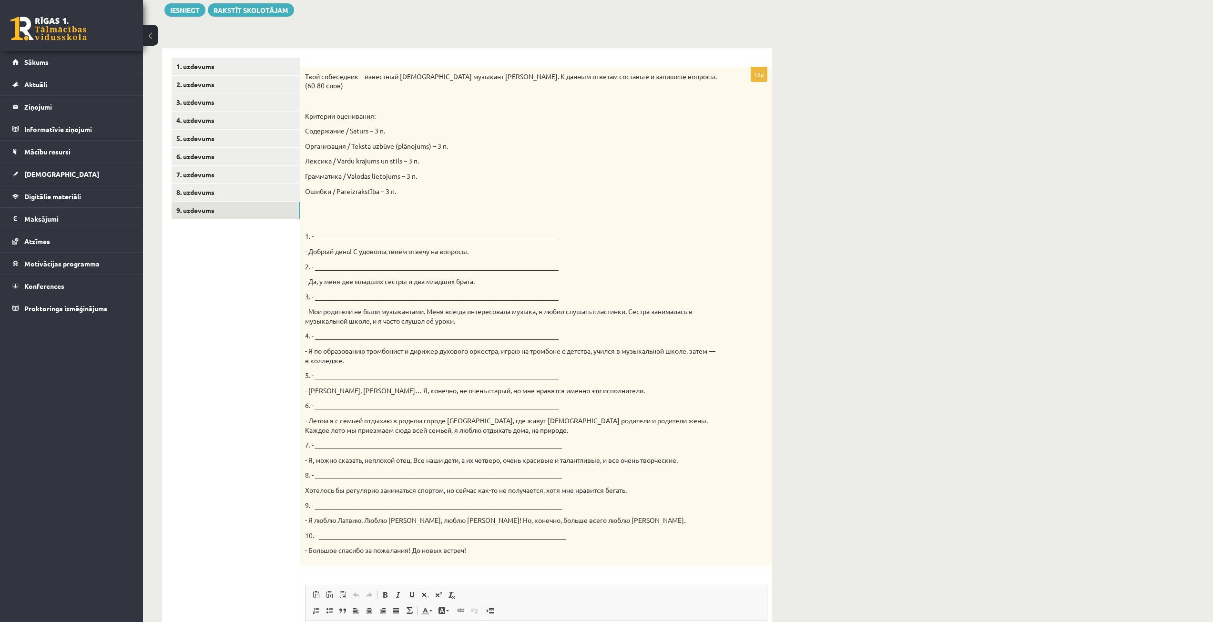
click at [1118, 213] on div "**********" at bounding box center [678, 367] width 1070 height 888
drag, startPoint x: 1164, startPoint y: 318, endPoint x: 1105, endPoint y: 318, distance: 59.1
click at [1164, 318] on div "**********" at bounding box center [678, 367] width 1070 height 888
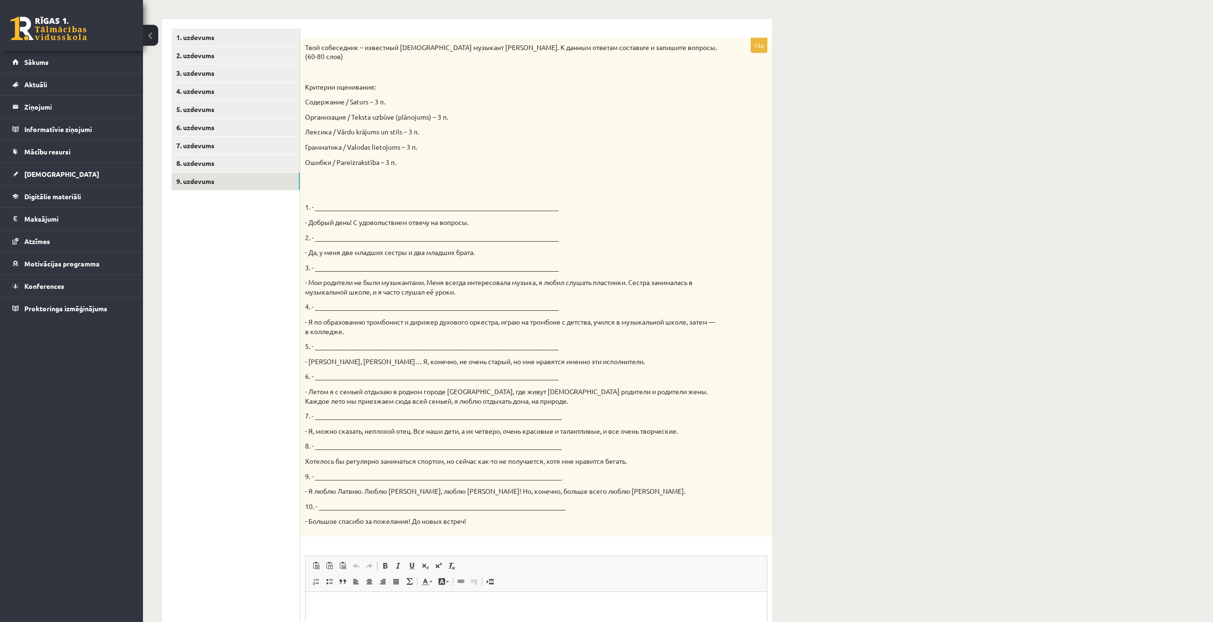
scroll to position [143, 0]
click at [1165, 289] on div "**********" at bounding box center [678, 338] width 1070 height 888
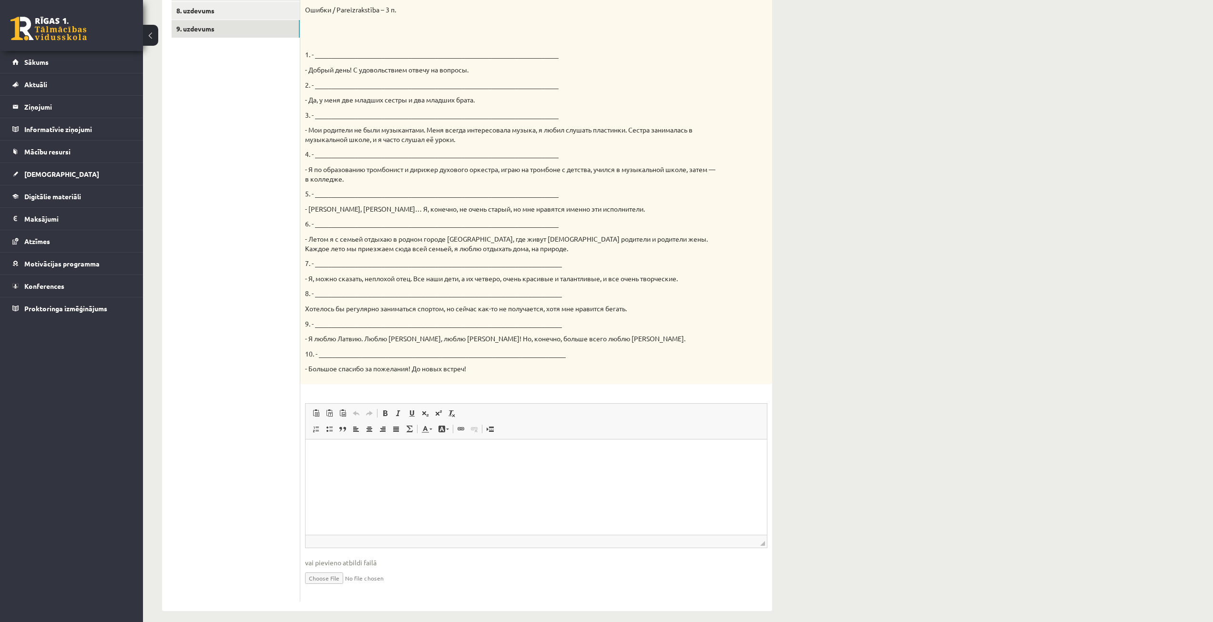
scroll to position [304, 0]
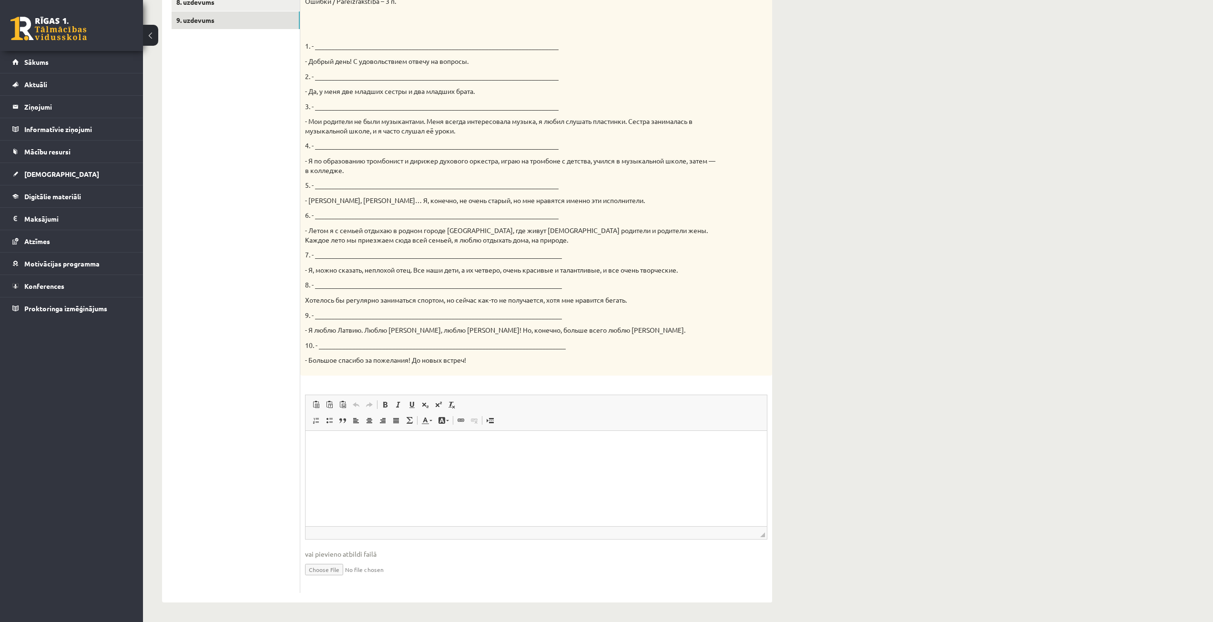
click at [1119, 309] on div "**********" at bounding box center [678, 177] width 1070 height 888
click at [1133, 314] on div "**********" at bounding box center [678, 177] width 1070 height 888
click at [486, 457] on html at bounding box center [535, 444] width 461 height 29
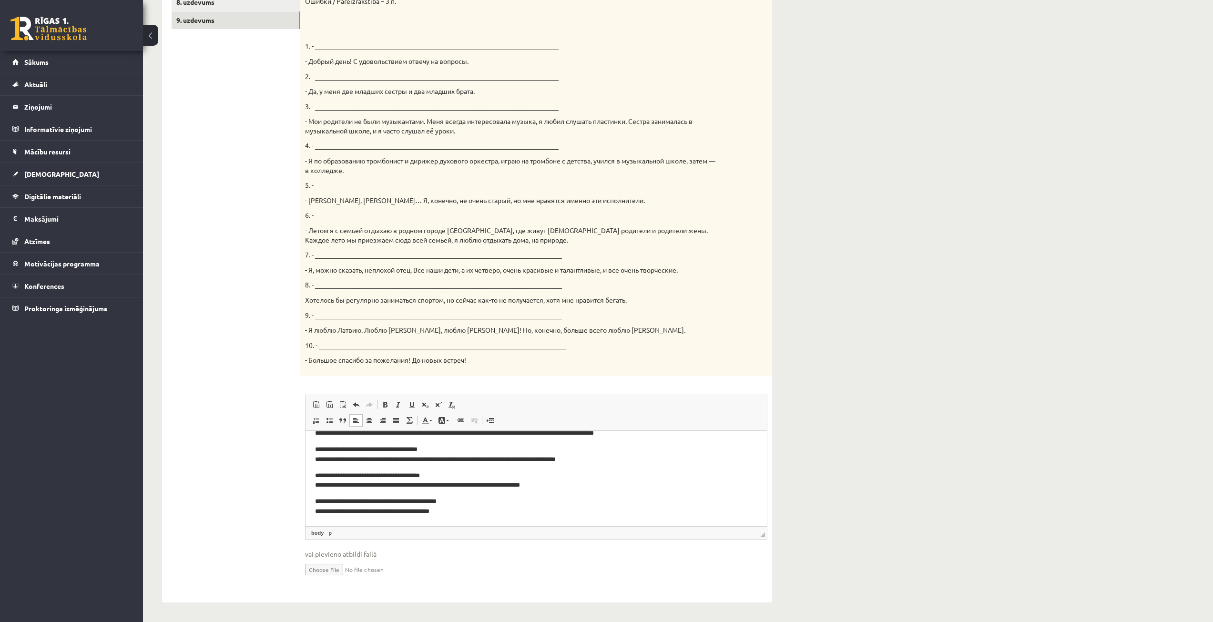
scroll to position [0, 0]
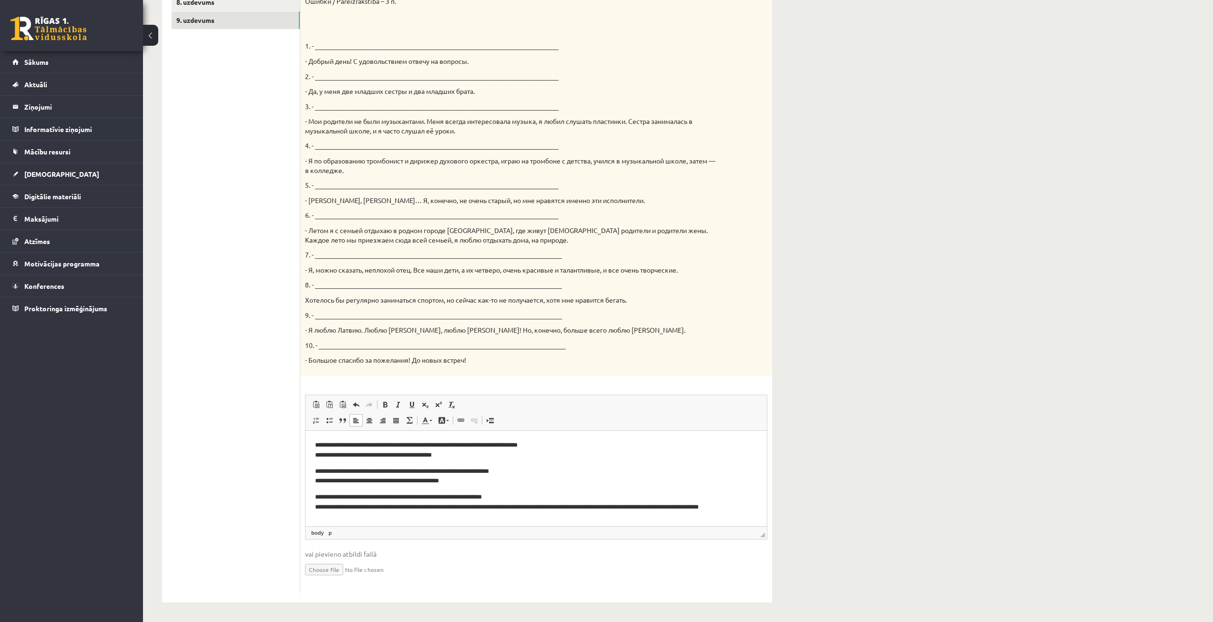
click at [490, 456] on p "**********" at bounding box center [532, 450] width 435 height 20
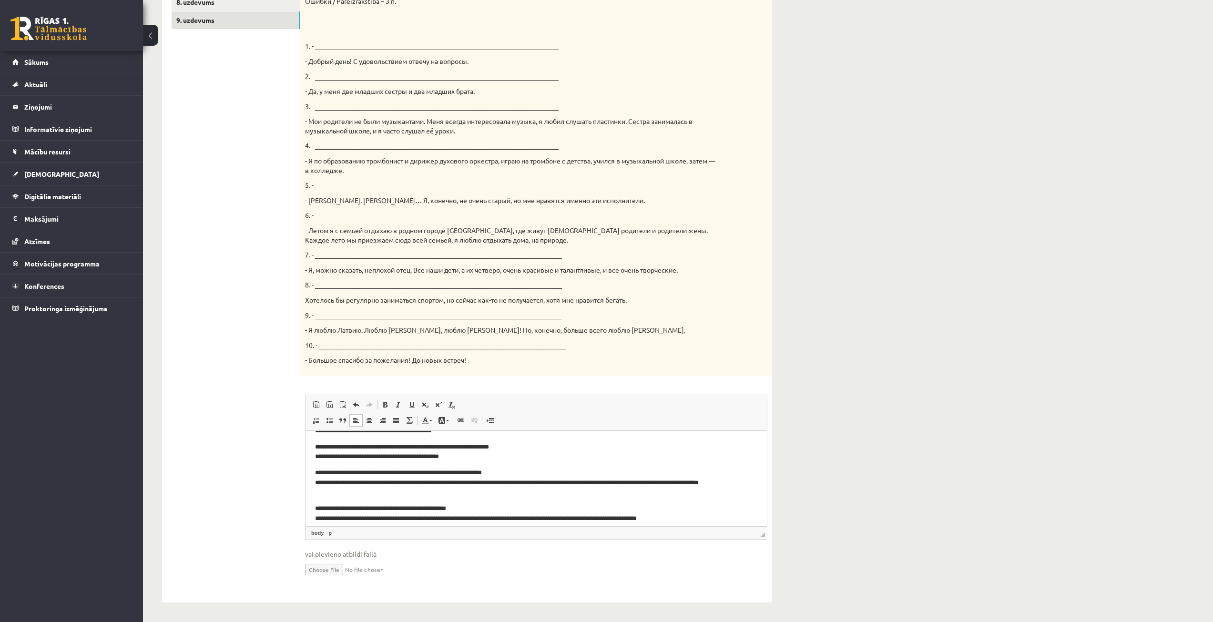
scroll to position [48, 0]
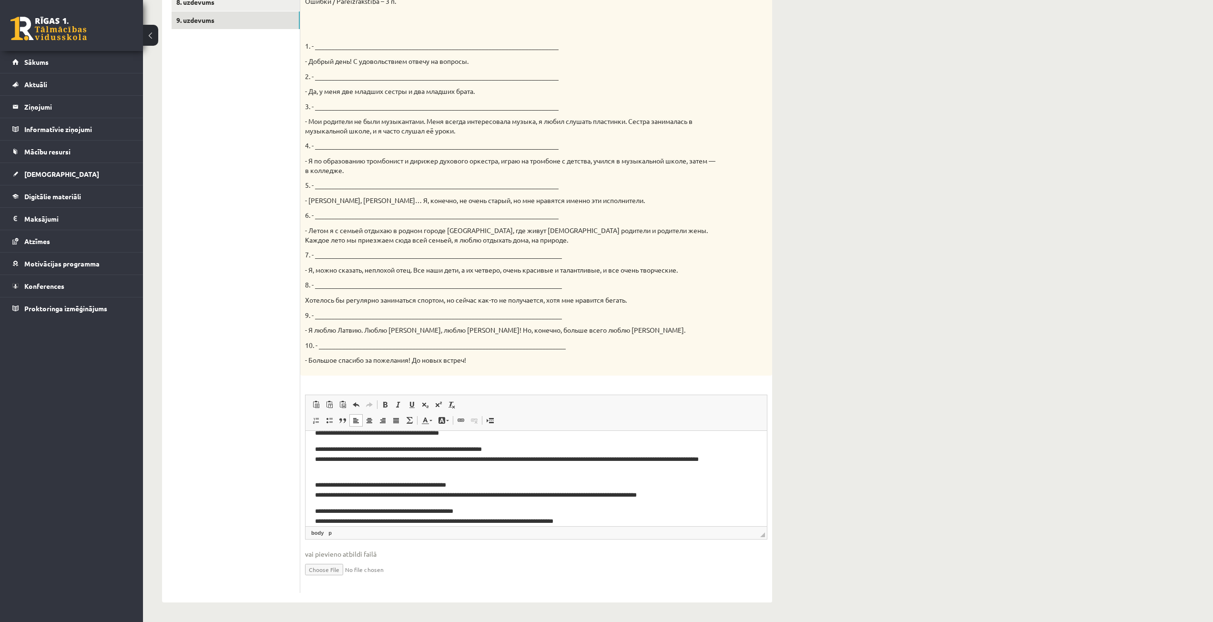
click at [415, 472] on p "**********" at bounding box center [532, 459] width 435 height 30
click at [1148, 289] on div "**********" at bounding box center [678, 177] width 1070 height 888
drag, startPoint x: 322, startPoint y: 485, endPoint x: 396, endPoint y: 485, distance: 74.3
click at [396, 485] on p "**********" at bounding box center [532, 490] width 435 height 20
click at [491, 484] on p "**********" at bounding box center [532, 490] width 435 height 20
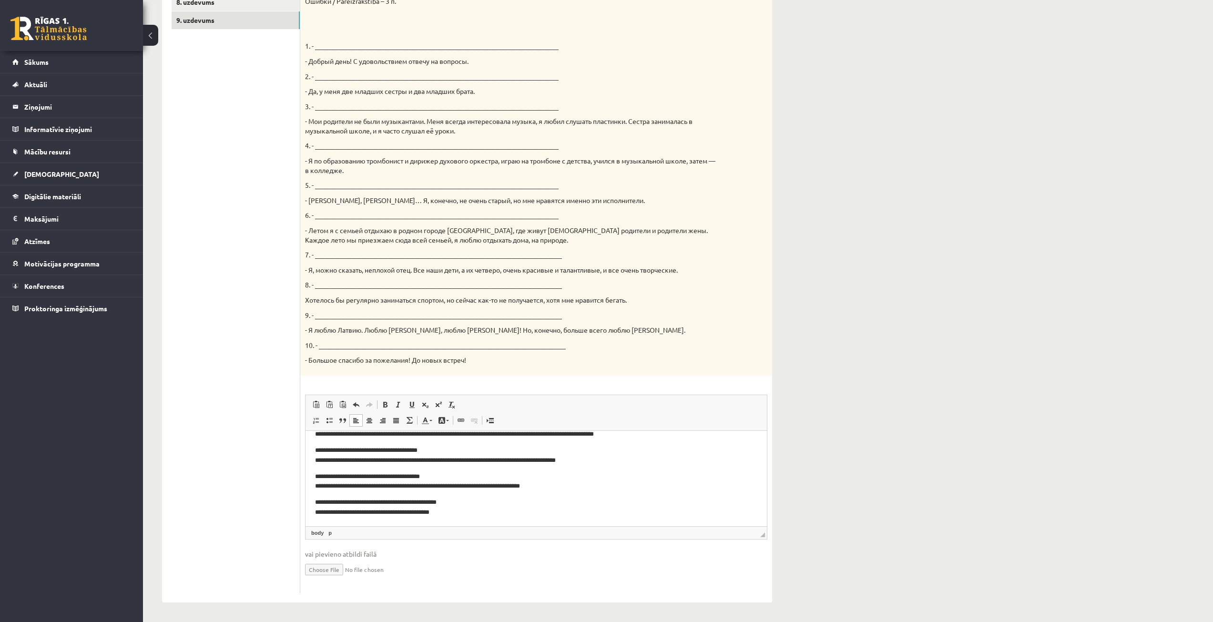
scroll to position [198, 0]
click at [1139, 283] on div "**********" at bounding box center [678, 177] width 1070 height 888
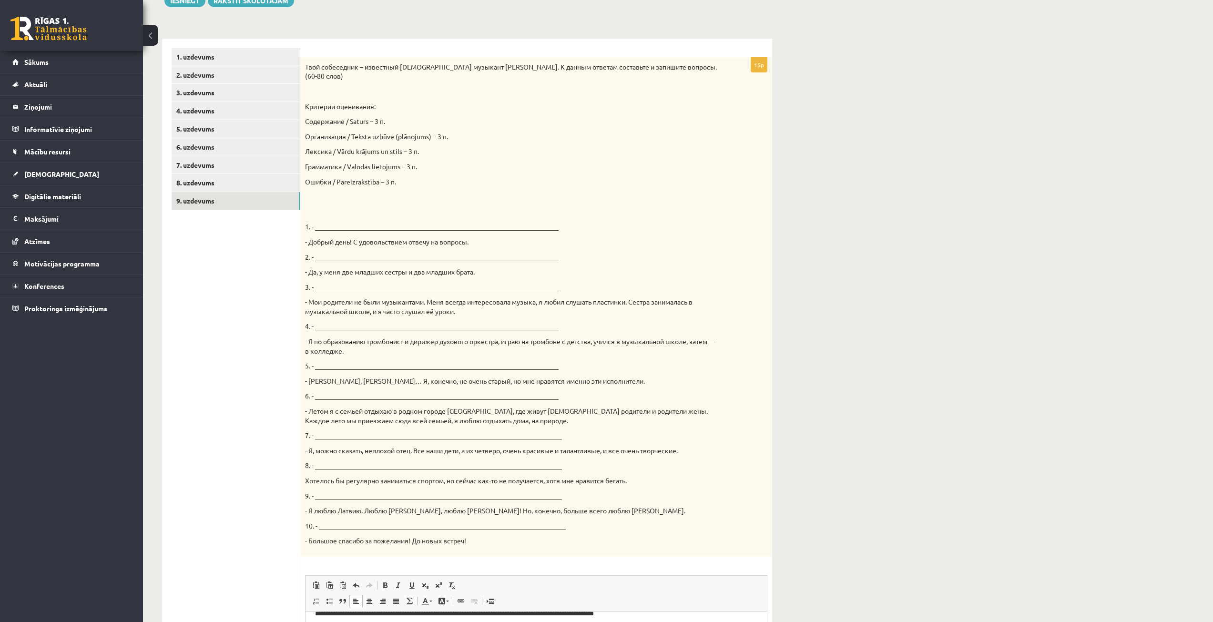
scroll to position [113, 0]
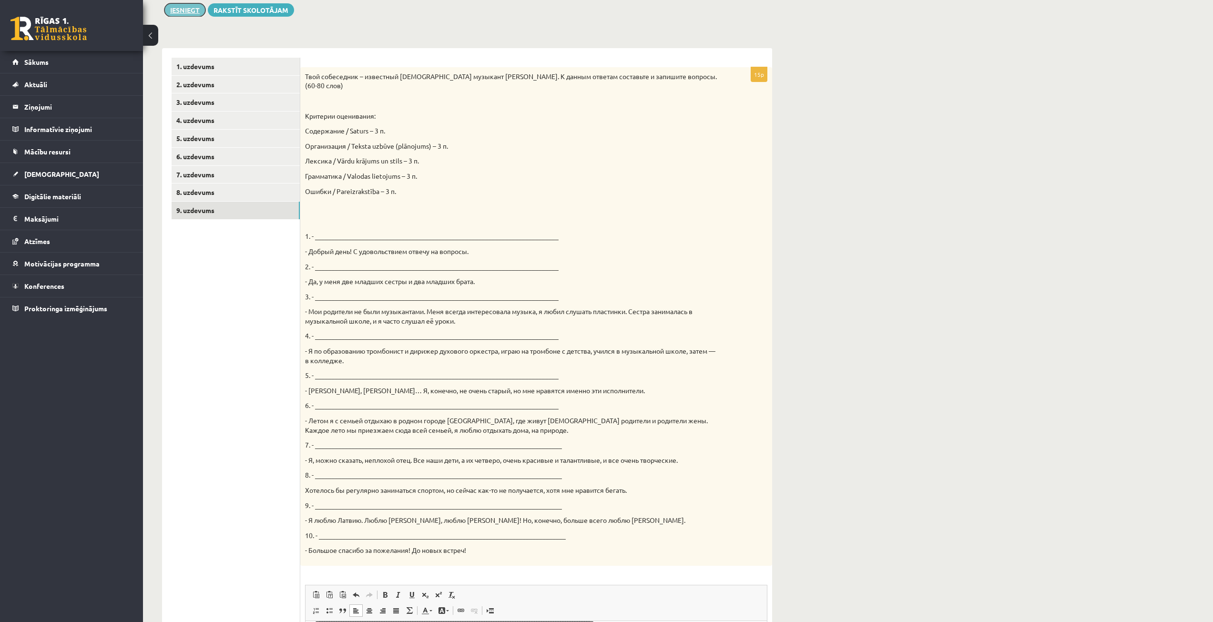
click at [197, 11] on button "Iesniegt" at bounding box center [184, 9] width 41 height 13
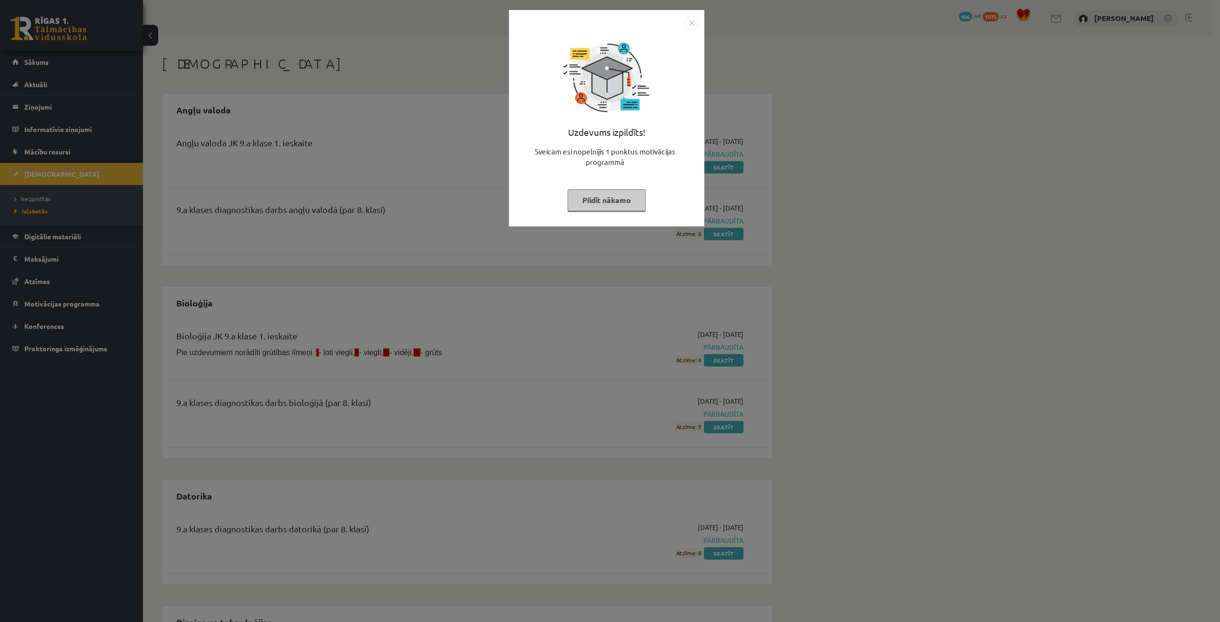
click at [615, 194] on button "Pildīt nākamo" at bounding box center [606, 200] width 78 height 22
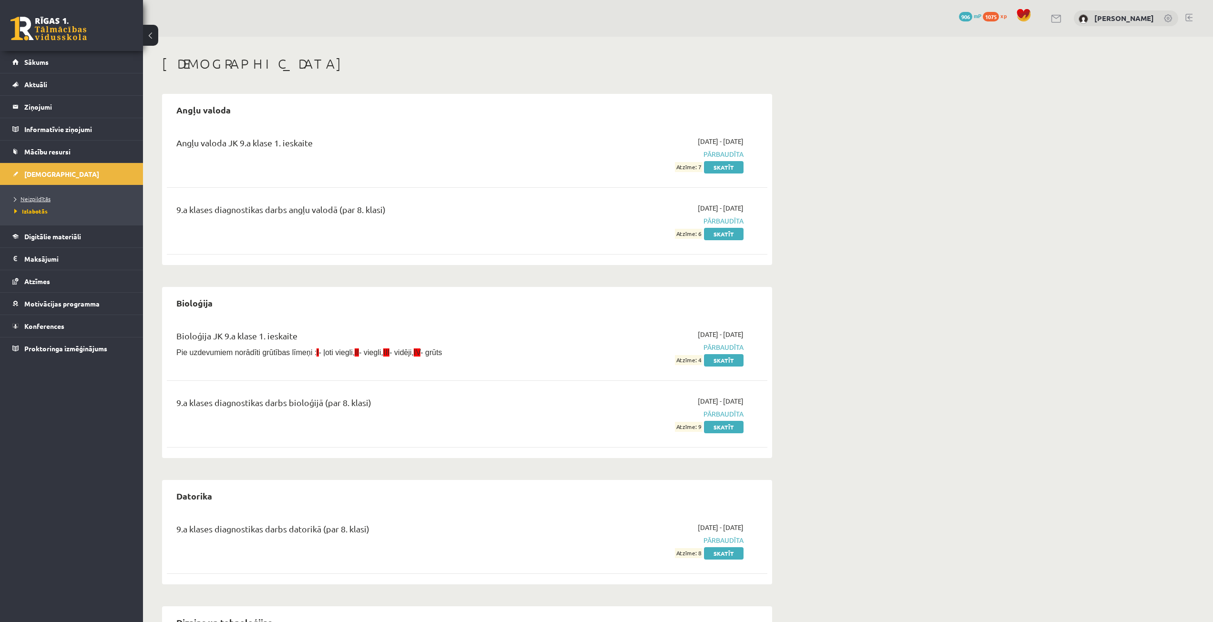
click at [50, 198] on link "Neizpildītās" at bounding box center [73, 198] width 119 height 9
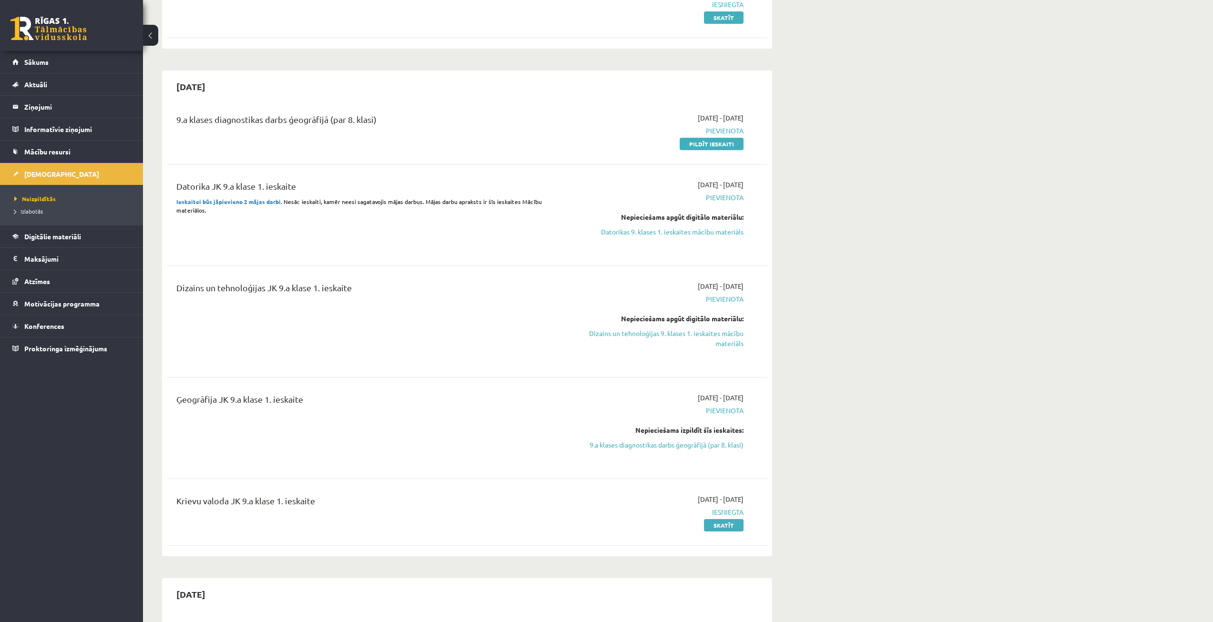
scroll to position [191, 0]
